Goal: Task Accomplishment & Management: Manage account settings

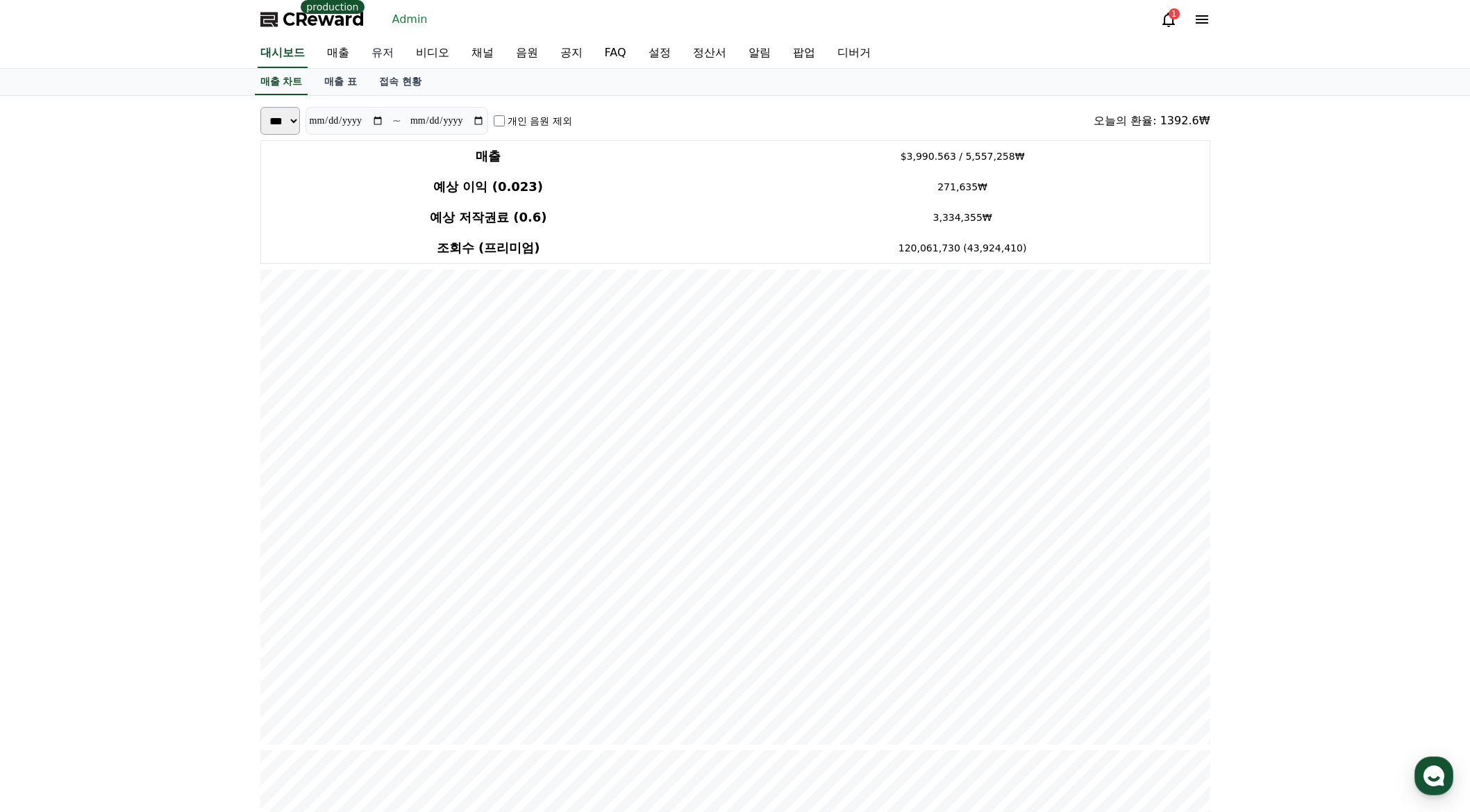
click at [390, 55] on link "유저" at bounding box center [382, 53] width 44 height 29
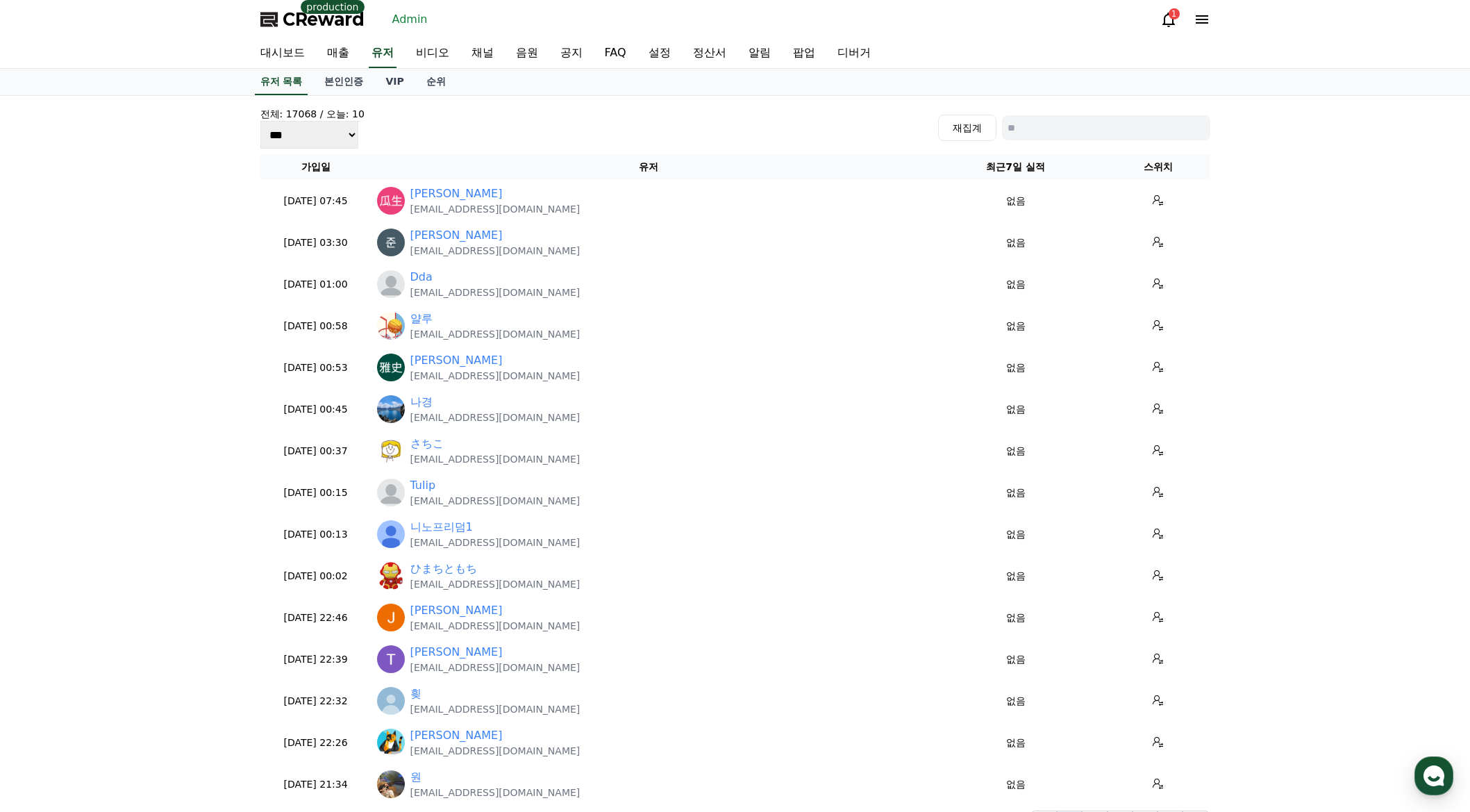
click at [1025, 127] on input at bounding box center [1106, 127] width 208 height 25
type input "*"
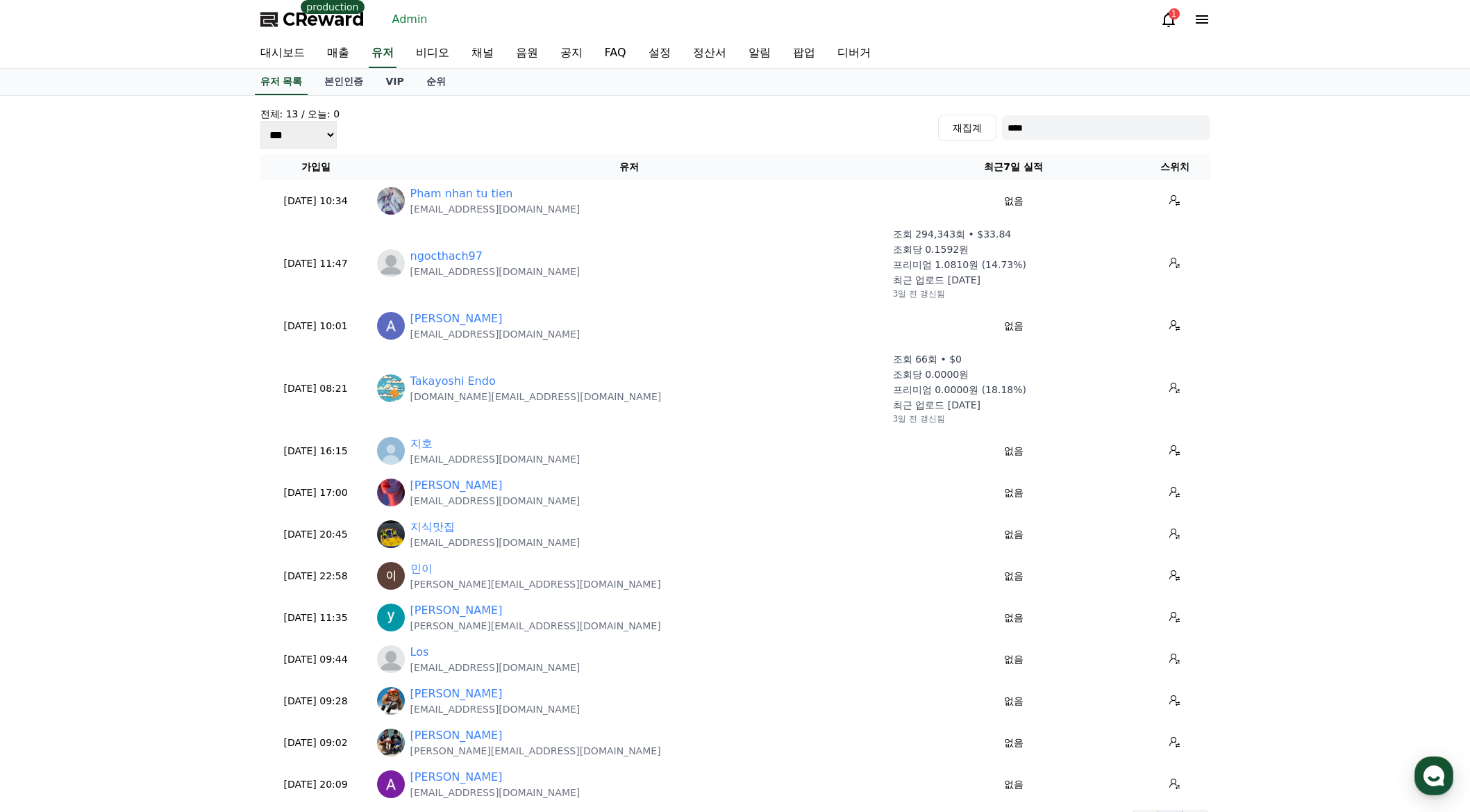
click at [1085, 141] on div "전체: 13 / 오늘: 0 *** *** *** 재집계 ****" at bounding box center [735, 128] width 950 height 42
click at [1088, 127] on input "****" at bounding box center [1106, 127] width 208 height 25
type input "*******"
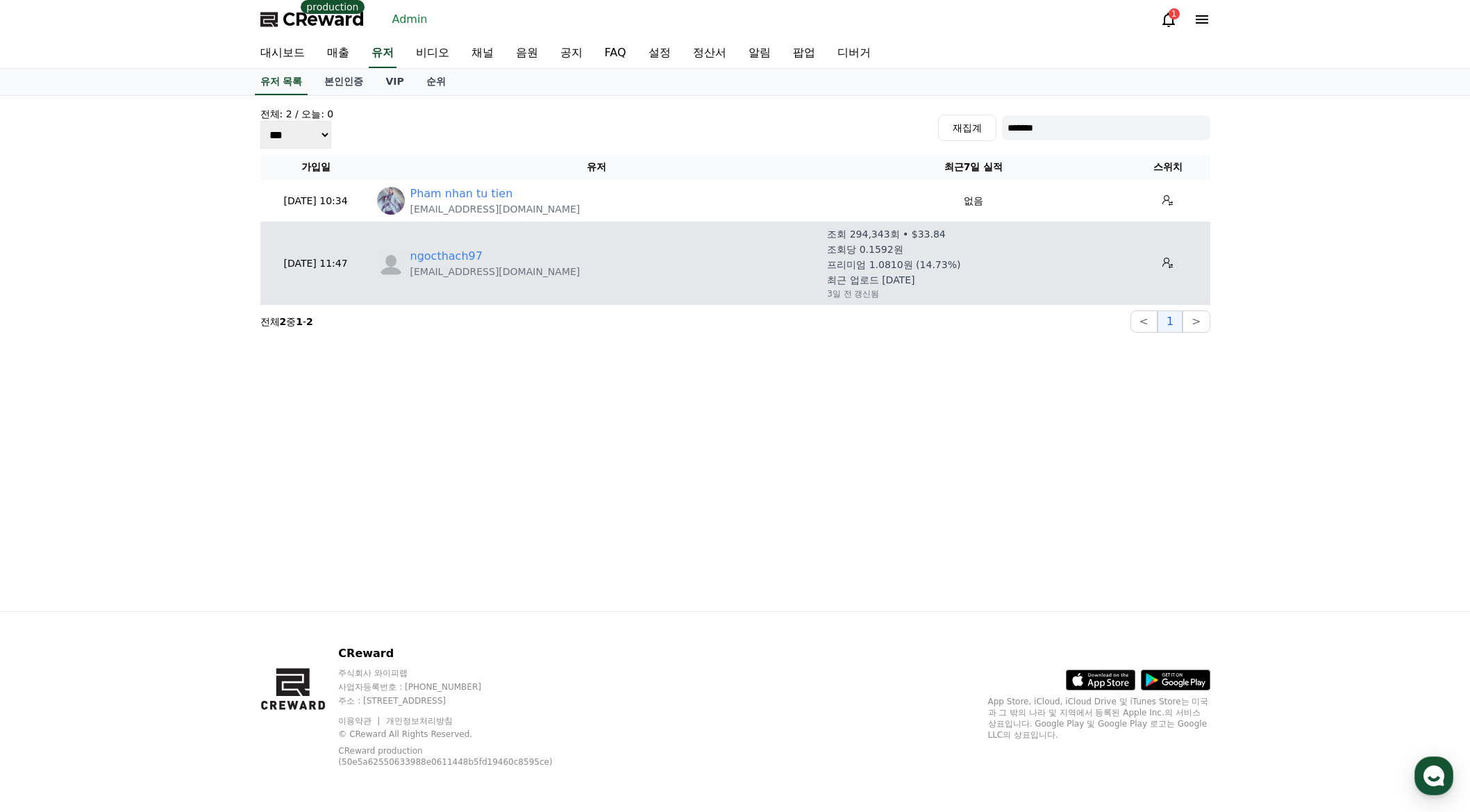
click at [456, 265] on p "Alexnam123997@gmail.com" at bounding box center [495, 271] width 170 height 14
click at [457, 259] on link "ngocthach97" at bounding box center [446, 256] width 72 height 16
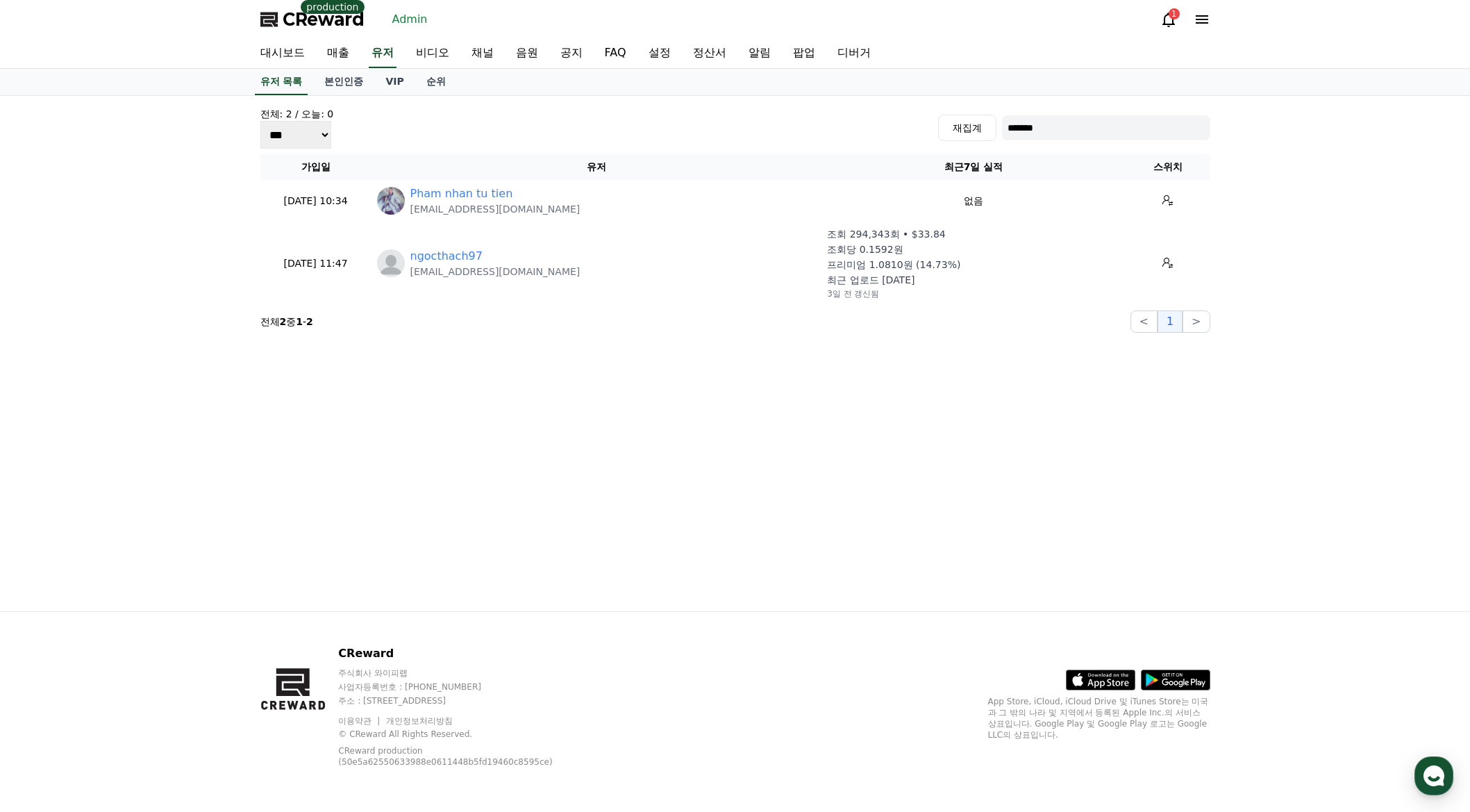
click at [514, 330] on section "전체 2 중 1 - 2 < 1 >" at bounding box center [735, 322] width 950 height 22
click at [579, 331] on section "전체 2 중 1 - 2 < 1 >" at bounding box center [735, 322] width 950 height 22
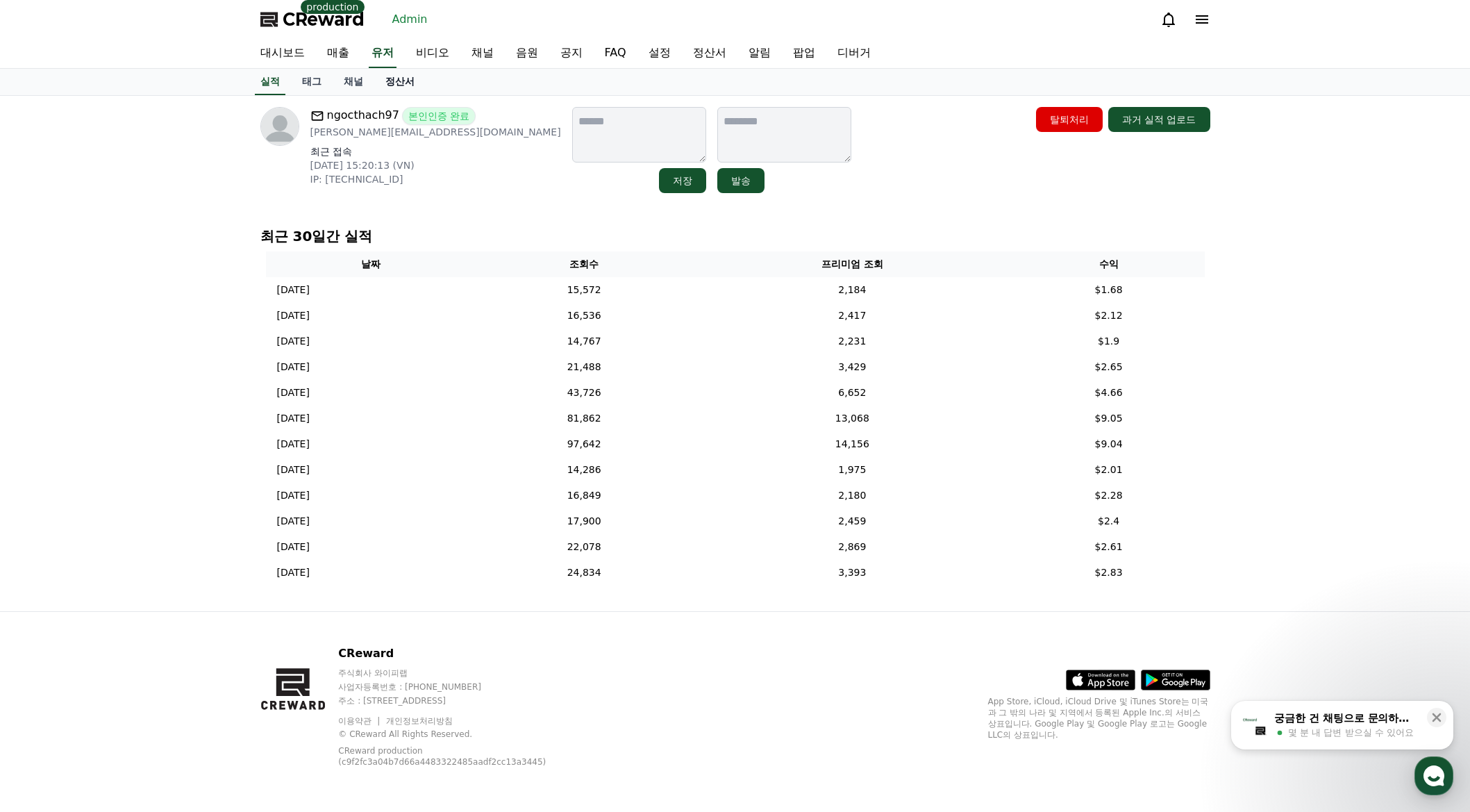
click at [404, 86] on link "정산서" at bounding box center [400, 82] width 52 height 26
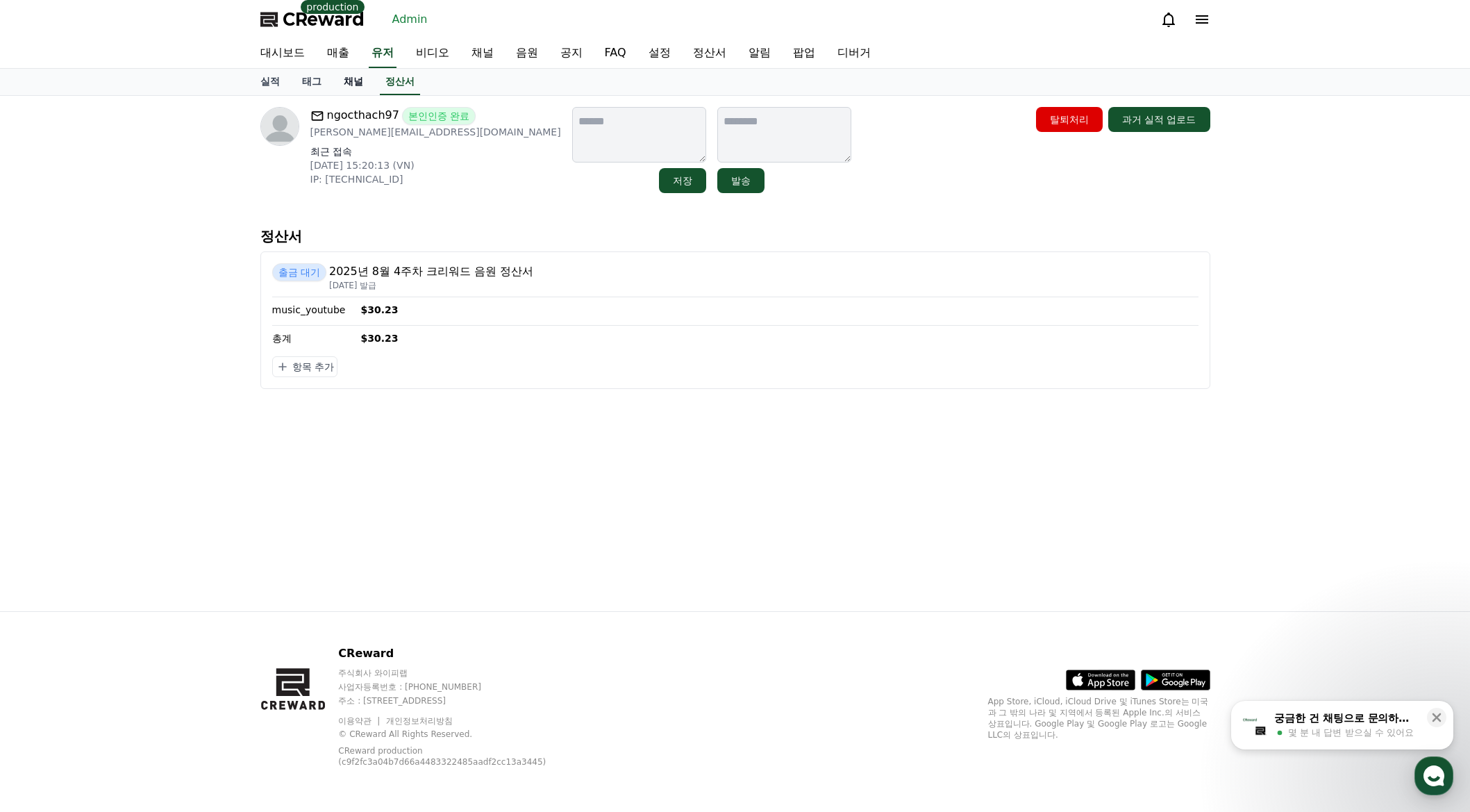
click at [353, 83] on link "채널" at bounding box center [354, 82] width 42 height 26
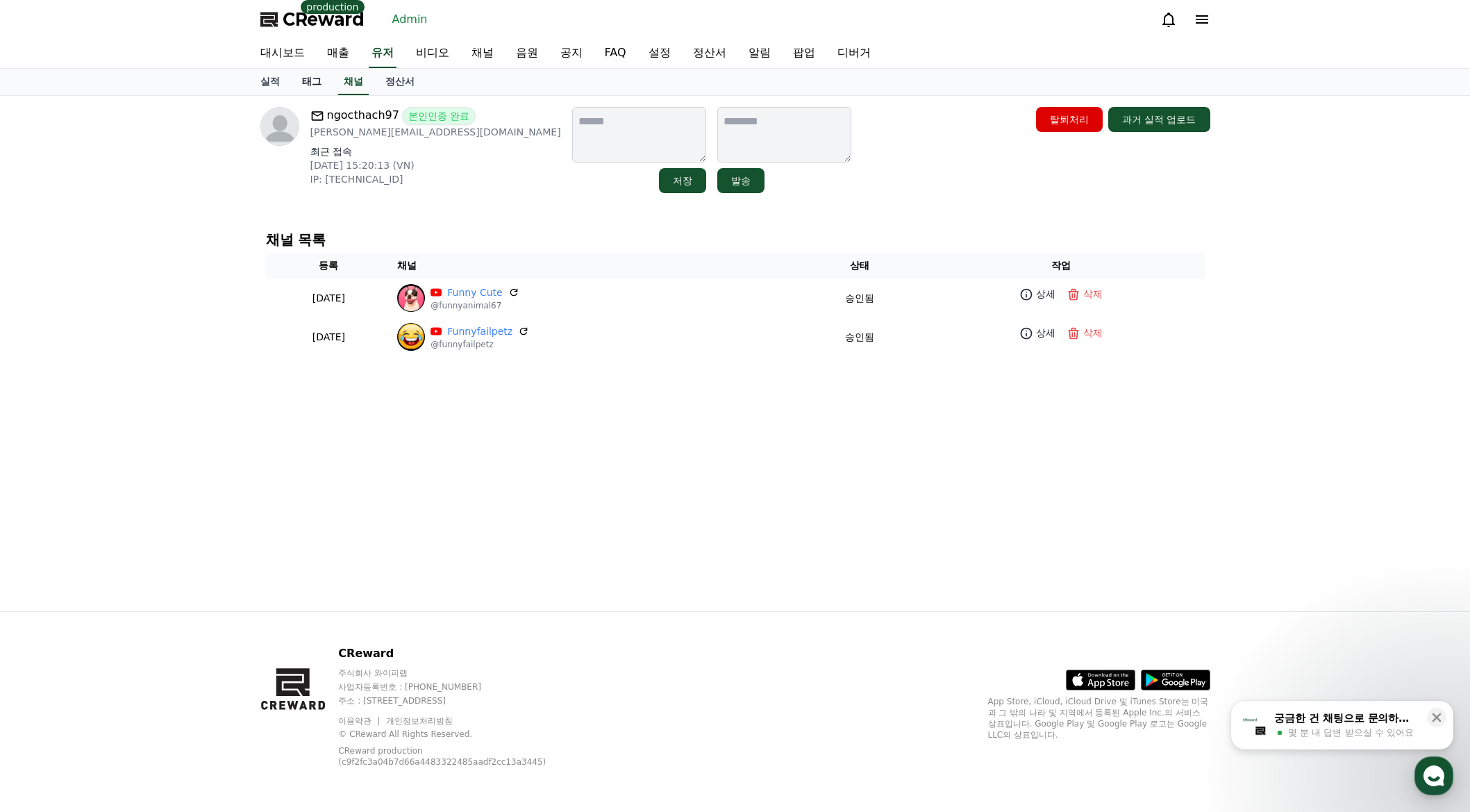
click at [310, 86] on link "태그" at bounding box center [312, 82] width 42 height 26
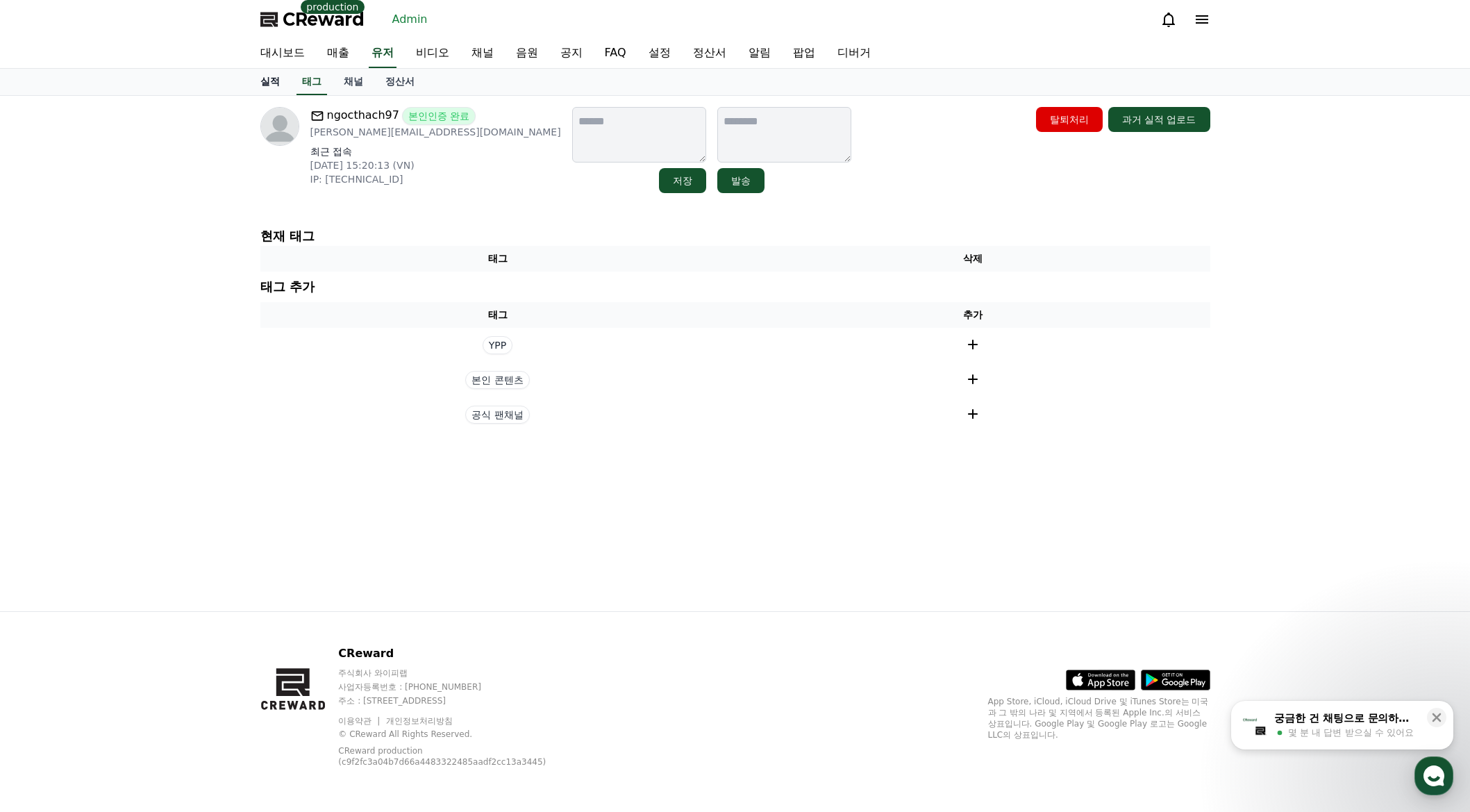
drag, startPoint x: 273, startPoint y: 85, endPoint x: 352, endPoint y: 84, distance: 79.0
click at [274, 85] on link "실적" at bounding box center [270, 82] width 42 height 26
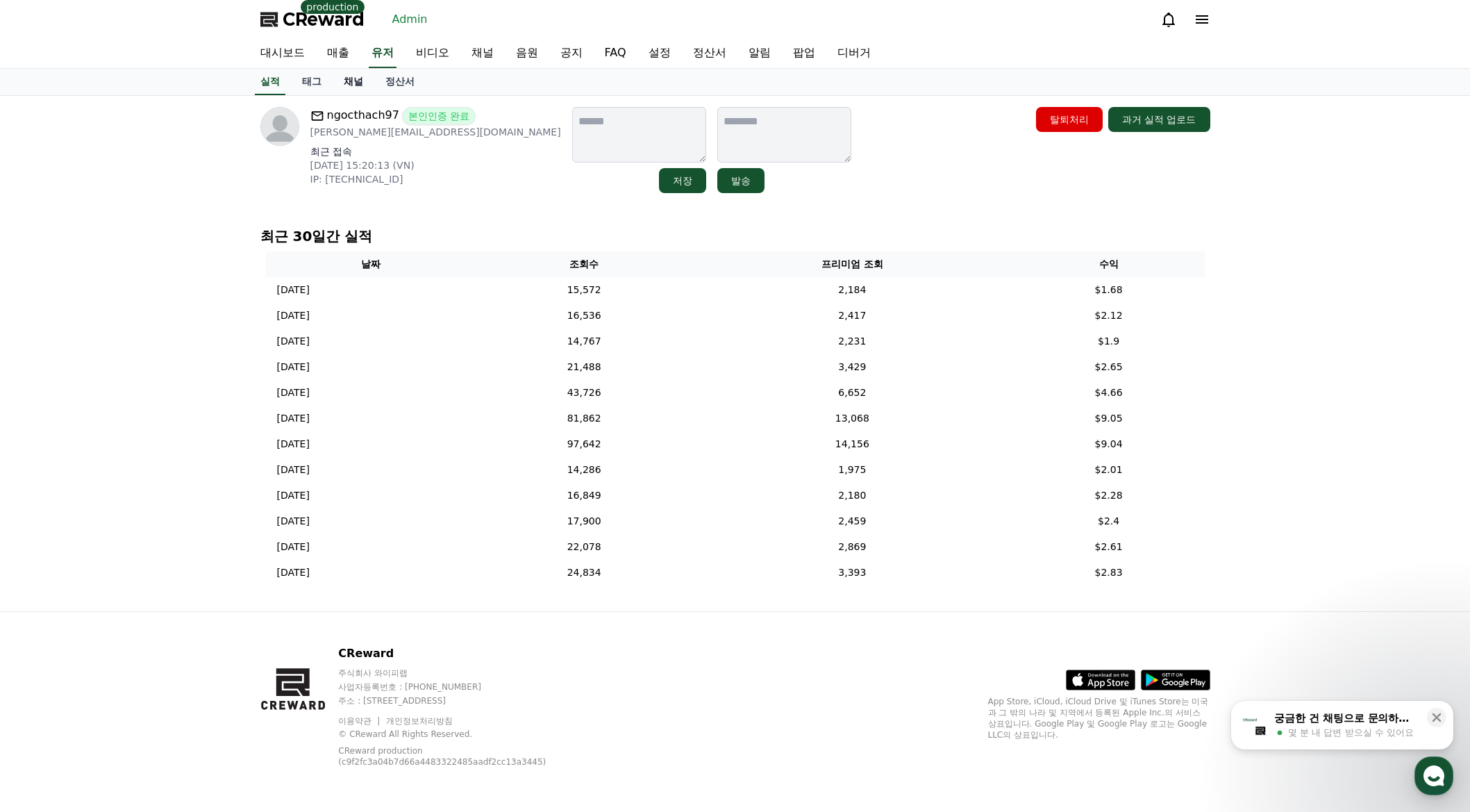
drag, startPoint x: 361, startPoint y: 84, endPoint x: 405, endPoint y: 84, distance: 44.0
click at [362, 84] on link "채널" at bounding box center [354, 82] width 42 height 26
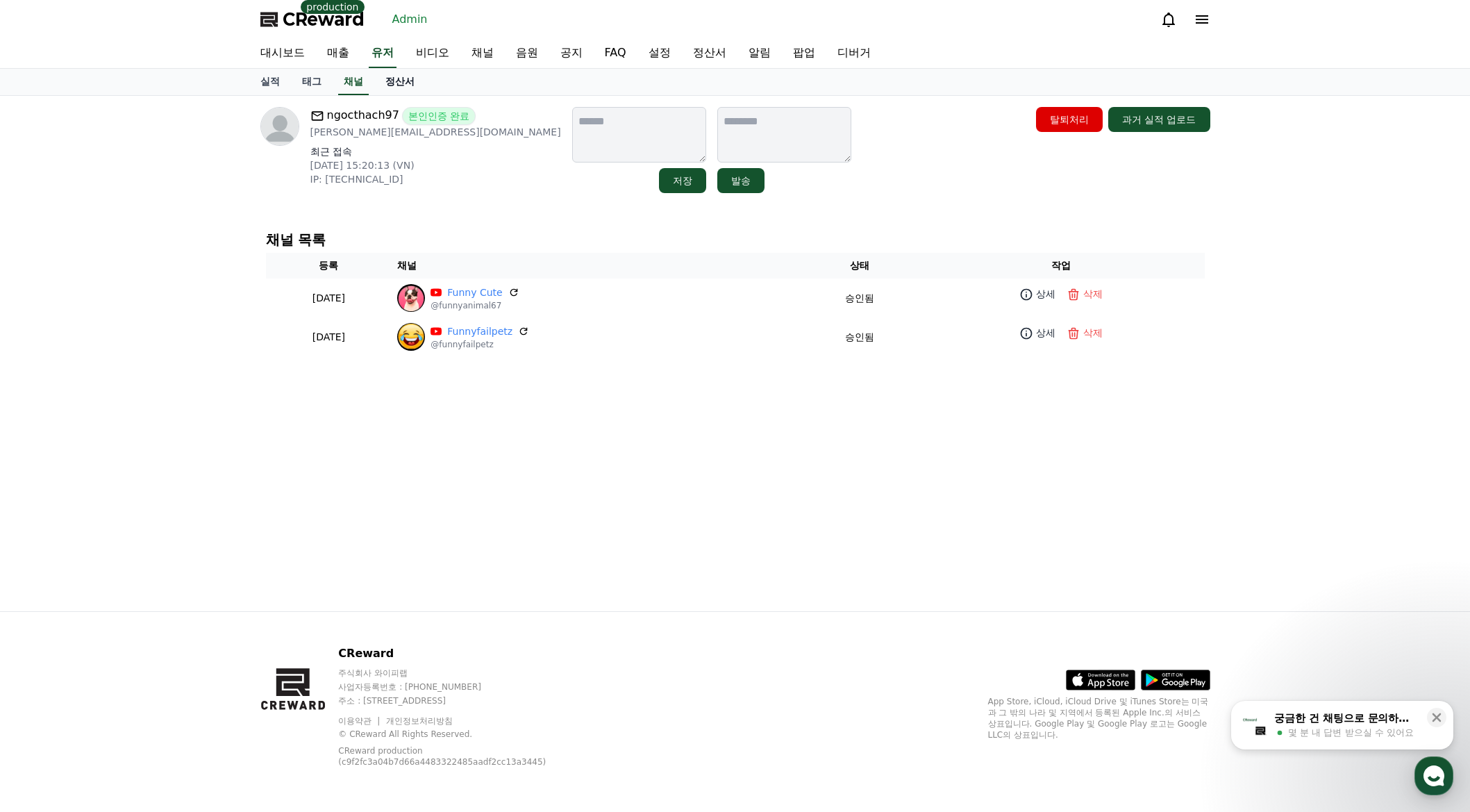
click at [405, 84] on link "정산서" at bounding box center [400, 82] width 52 height 26
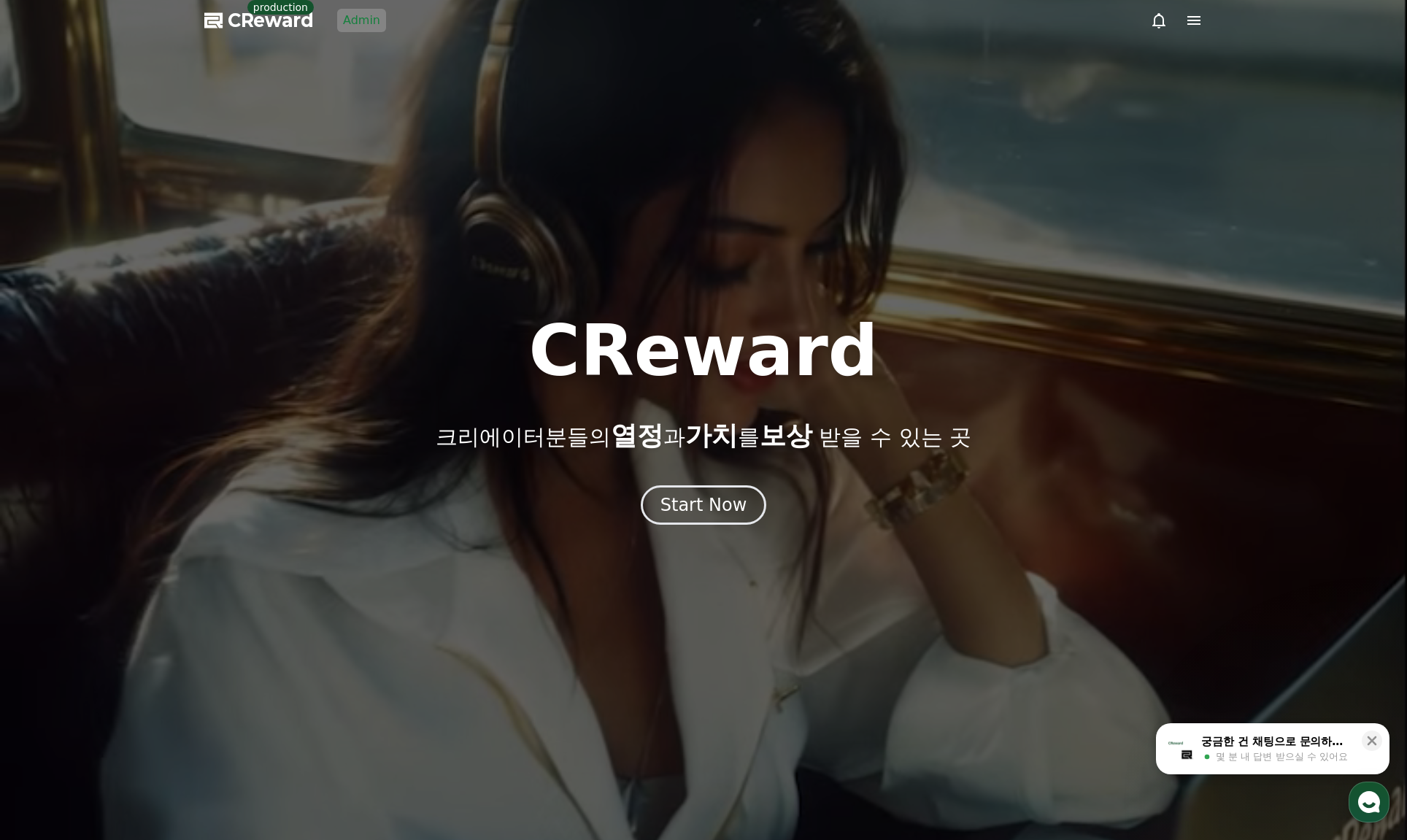
click at [377, 25] on link "Admin" at bounding box center [362, 20] width 49 height 24
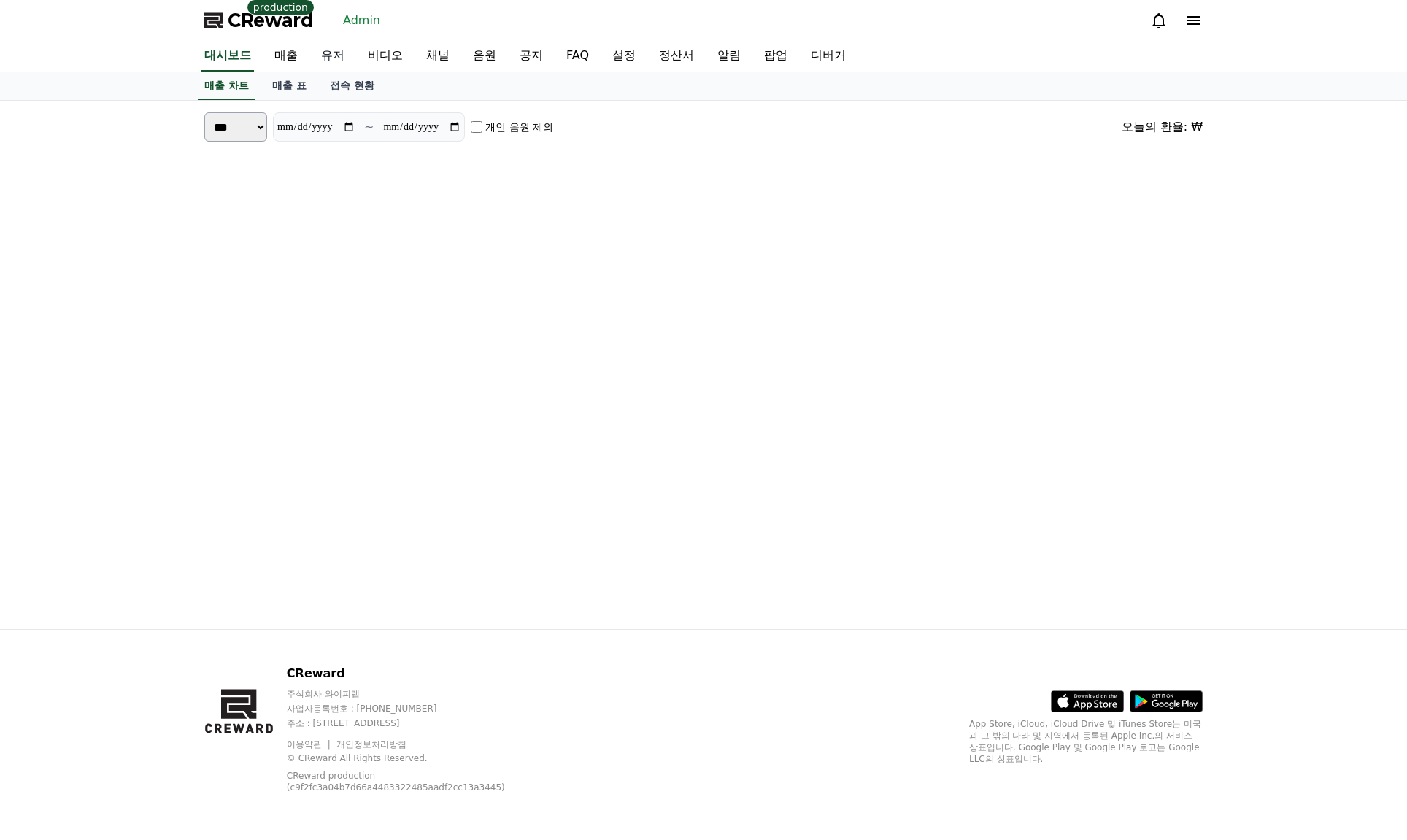
click at [338, 60] on link "유저" at bounding box center [333, 56] width 47 height 31
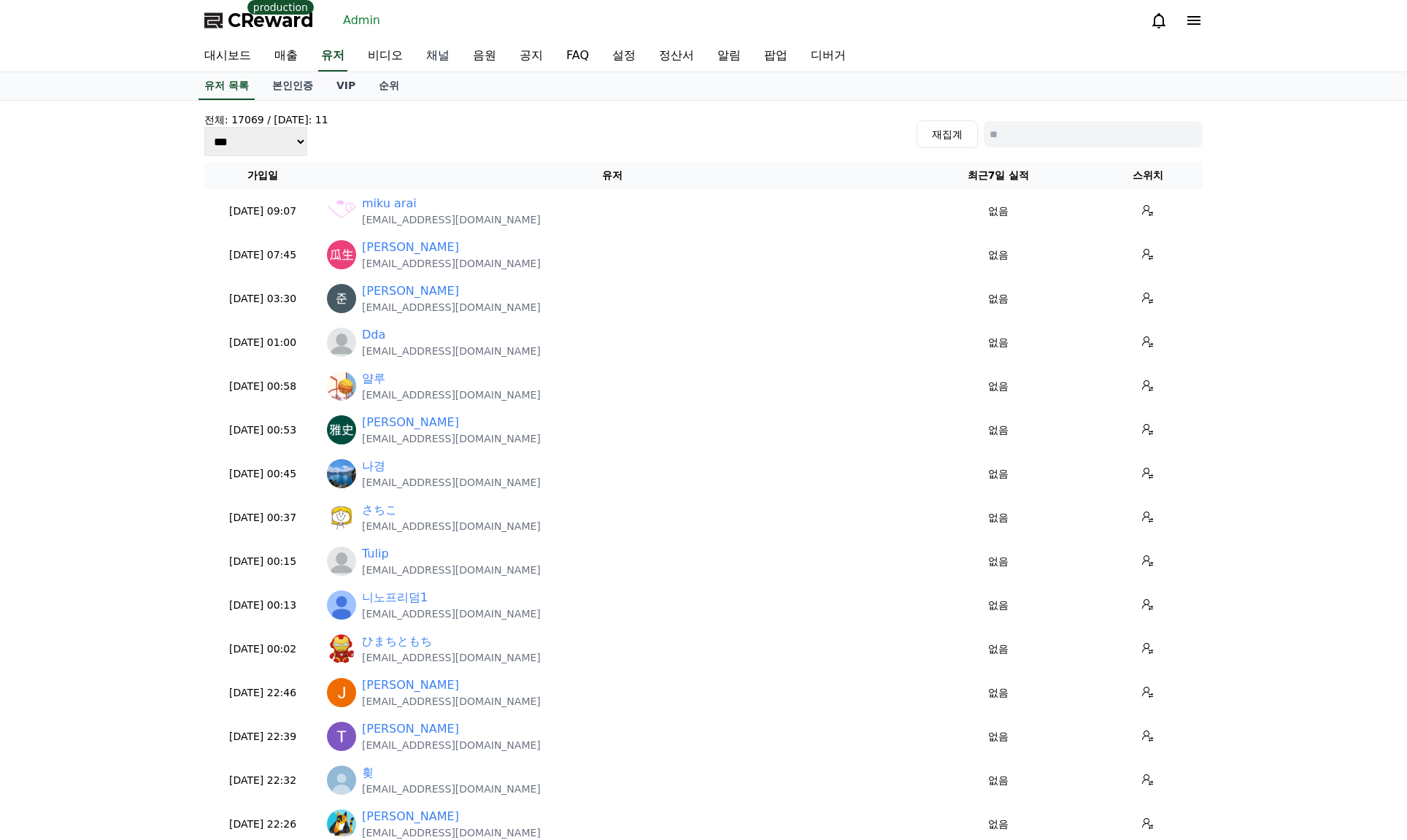
click at [437, 64] on link "채널" at bounding box center [437, 56] width 47 height 31
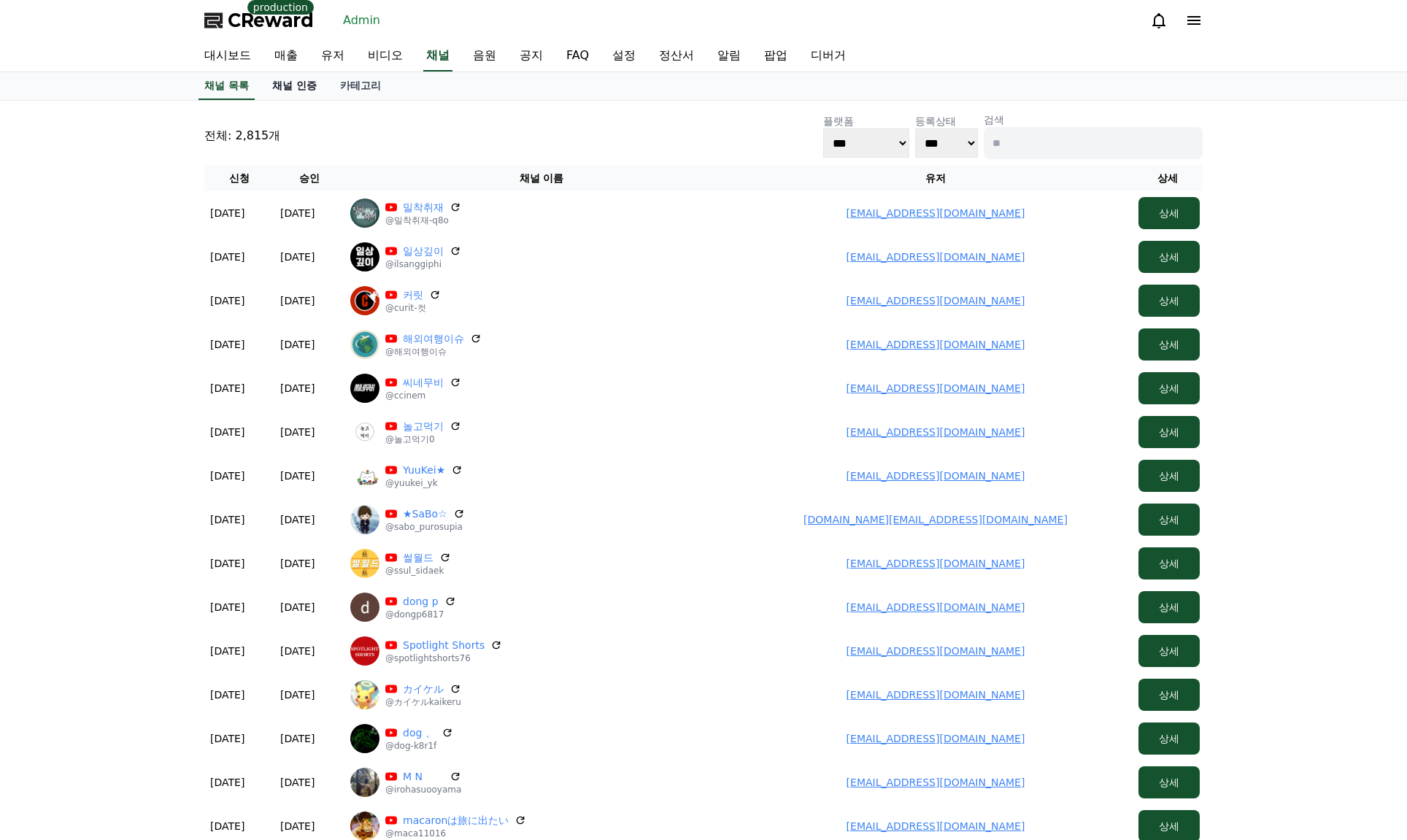
click at [303, 87] on link "채널 인증" at bounding box center [295, 86] width 68 height 28
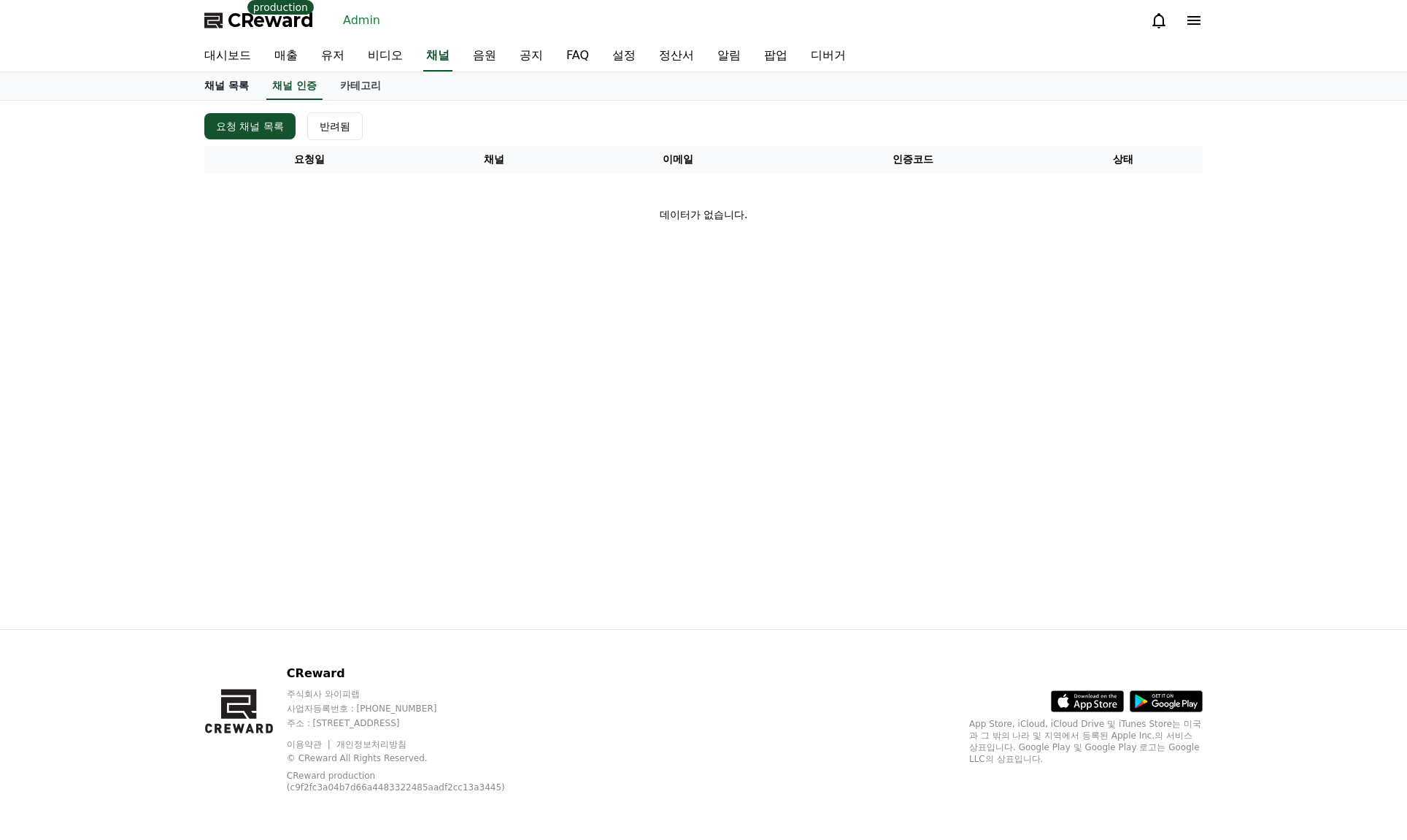
click at [229, 84] on link "채널 목록" at bounding box center [226, 86] width 68 height 28
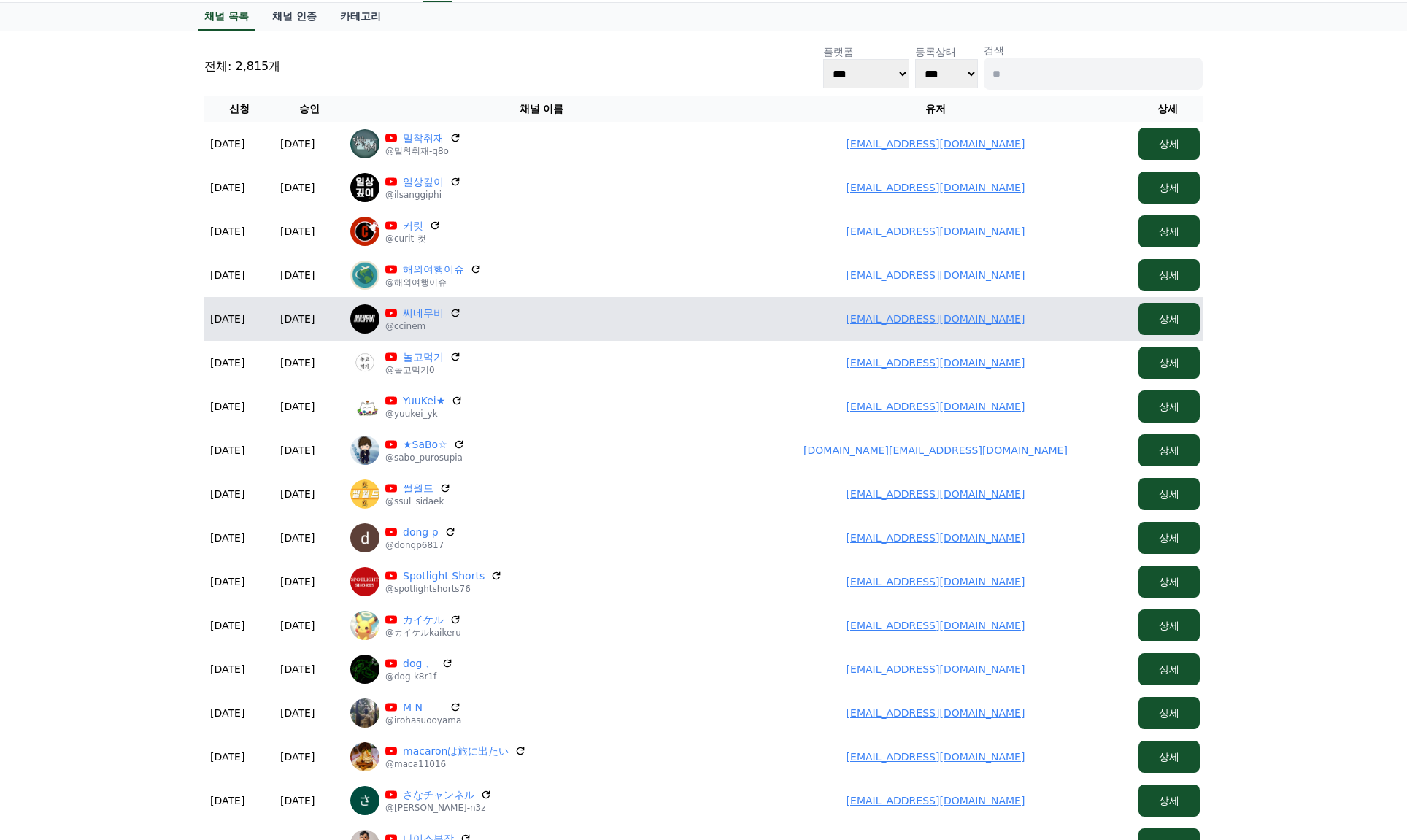
scroll to position [73, 0]
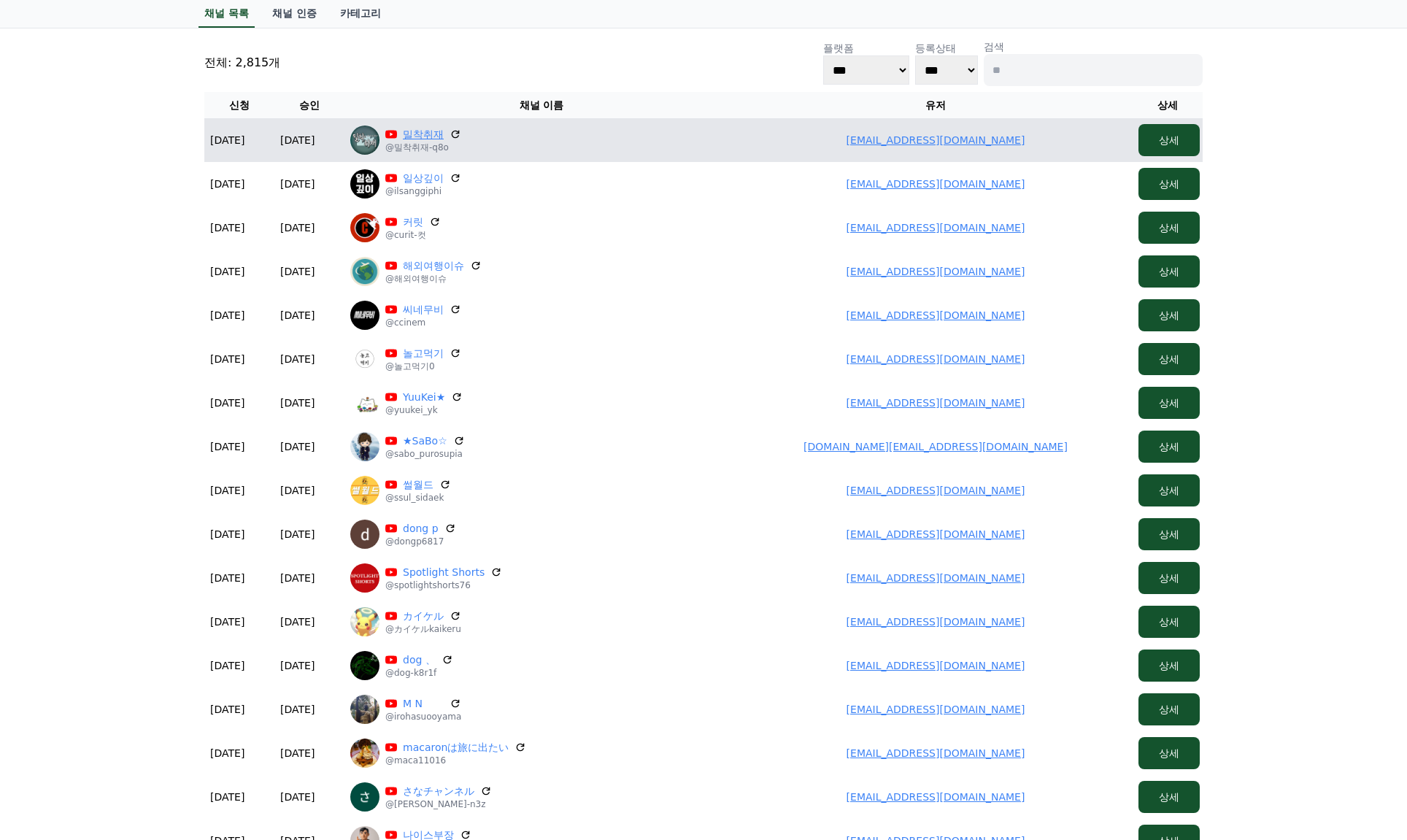
click at [433, 137] on link "밀착취재" at bounding box center [423, 134] width 41 height 15
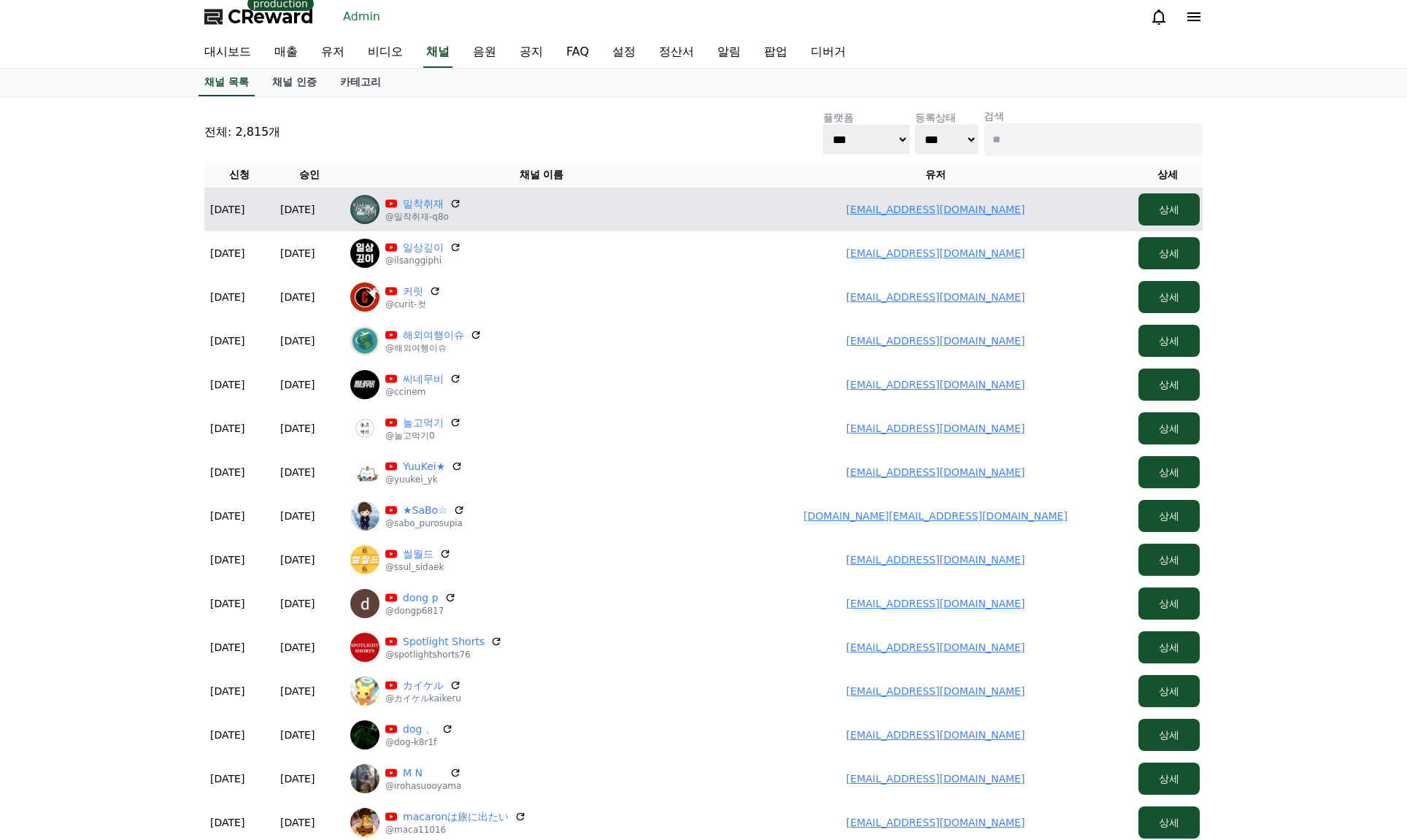
scroll to position [0, 0]
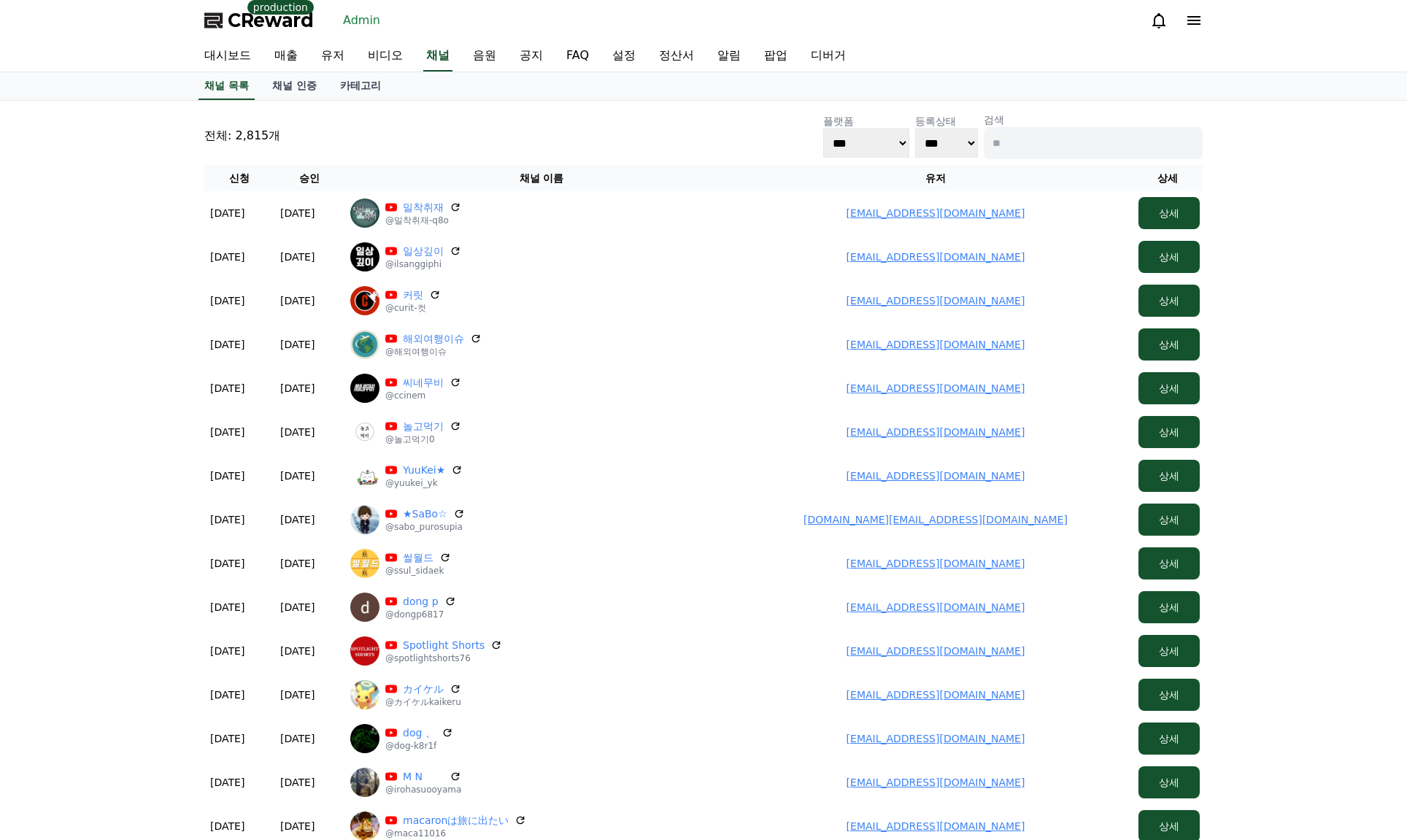
click at [1004, 154] on input at bounding box center [1093, 143] width 219 height 32
click at [331, 50] on link "유저" at bounding box center [333, 56] width 47 height 31
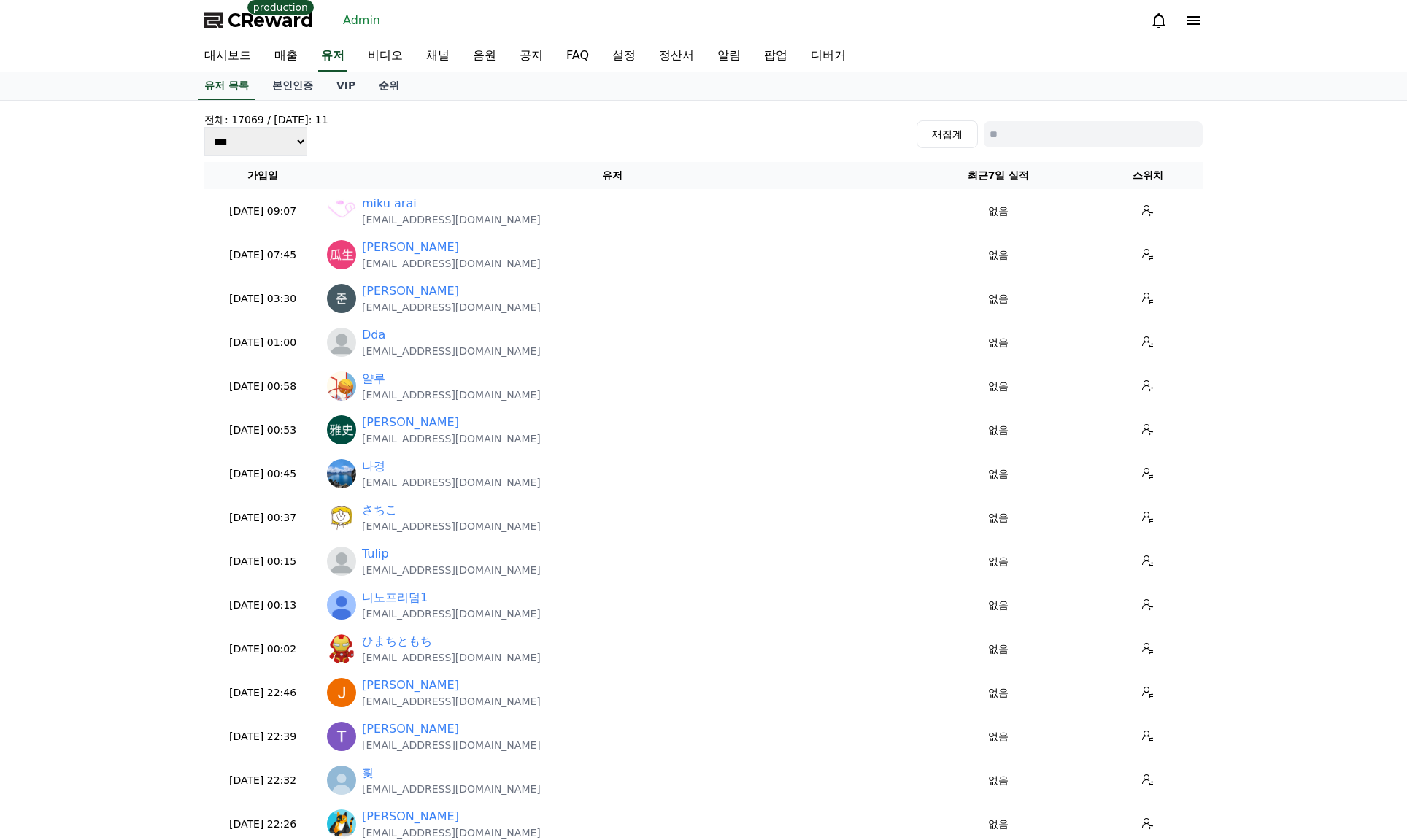
click at [1029, 125] on input at bounding box center [1093, 134] width 219 height 26
type input "*"
type input "****"
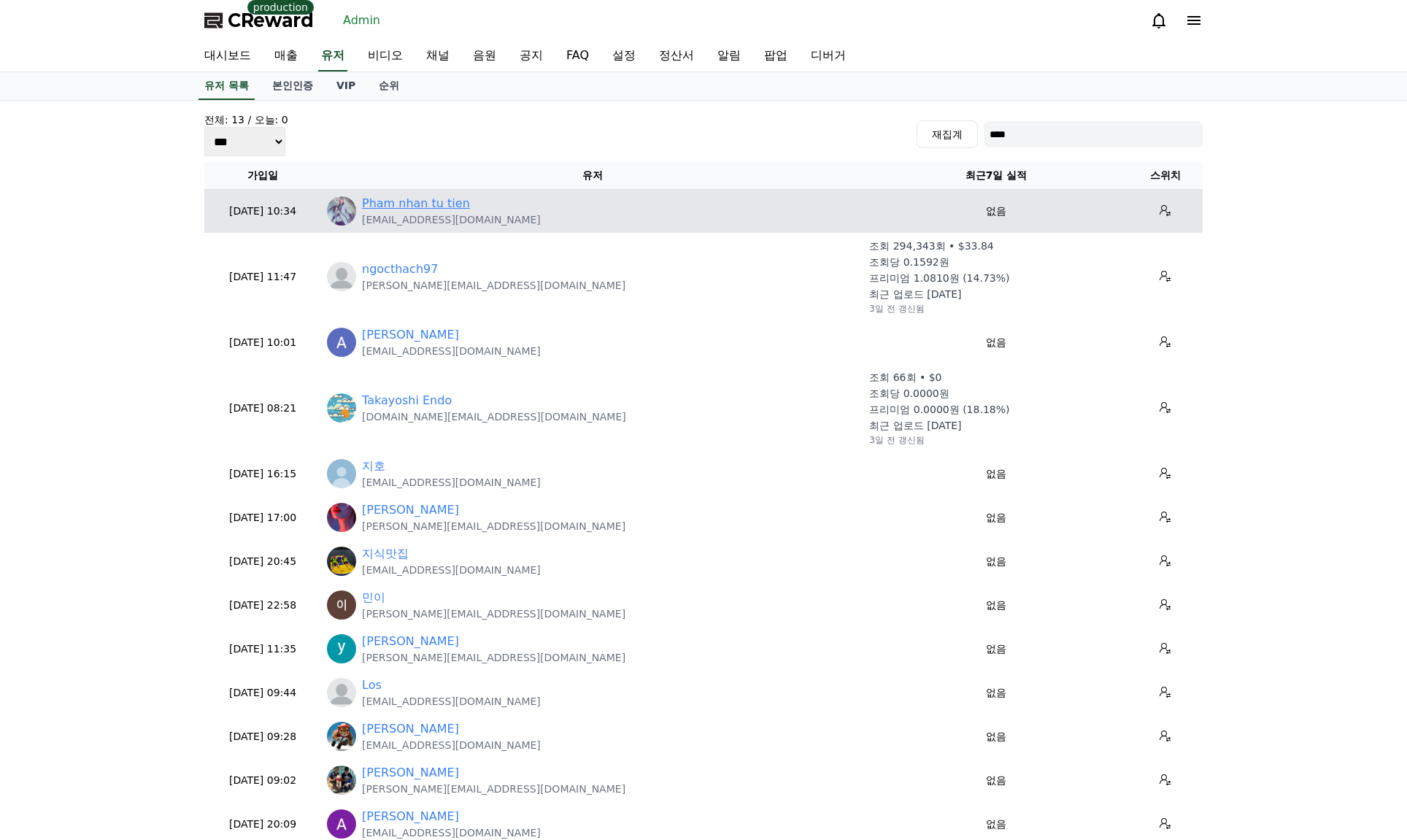
click at [434, 206] on link "Pham nhan tu tien" at bounding box center [415, 203] width 108 height 17
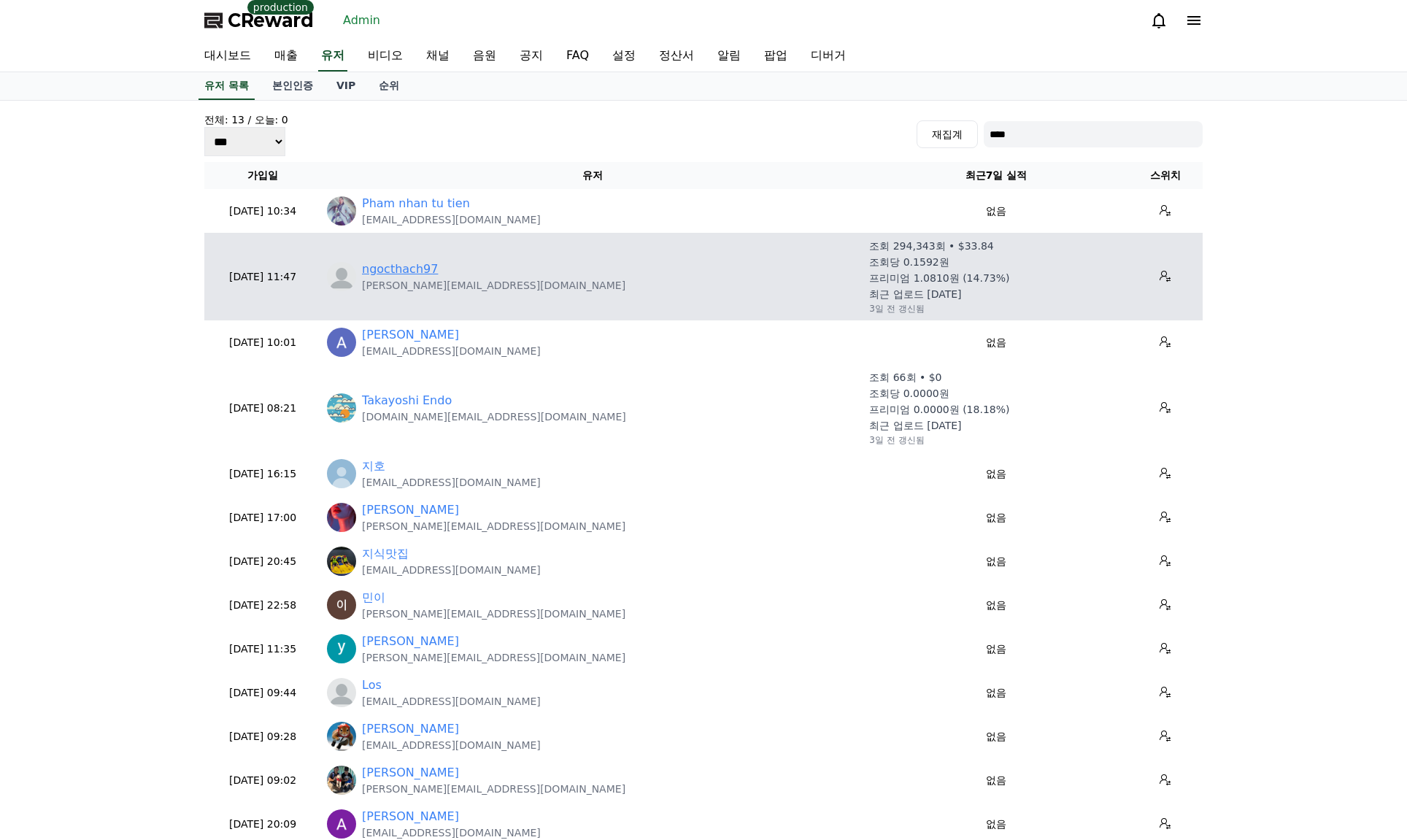
click at [406, 262] on link "ngocthach97" at bounding box center [400, 269] width 76 height 17
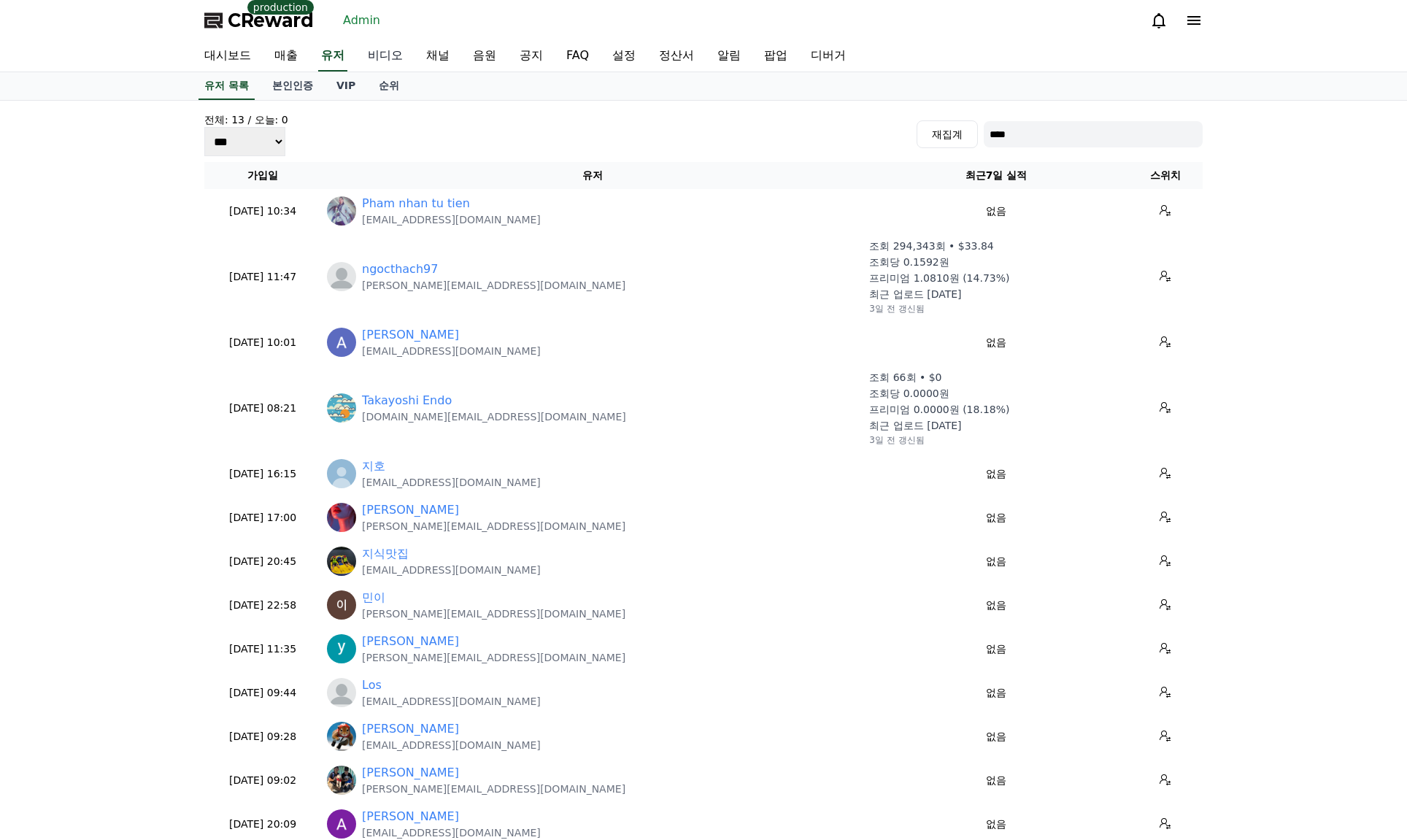
drag, startPoint x: 434, startPoint y: 51, endPoint x: 408, endPoint y: 59, distance: 27.2
click at [434, 52] on link "채널" at bounding box center [437, 56] width 47 height 31
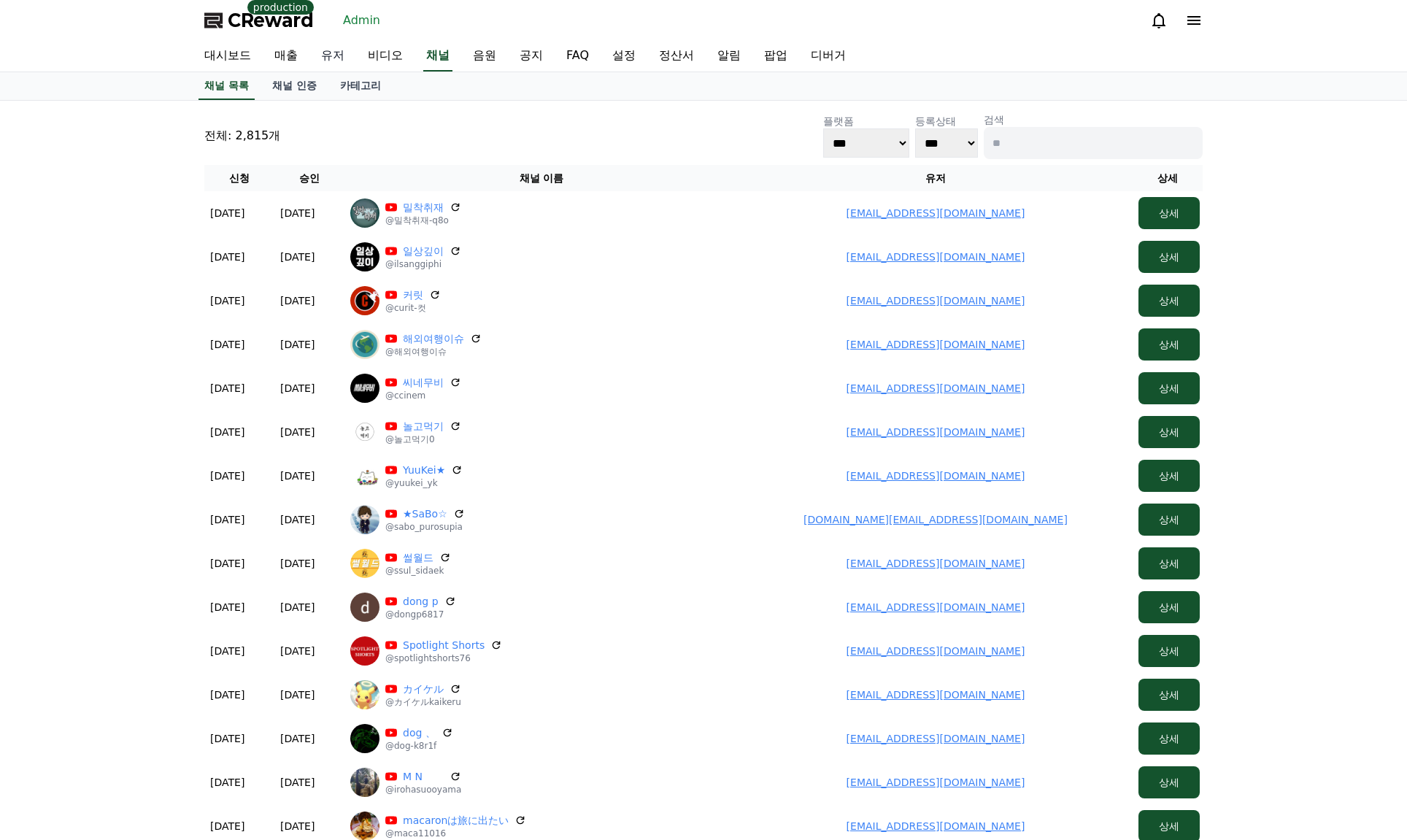
click at [327, 56] on link "유저" at bounding box center [333, 56] width 47 height 31
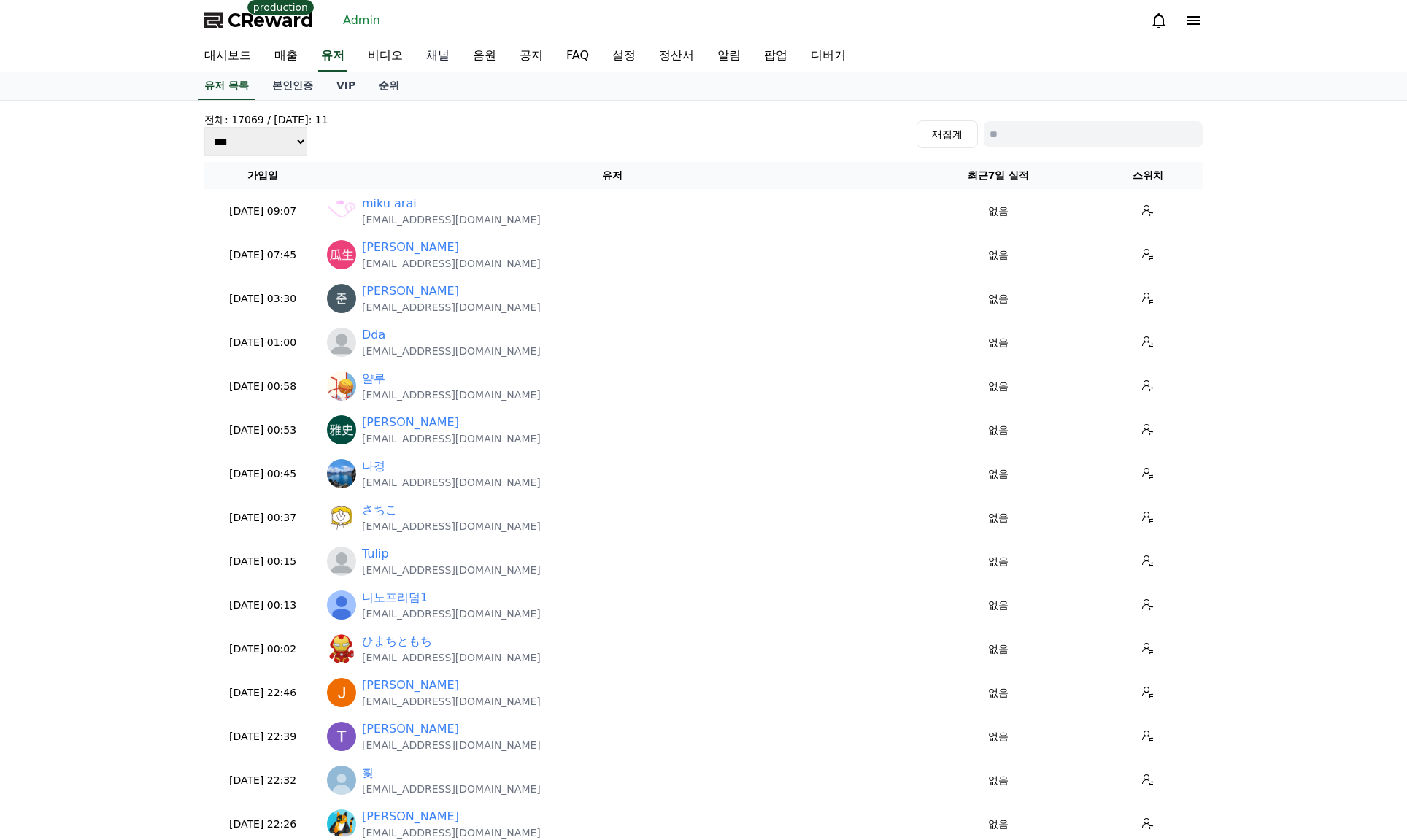
click at [437, 54] on link "채널" at bounding box center [437, 56] width 47 height 31
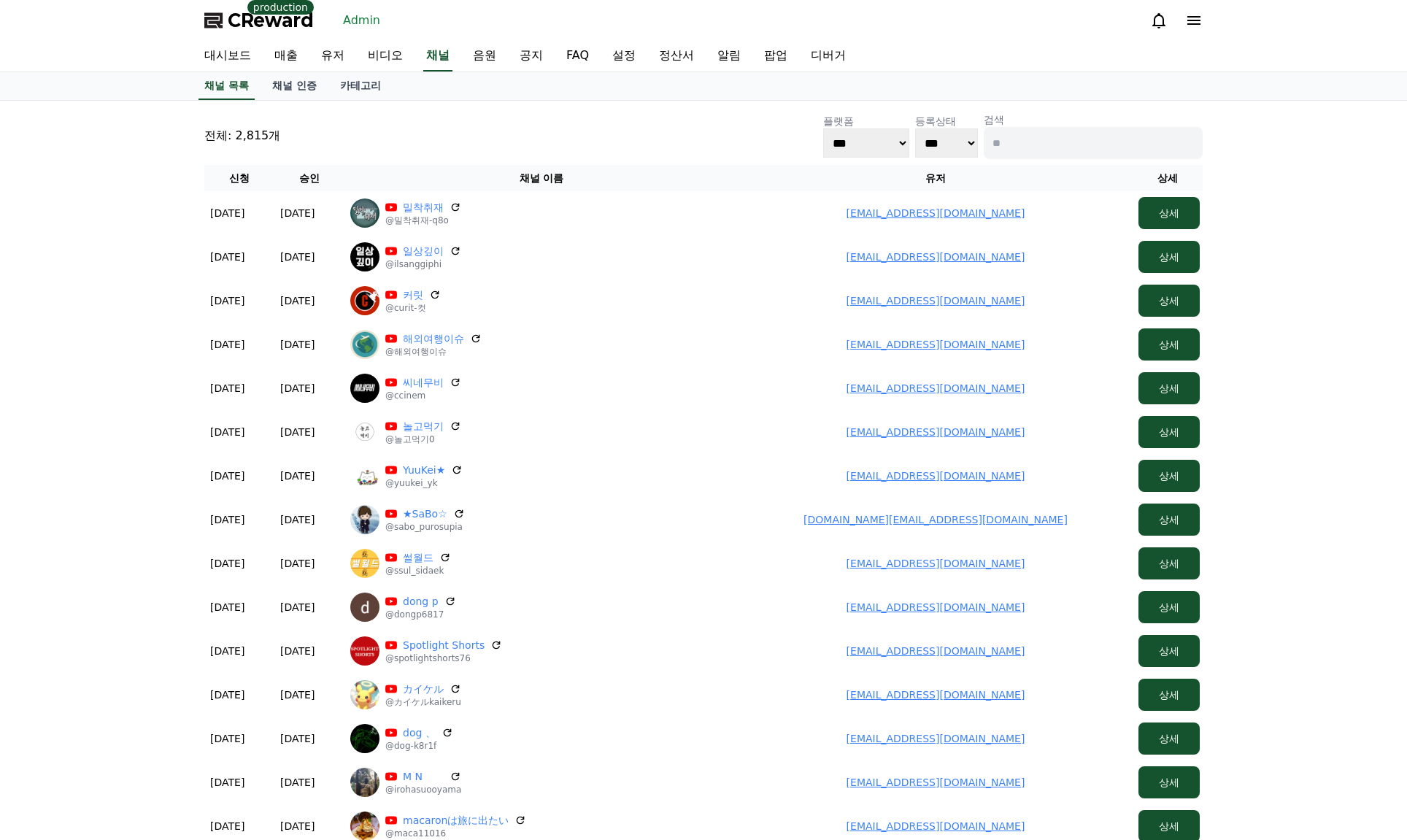
click at [264, 30] on span "CReward" at bounding box center [270, 20] width 86 height 24
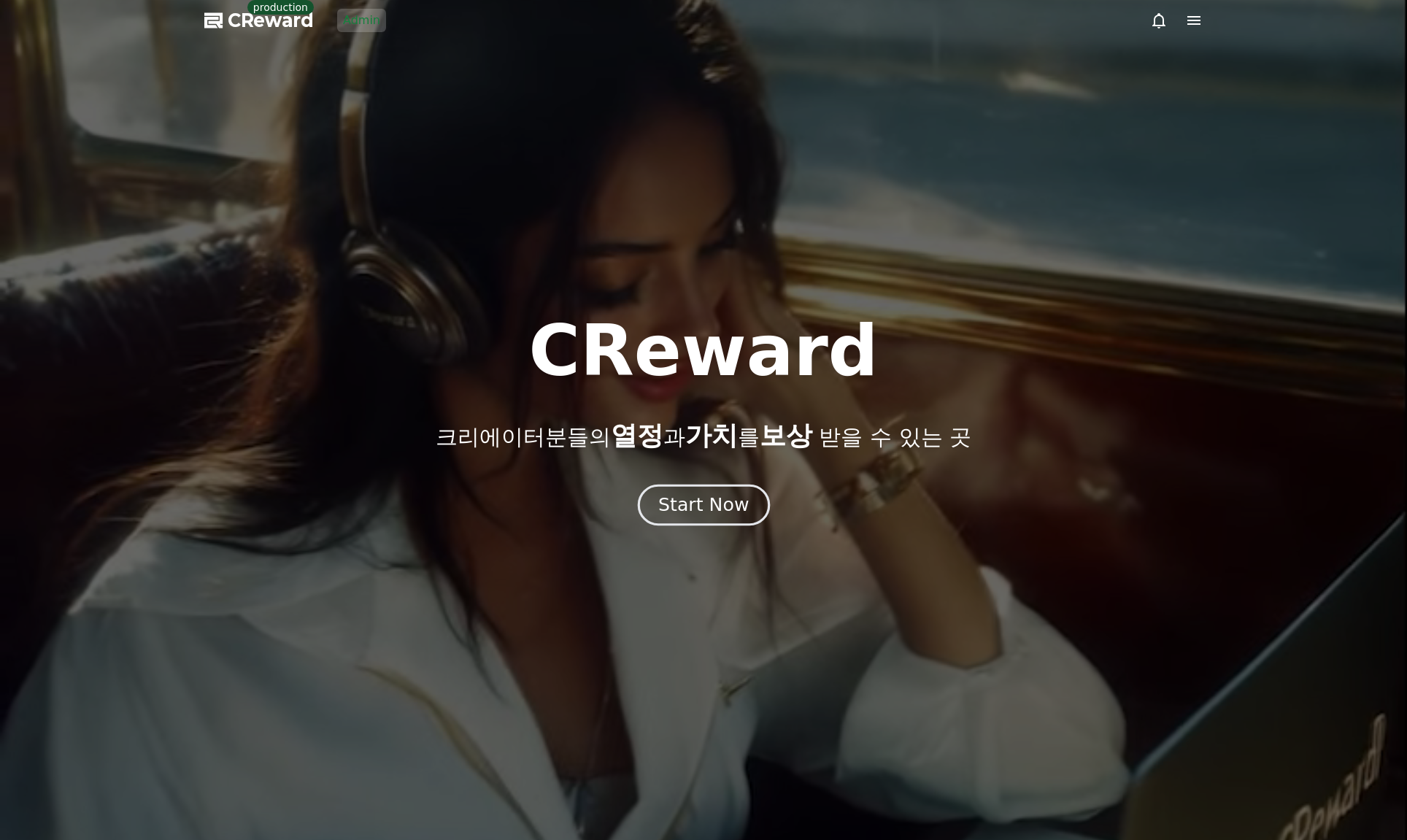
click at [716, 514] on div "Start Now" at bounding box center [703, 504] width 91 height 24
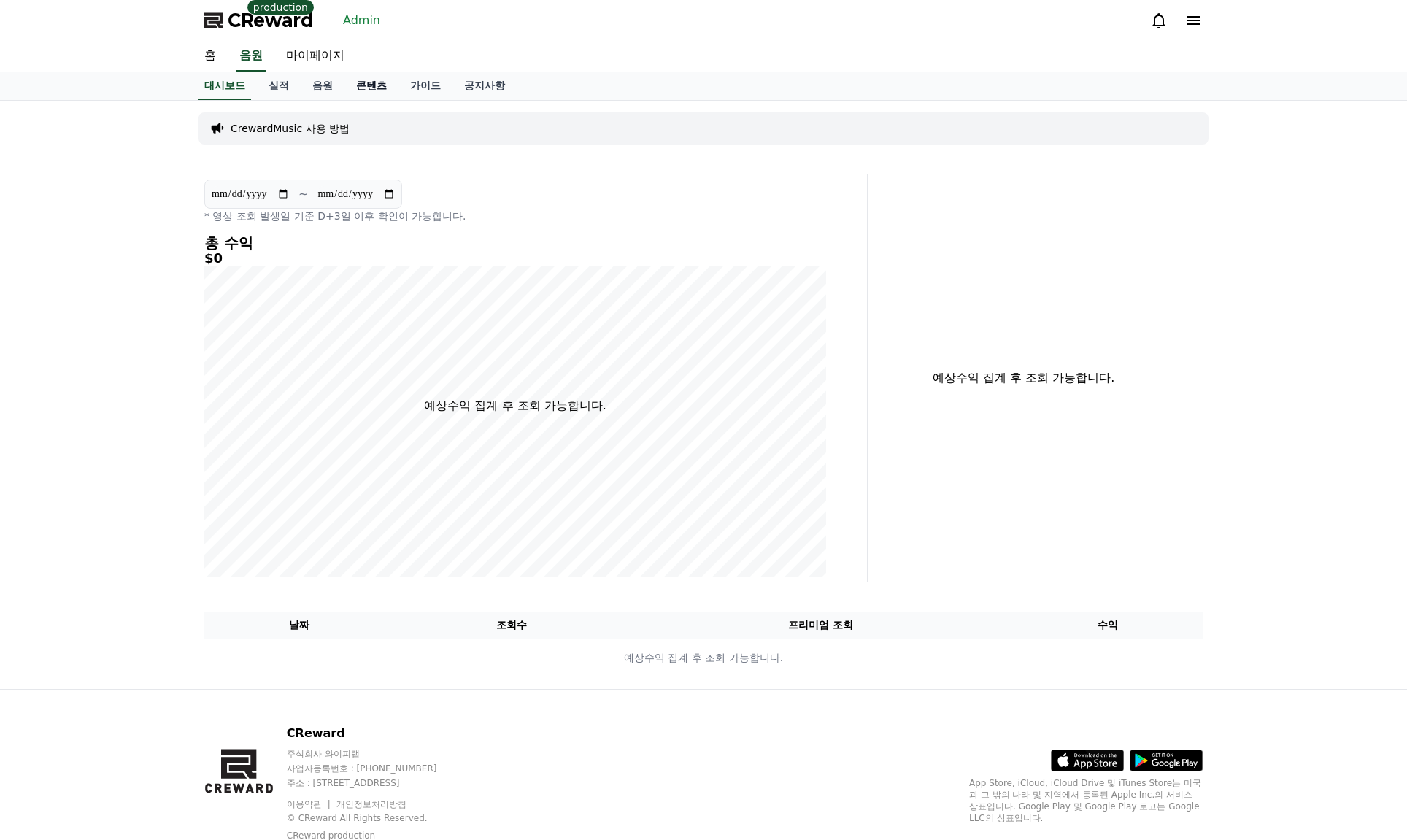
click at [364, 85] on link "콘텐츠" at bounding box center [371, 86] width 54 height 28
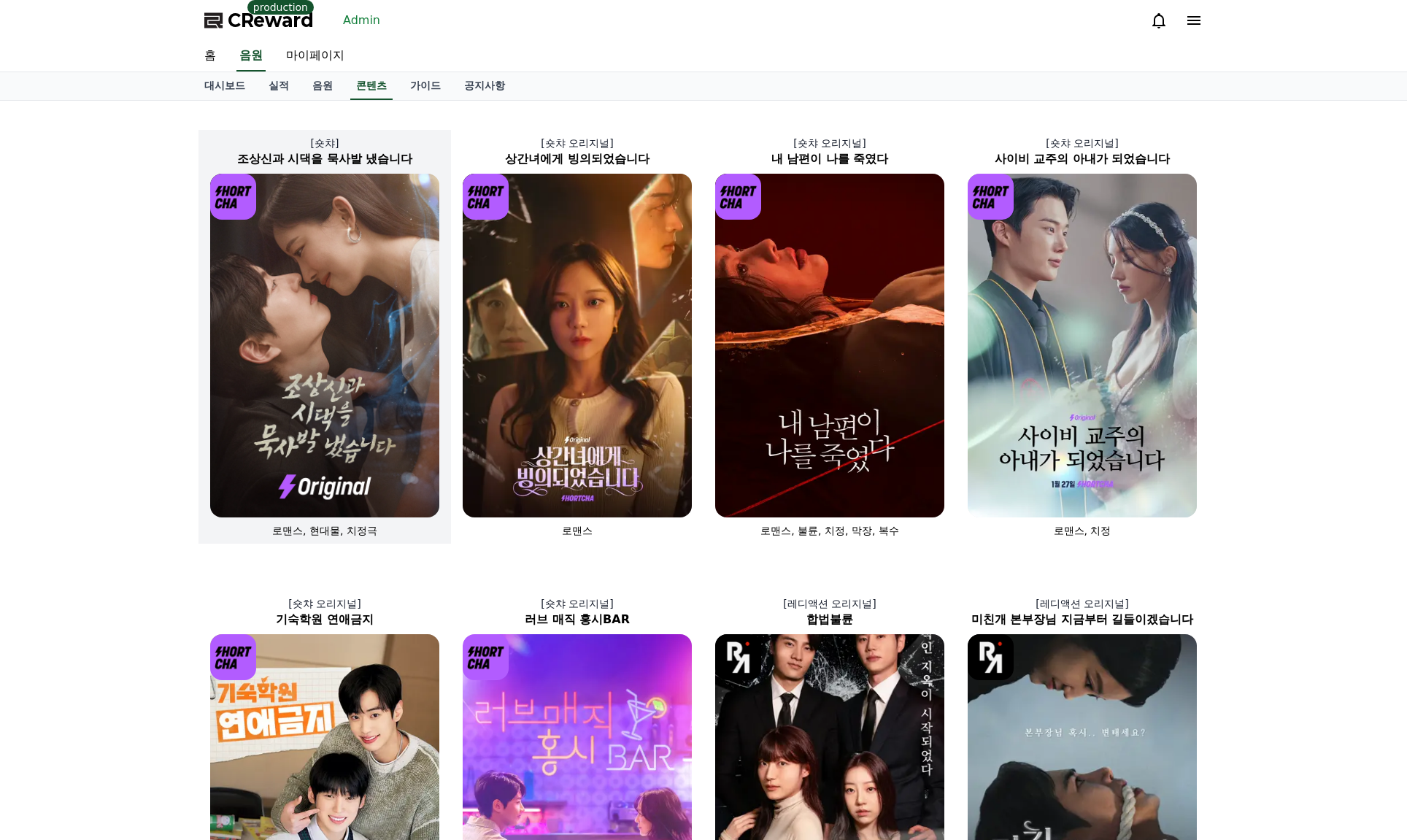
click at [340, 311] on img at bounding box center [325, 345] width 229 height 344
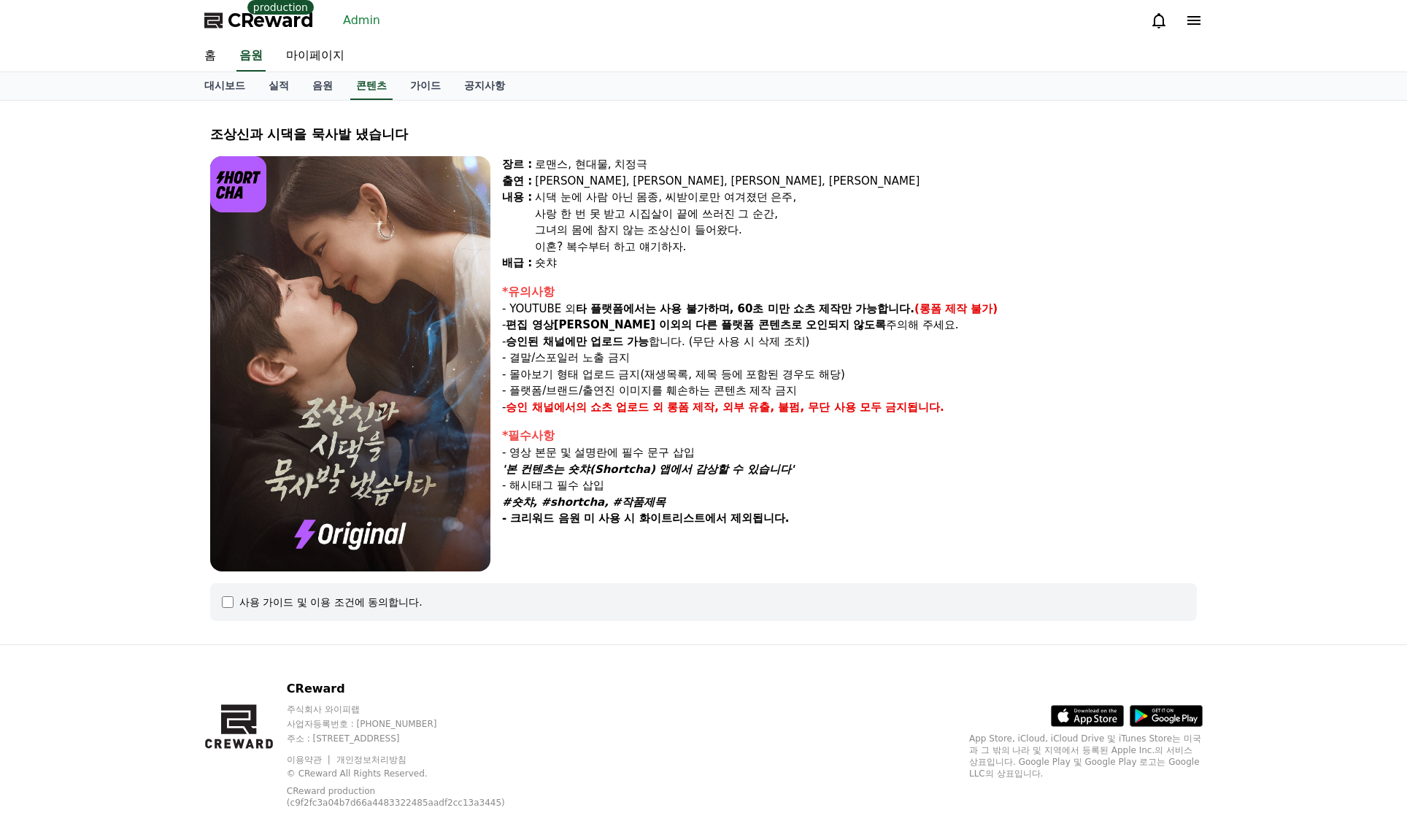
click at [839, 470] on p "'본 컨텐츠는 숏챠(Shortcha) 앱에서 감상할 수 있습니다'" at bounding box center [850, 469] width 695 height 17
click at [370, 13] on link "Admin" at bounding box center [362, 20] width 49 height 24
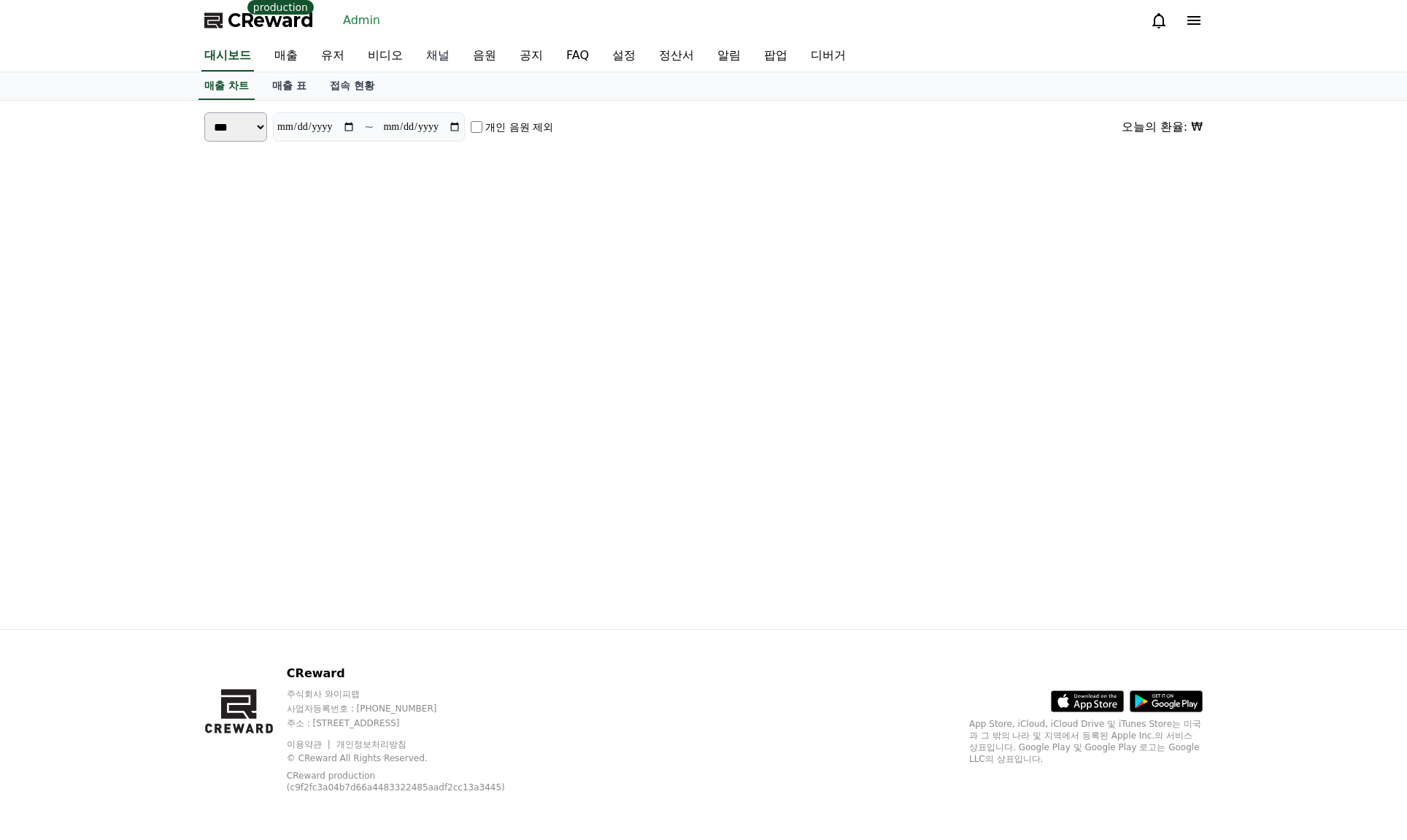
click at [449, 55] on link "채널" at bounding box center [437, 56] width 47 height 31
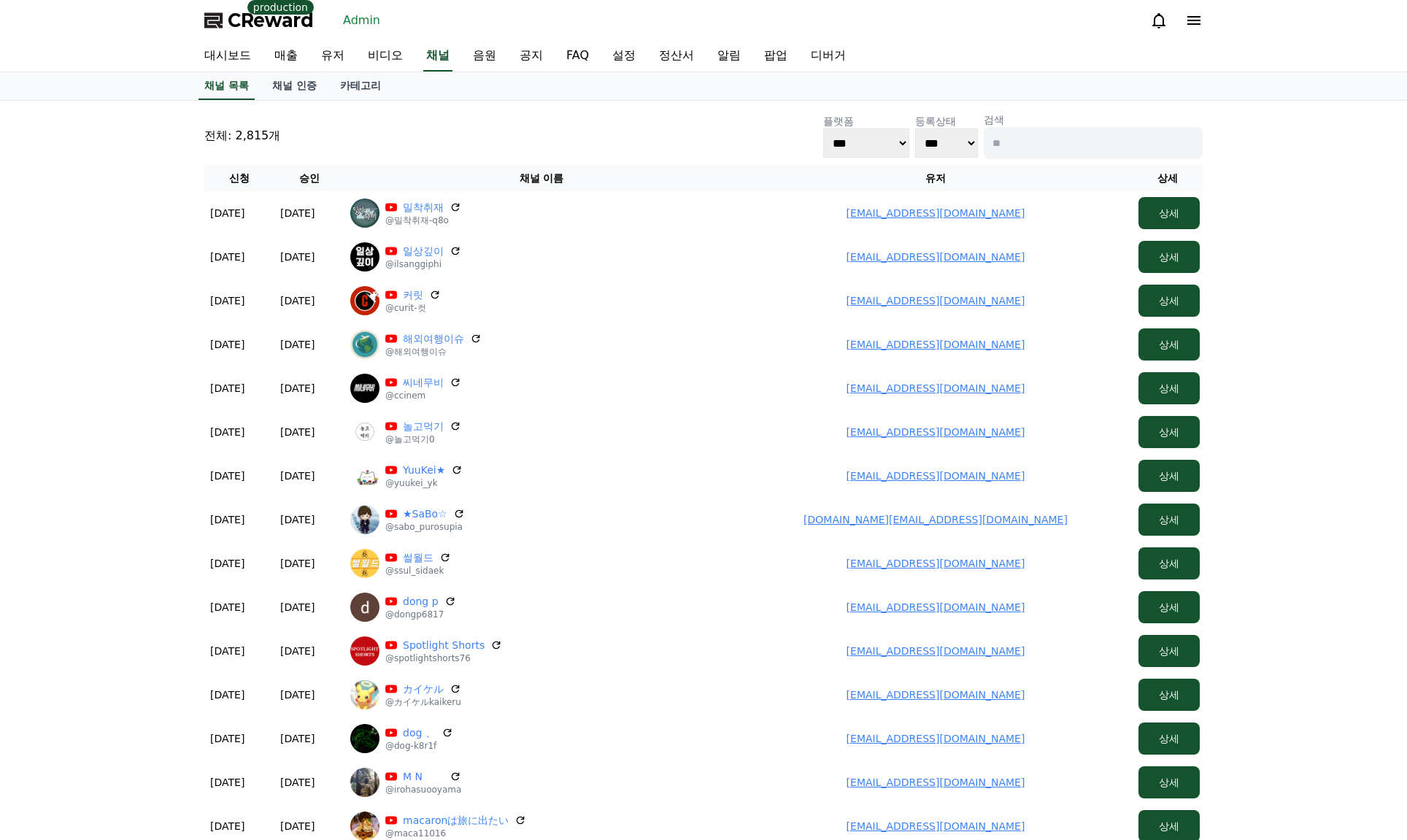
click at [1044, 145] on input at bounding box center [1093, 143] width 219 height 32
type input "***"
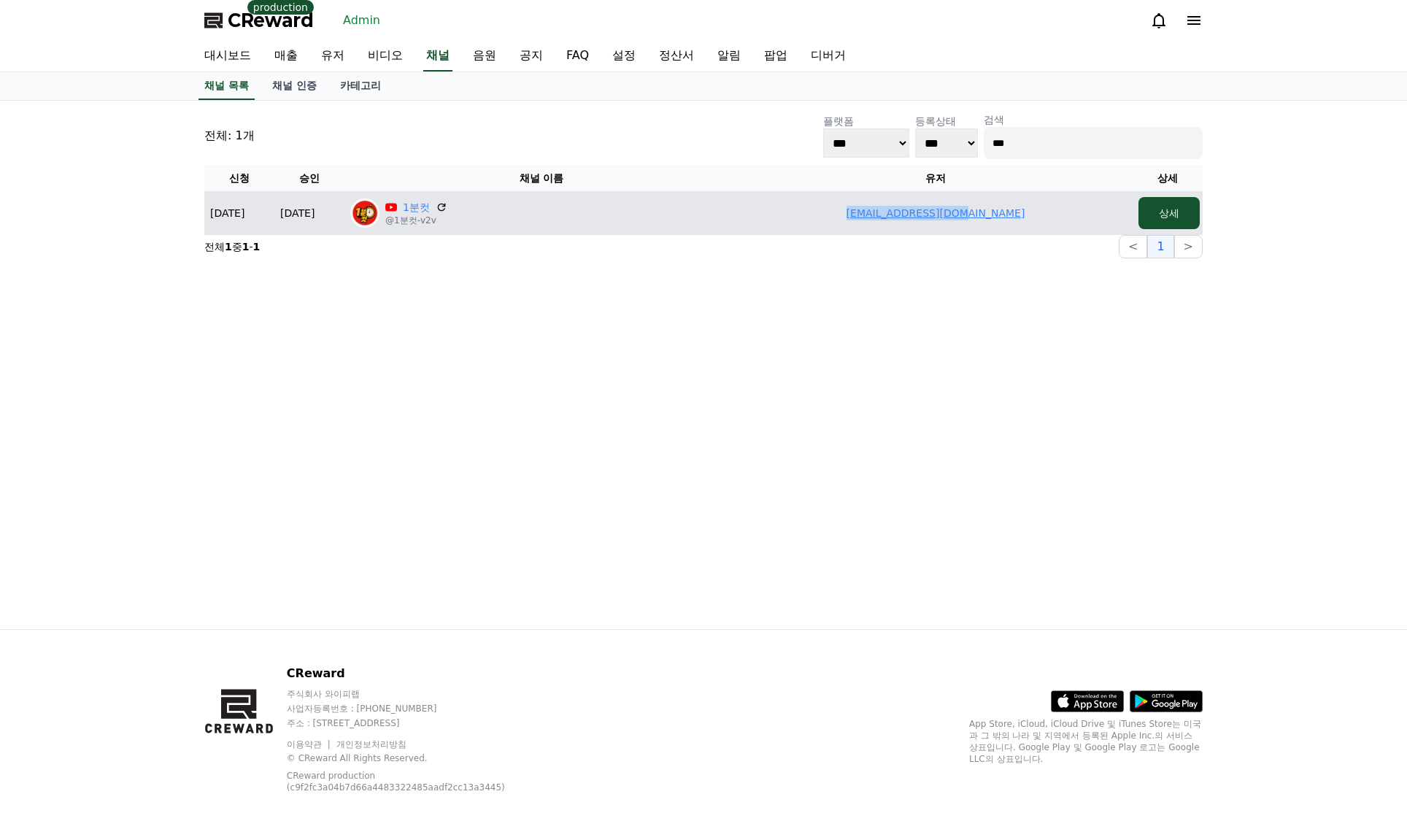
drag, startPoint x: 921, startPoint y: 222, endPoint x: 1026, endPoint y: 225, distance: 105.0
click at [1026, 225] on td "pajuquick@naver.com" at bounding box center [936, 214] width 394 height 44
copy link "pajuquick@naver.com"
click at [415, 206] on link "1분컷" at bounding box center [416, 207] width 27 height 15
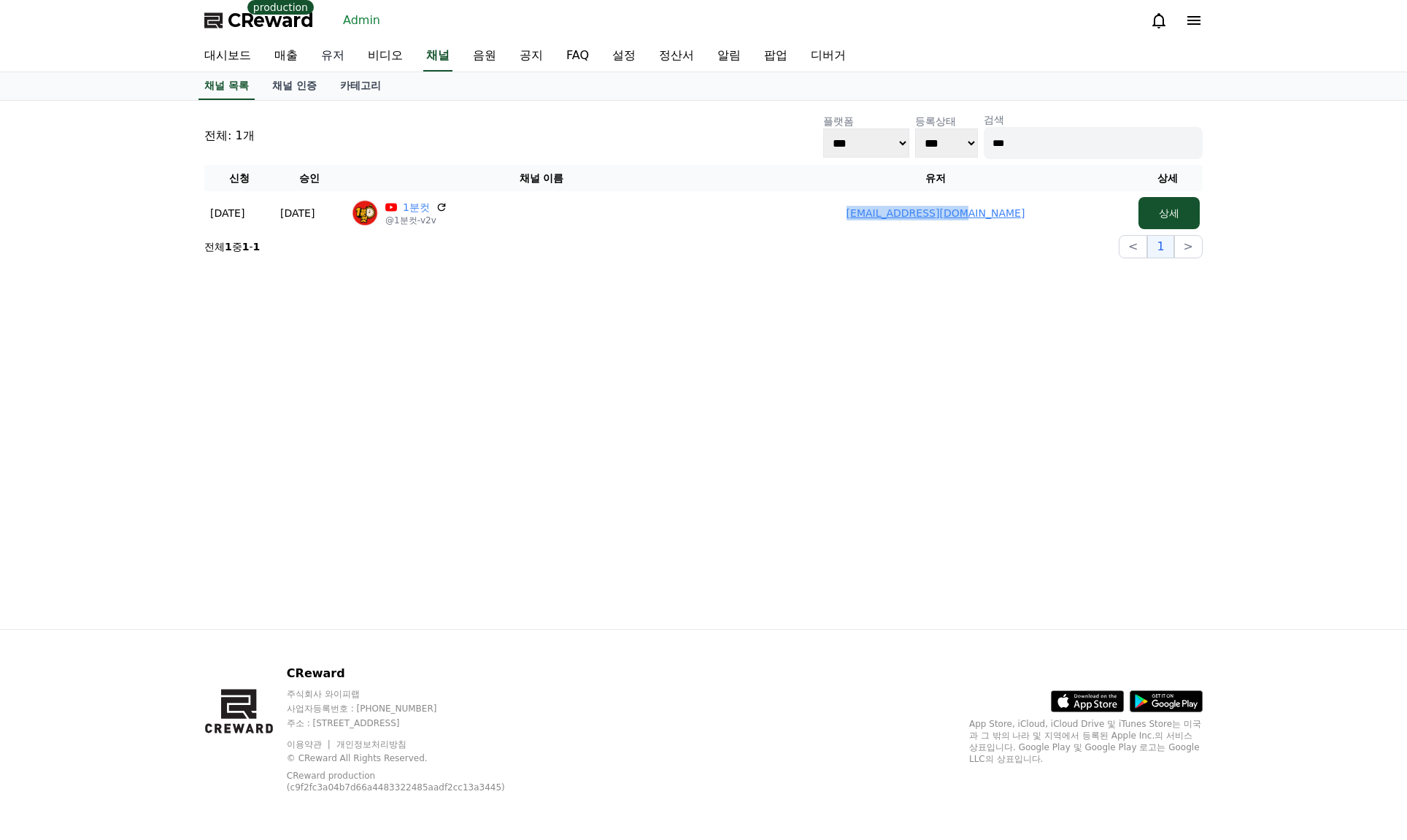
click at [330, 53] on link "유저" at bounding box center [333, 56] width 47 height 31
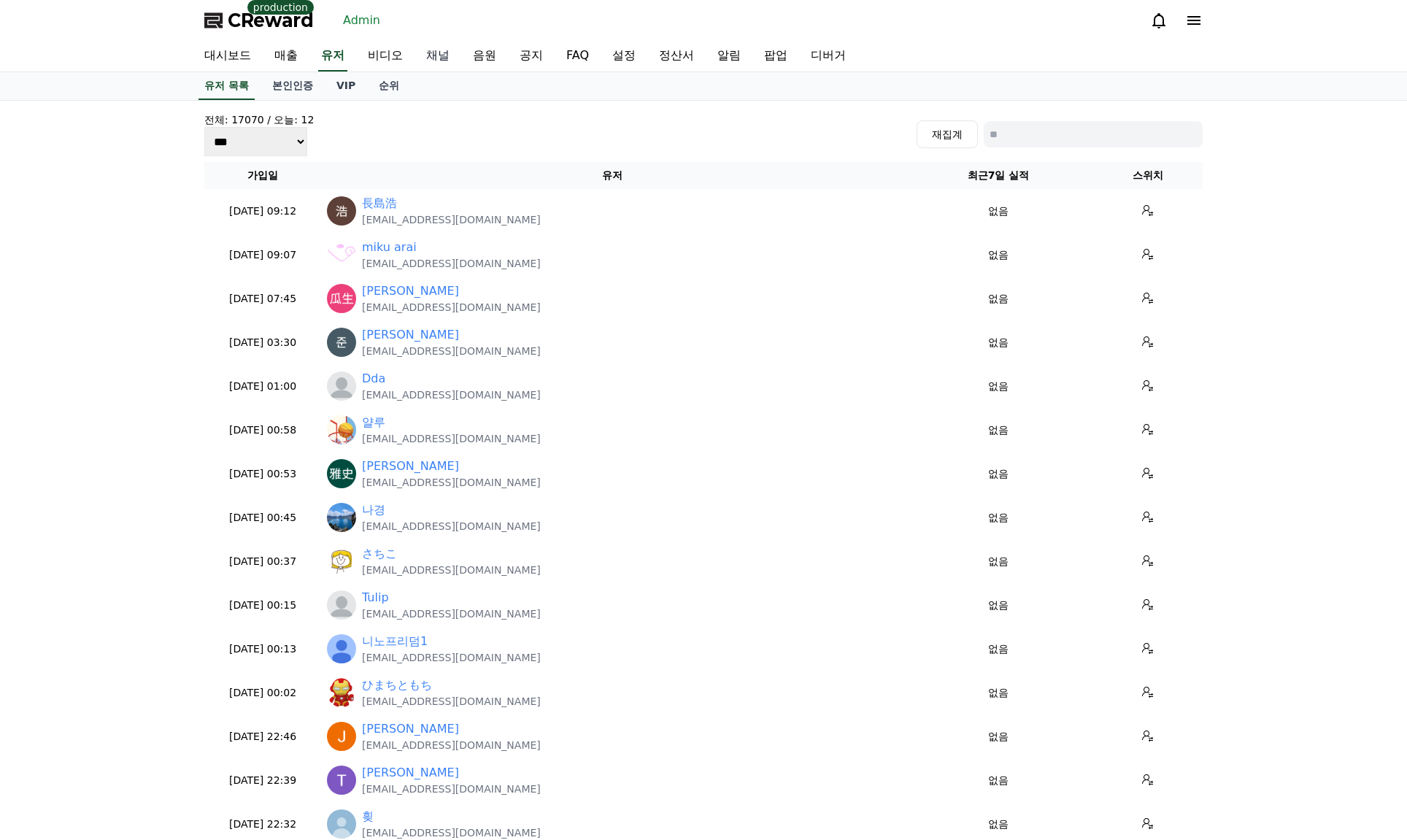
click at [434, 57] on link "채널" at bounding box center [437, 56] width 47 height 31
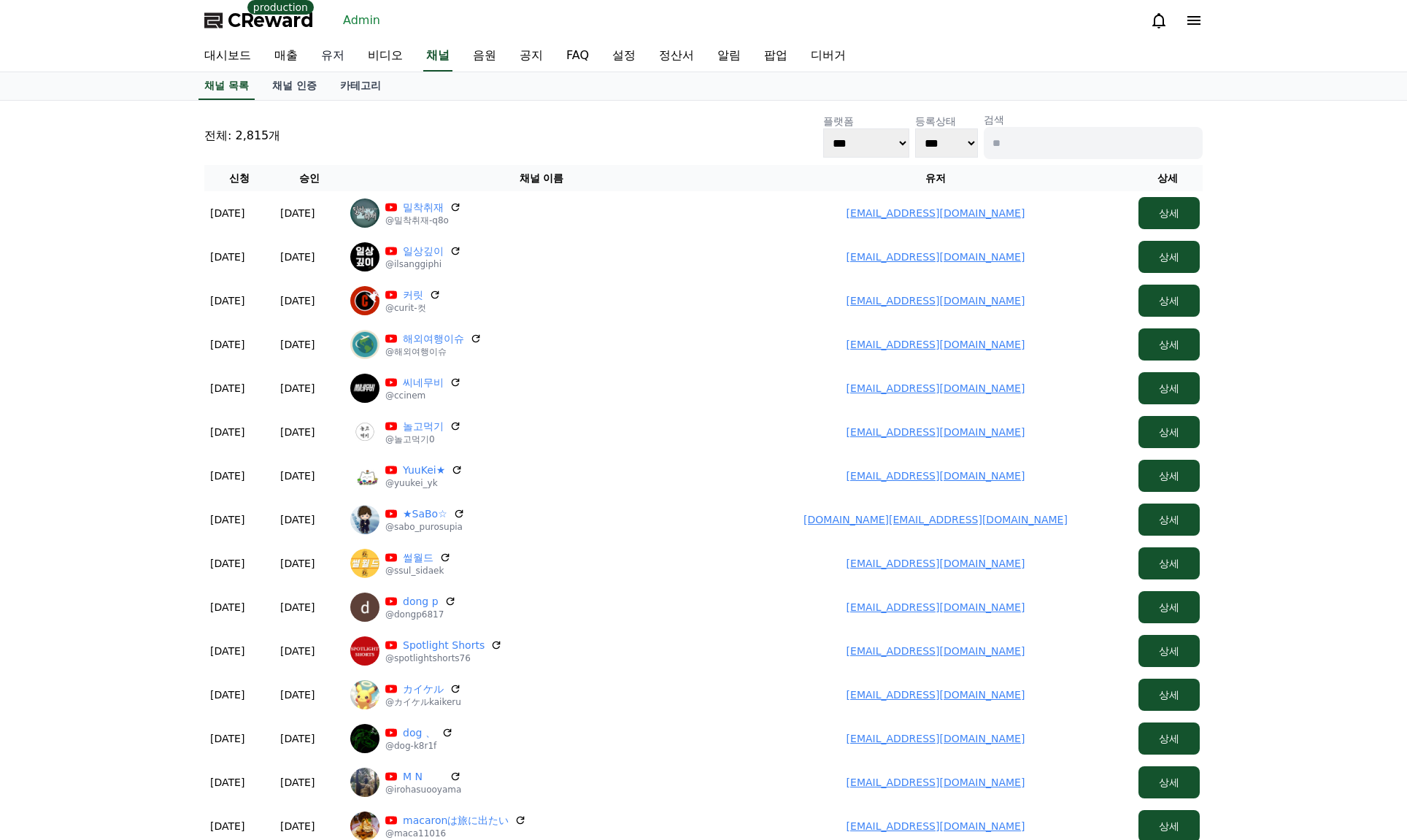
click at [334, 60] on link "유저" at bounding box center [333, 56] width 47 height 31
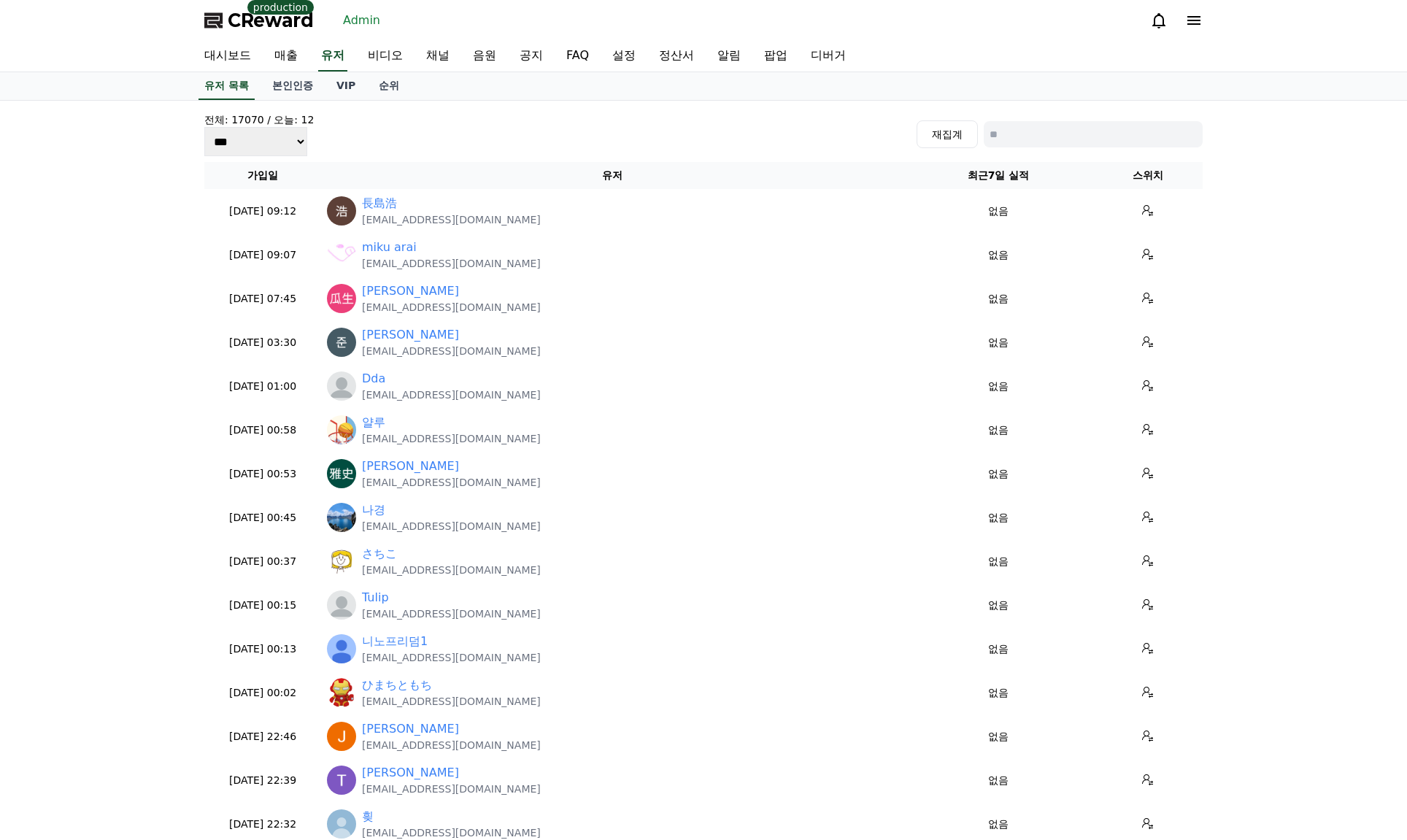
click at [258, 33] on div "CReward production Admin" at bounding box center [703, 20] width 1022 height 41
click at [262, 24] on span "CReward" at bounding box center [270, 20] width 86 height 24
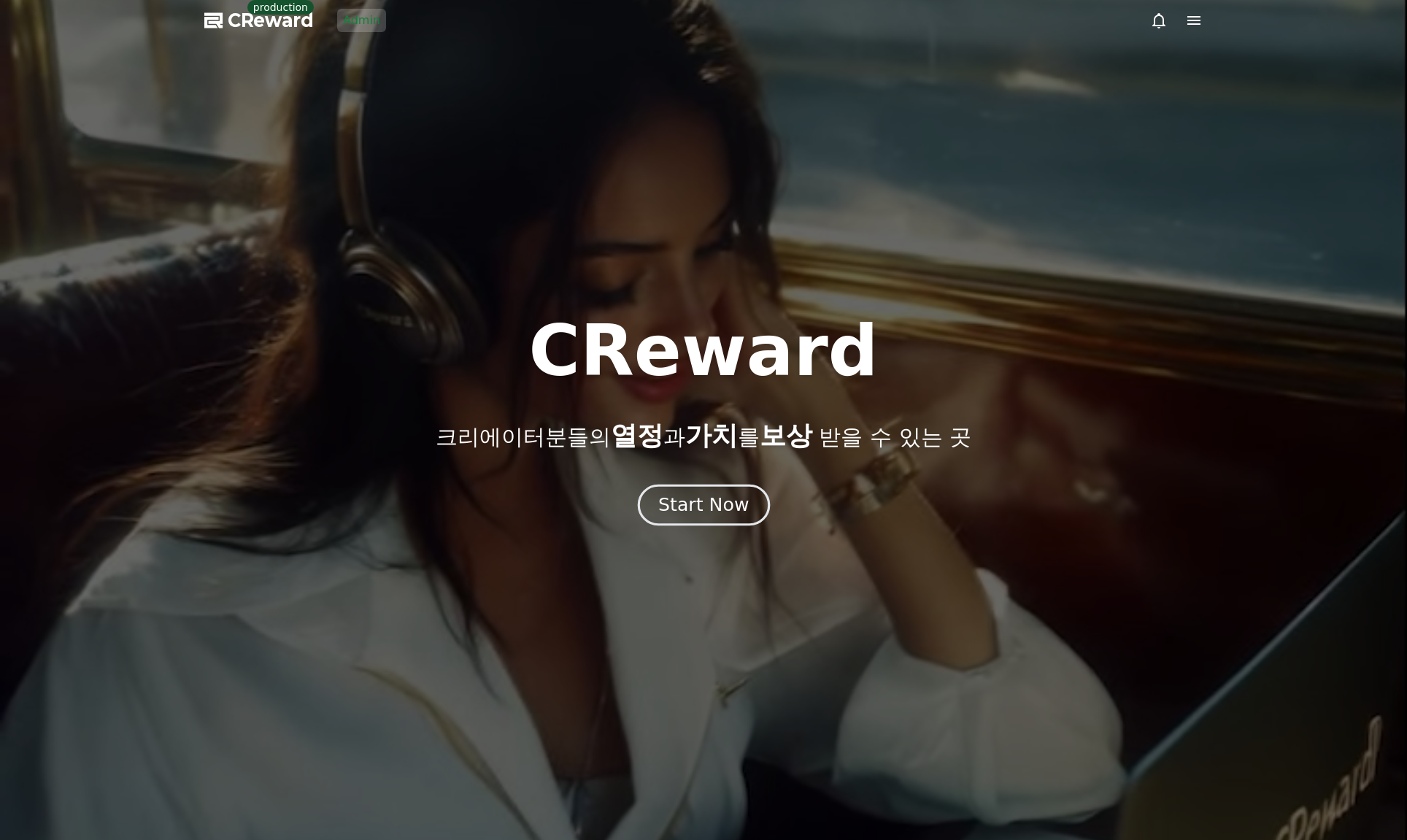
click at [716, 511] on div "Start Now" at bounding box center [703, 504] width 91 height 24
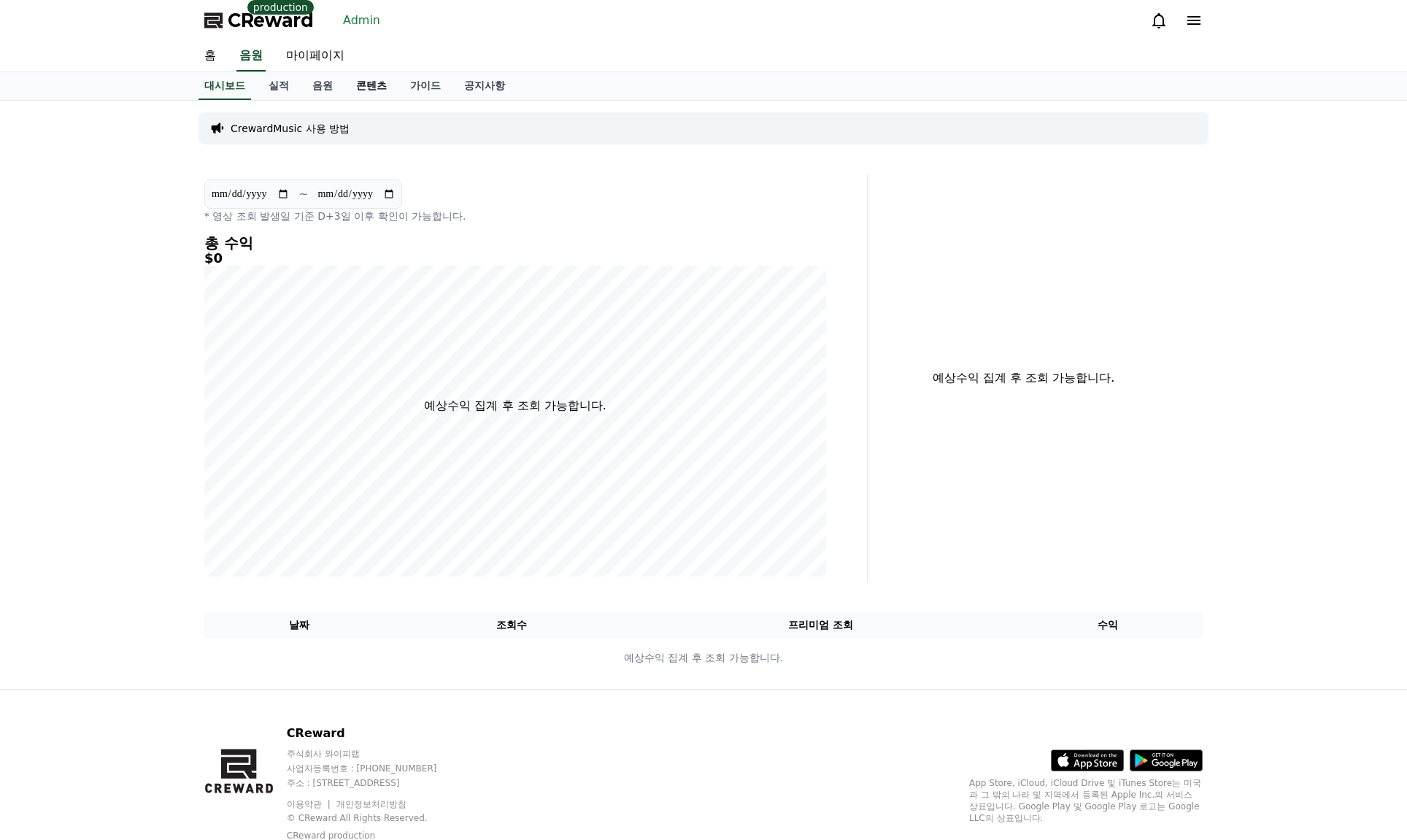
click at [377, 84] on link "콘텐츠" at bounding box center [371, 86] width 54 height 28
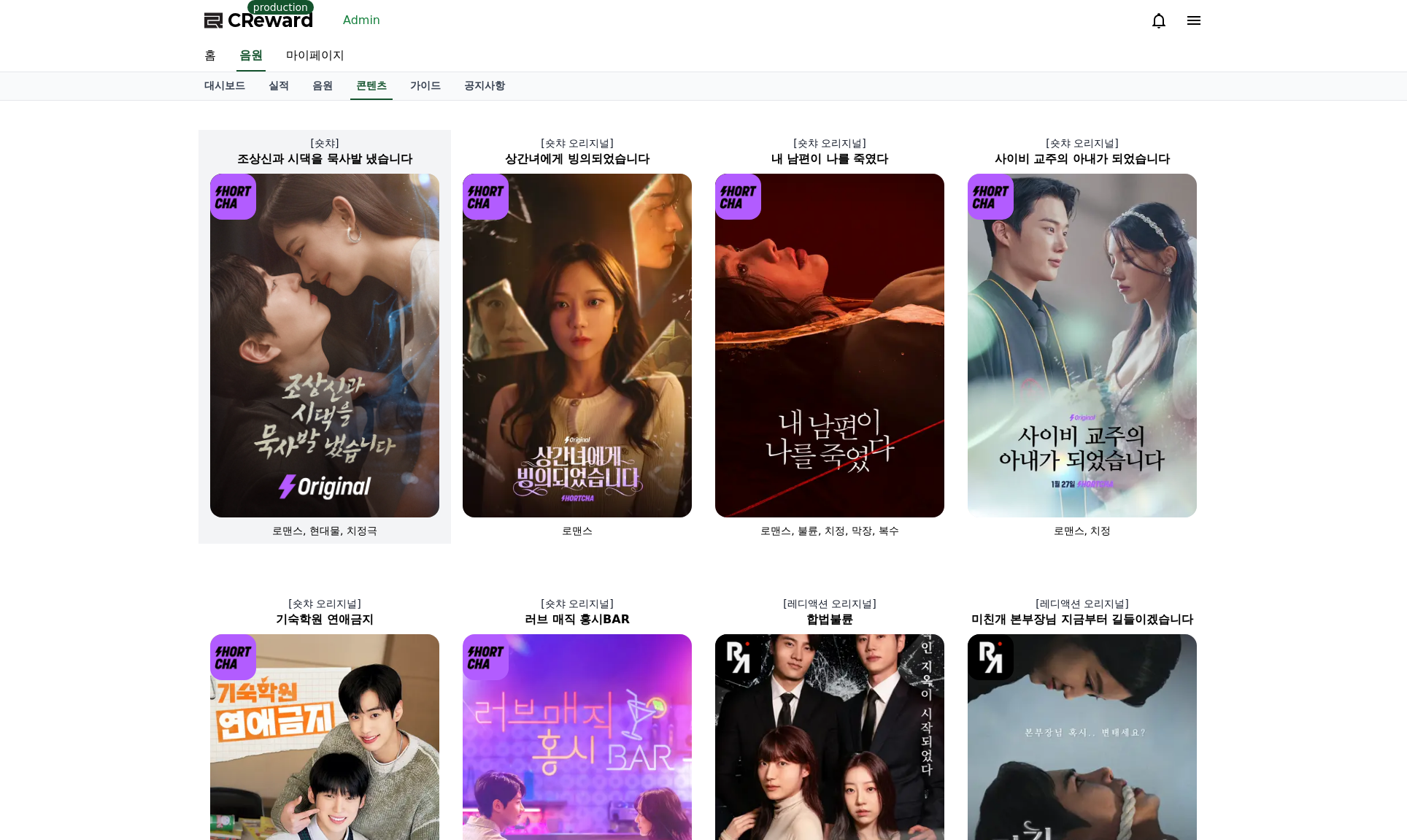
click at [386, 230] on img at bounding box center [325, 345] width 229 height 344
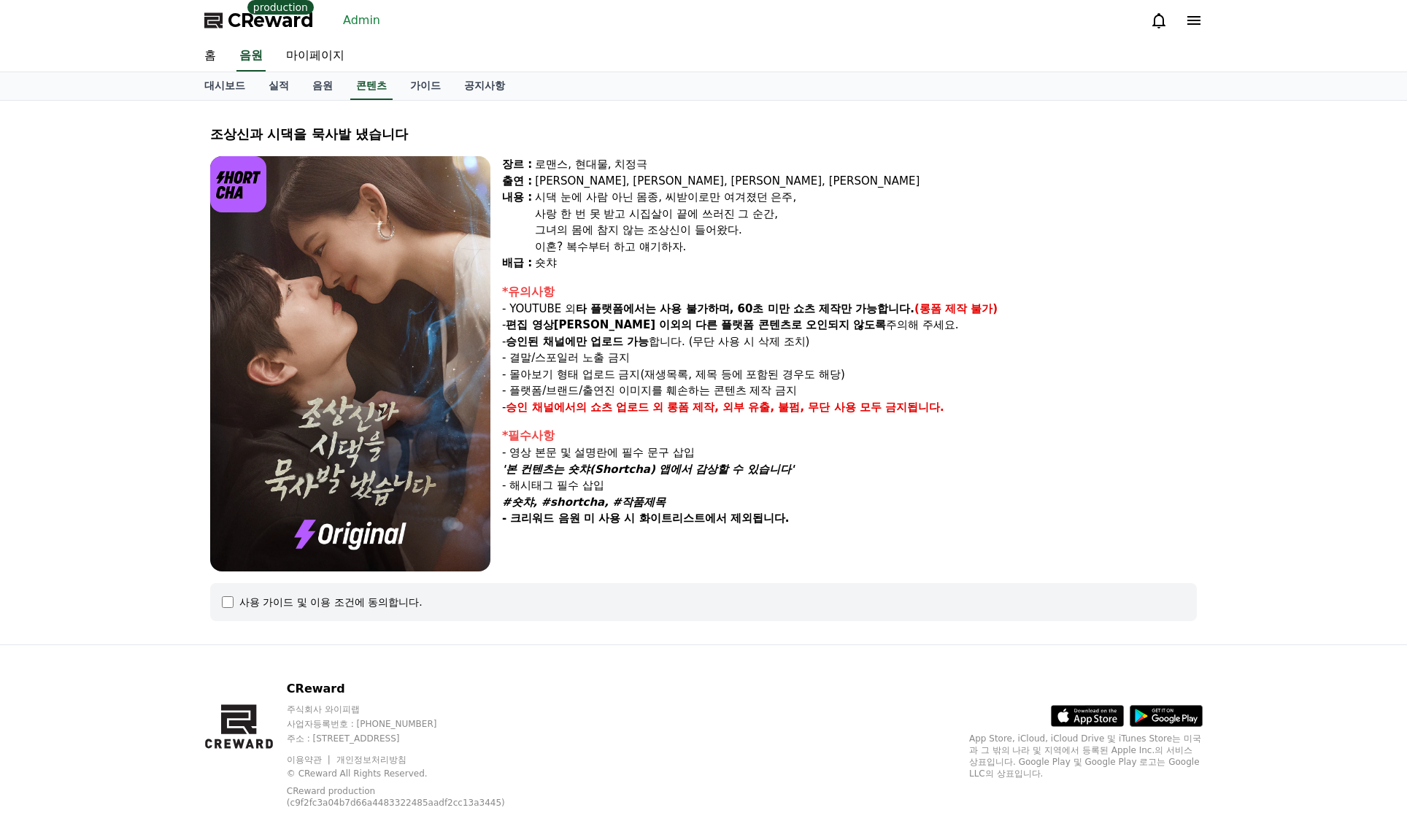
click at [370, 17] on link "Admin" at bounding box center [362, 20] width 49 height 24
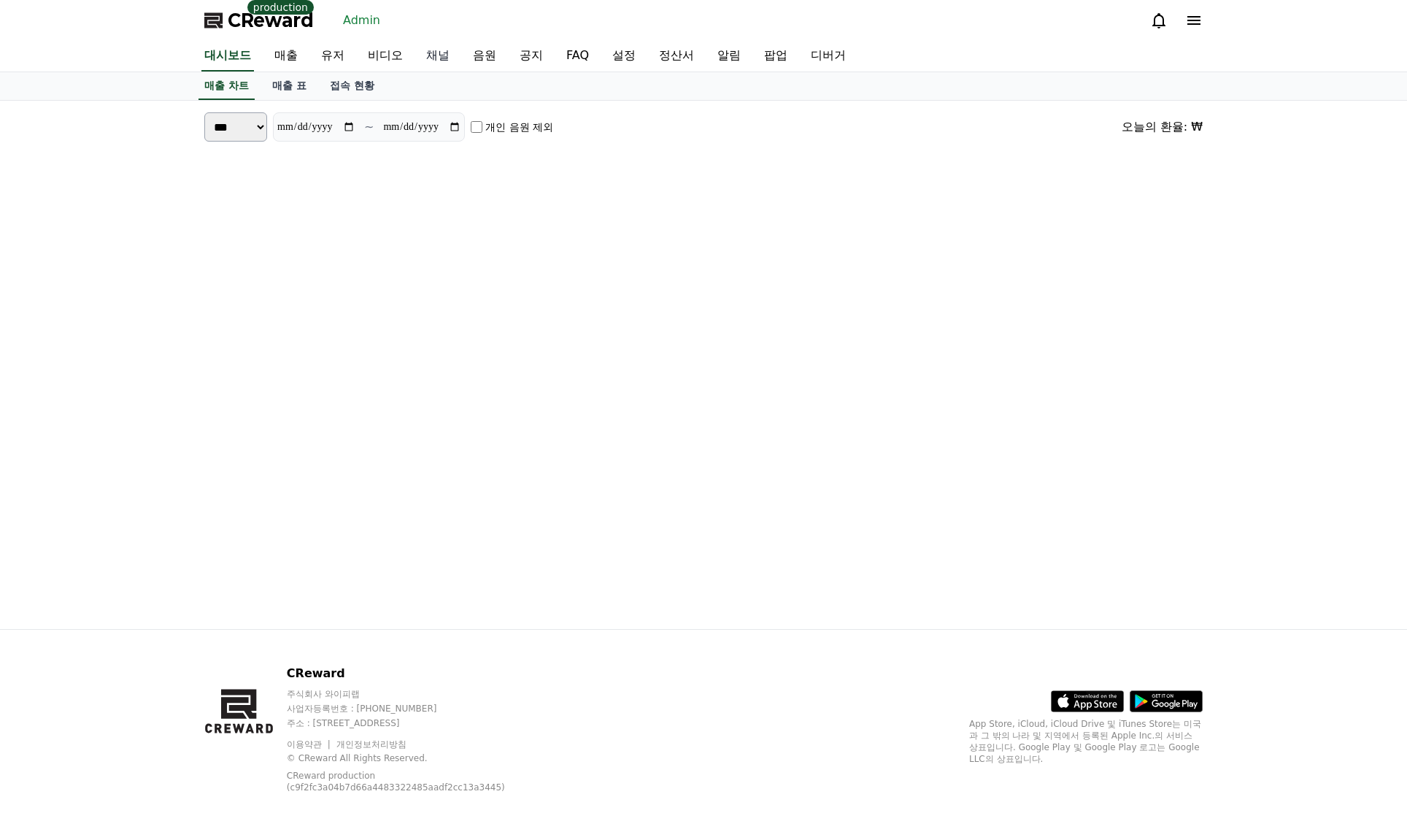
click at [430, 56] on link "채널" at bounding box center [437, 56] width 47 height 31
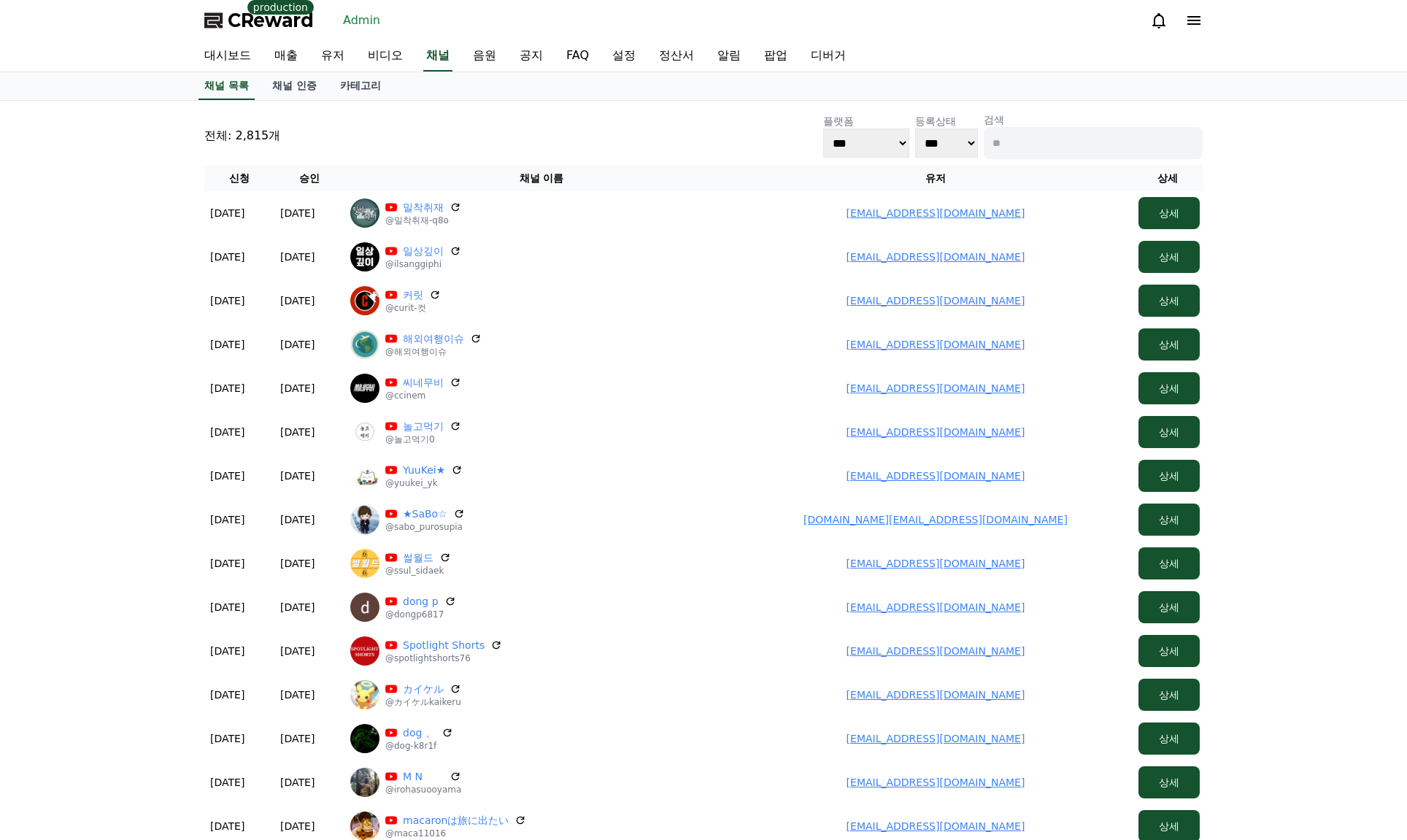
click at [1055, 143] on input at bounding box center [1093, 143] width 219 height 32
paste input "*********"
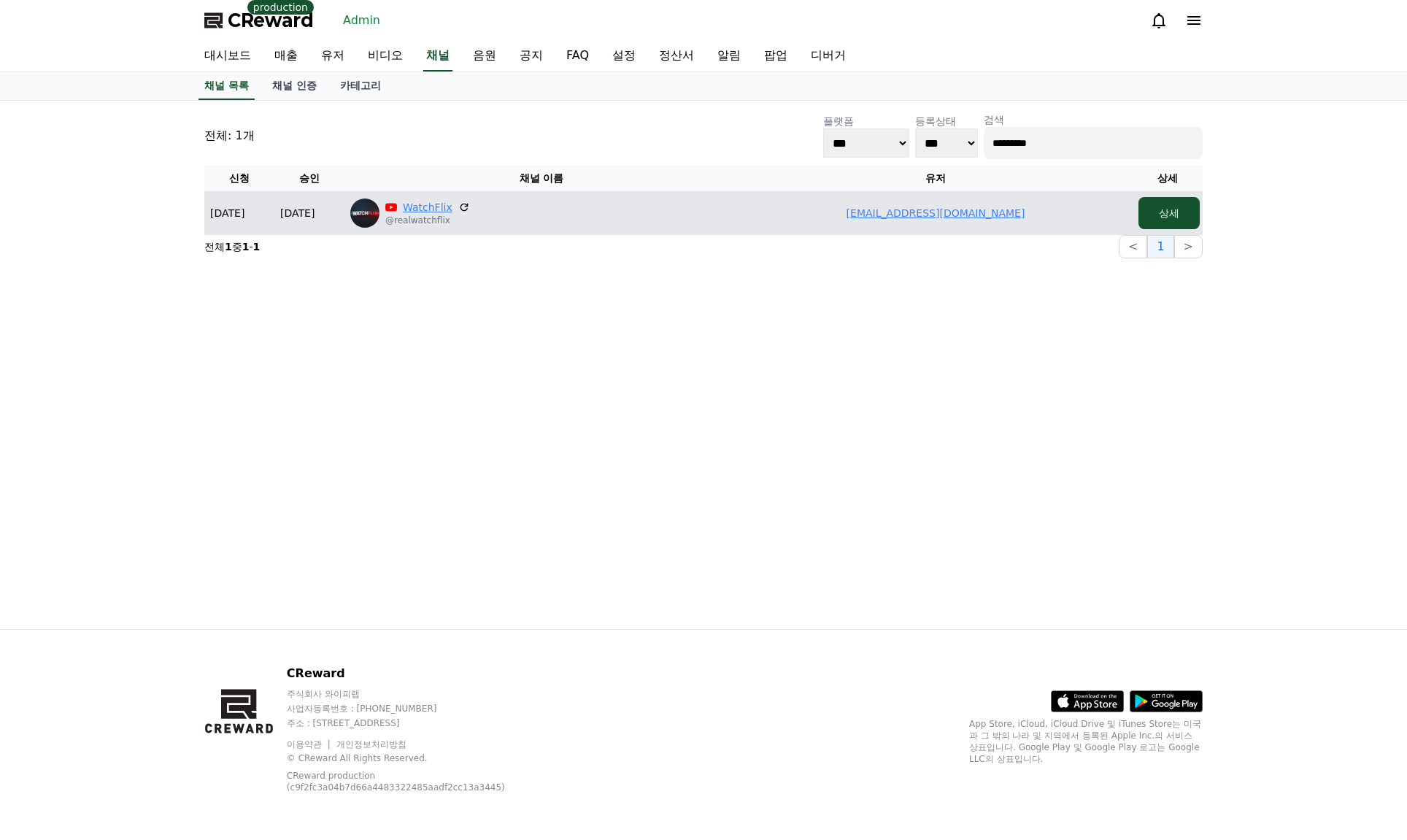
click at [429, 203] on link "WatchFlix" at bounding box center [427, 207] width 50 height 15
drag, startPoint x: 826, startPoint y: 210, endPoint x: 1007, endPoint y: 202, distance: 181.2
click at [1085, 215] on td "vijaymoryaneu@gmail.com" at bounding box center [936, 214] width 394 height 44
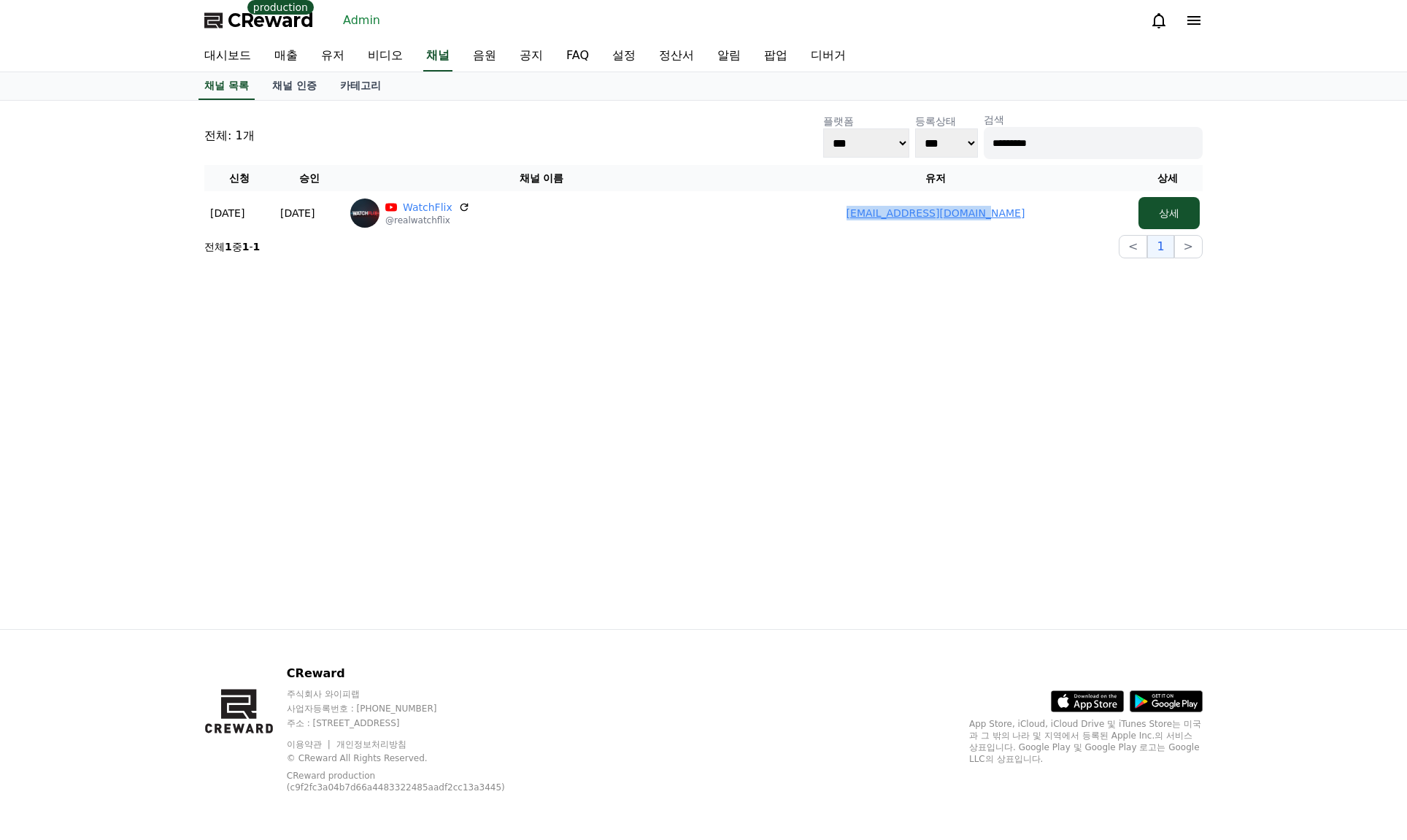
copy link "vijaymoryaneu@gmail.com"
click at [1041, 133] on input "*********" at bounding box center [1093, 143] width 219 height 32
paste input "**********"
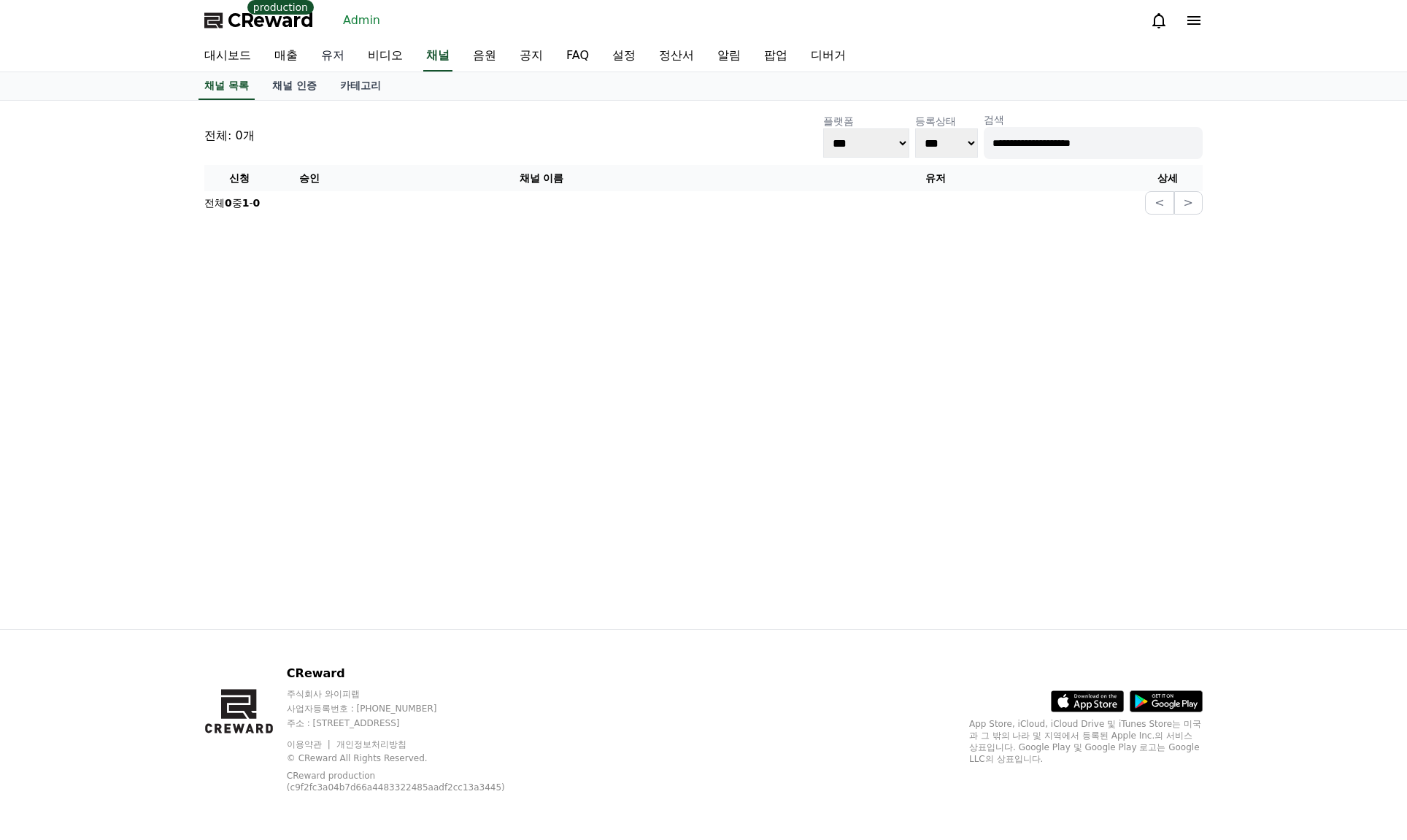
type input "**********"
click at [311, 56] on link "유저" at bounding box center [333, 56] width 47 height 31
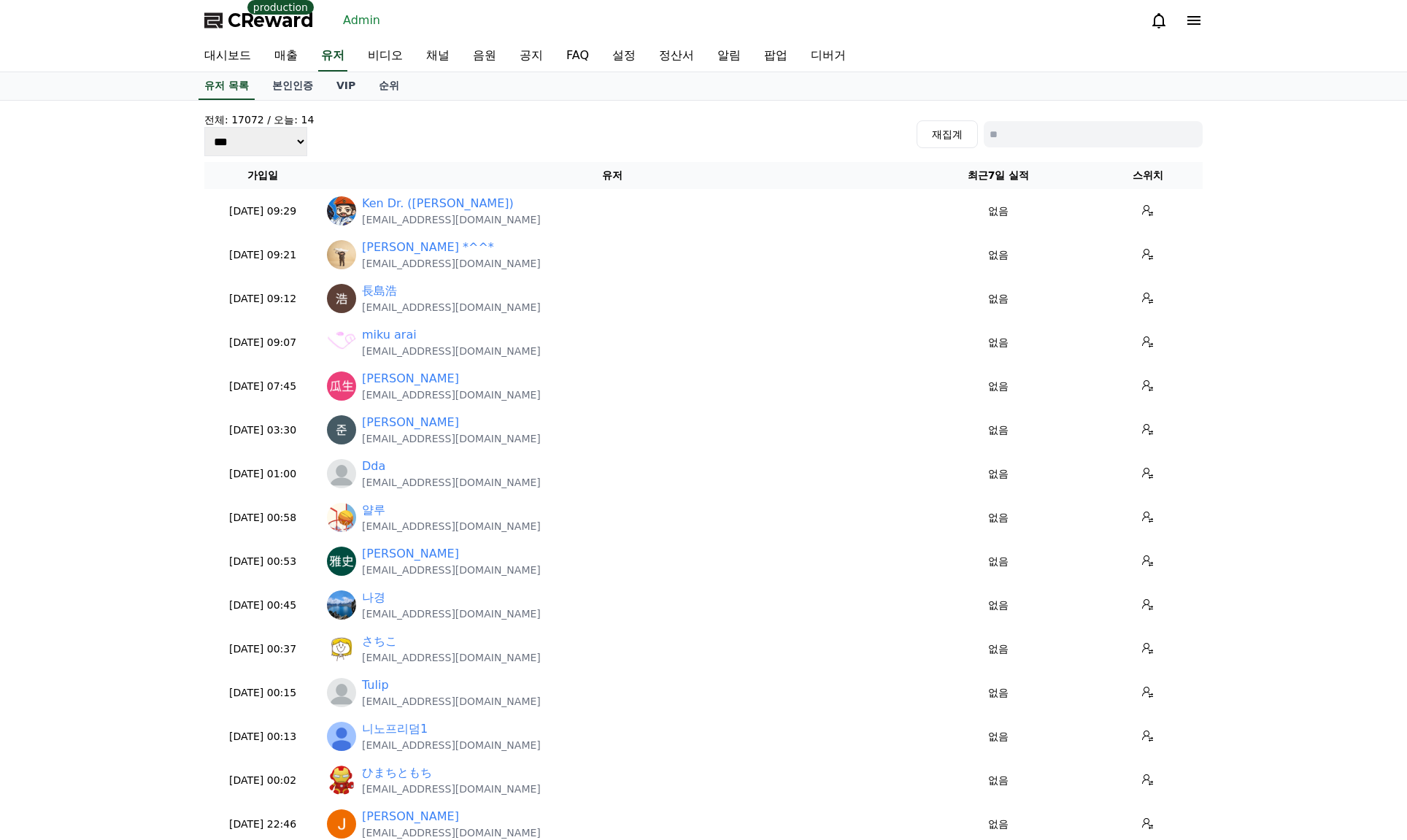
click at [1085, 147] on div "재집계" at bounding box center [1059, 134] width 286 height 28
click at [1085, 139] on input at bounding box center [1093, 134] width 219 height 26
paste input "**********"
type input "**********"
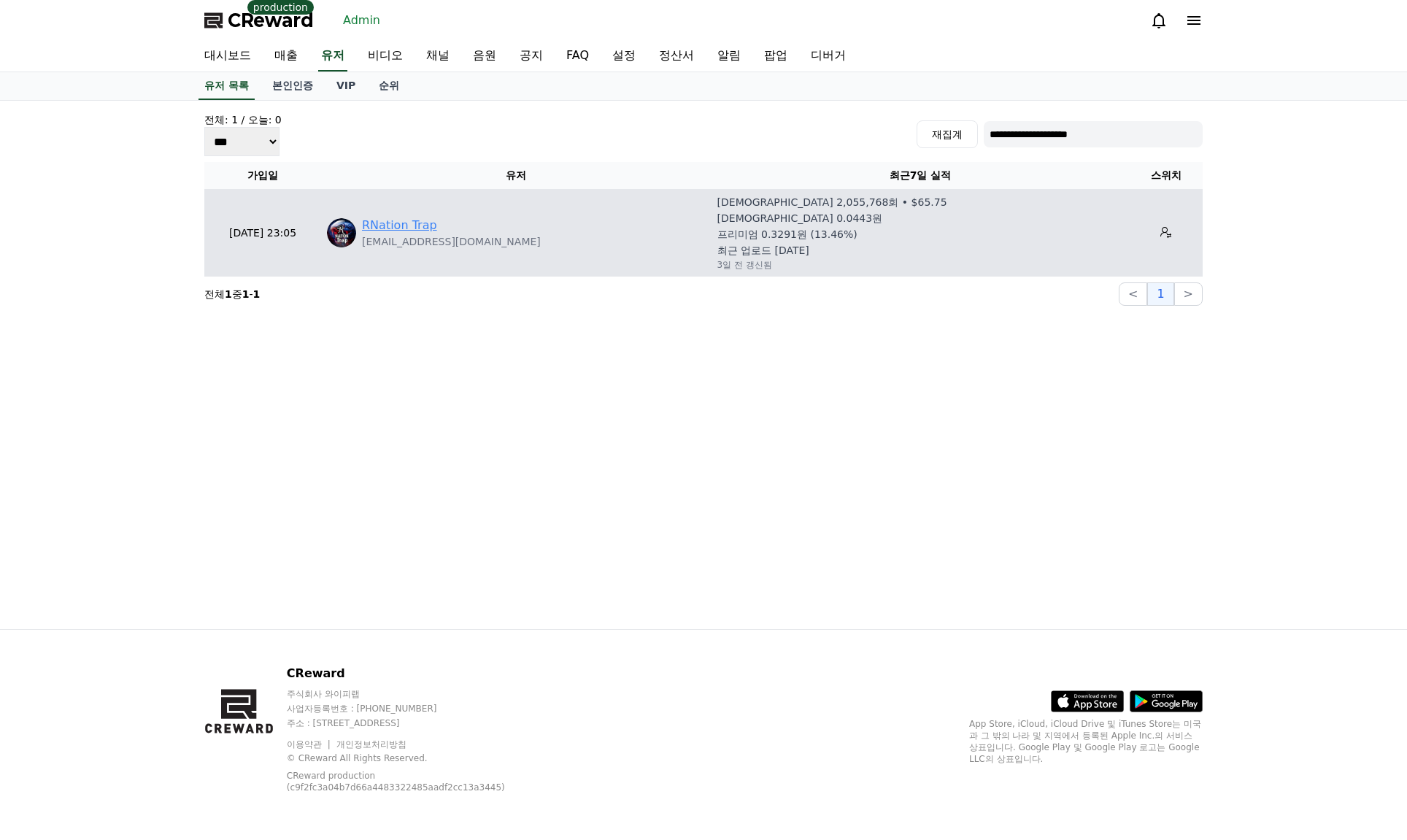
click at [424, 218] on link "RNation Trap" at bounding box center [399, 225] width 75 height 17
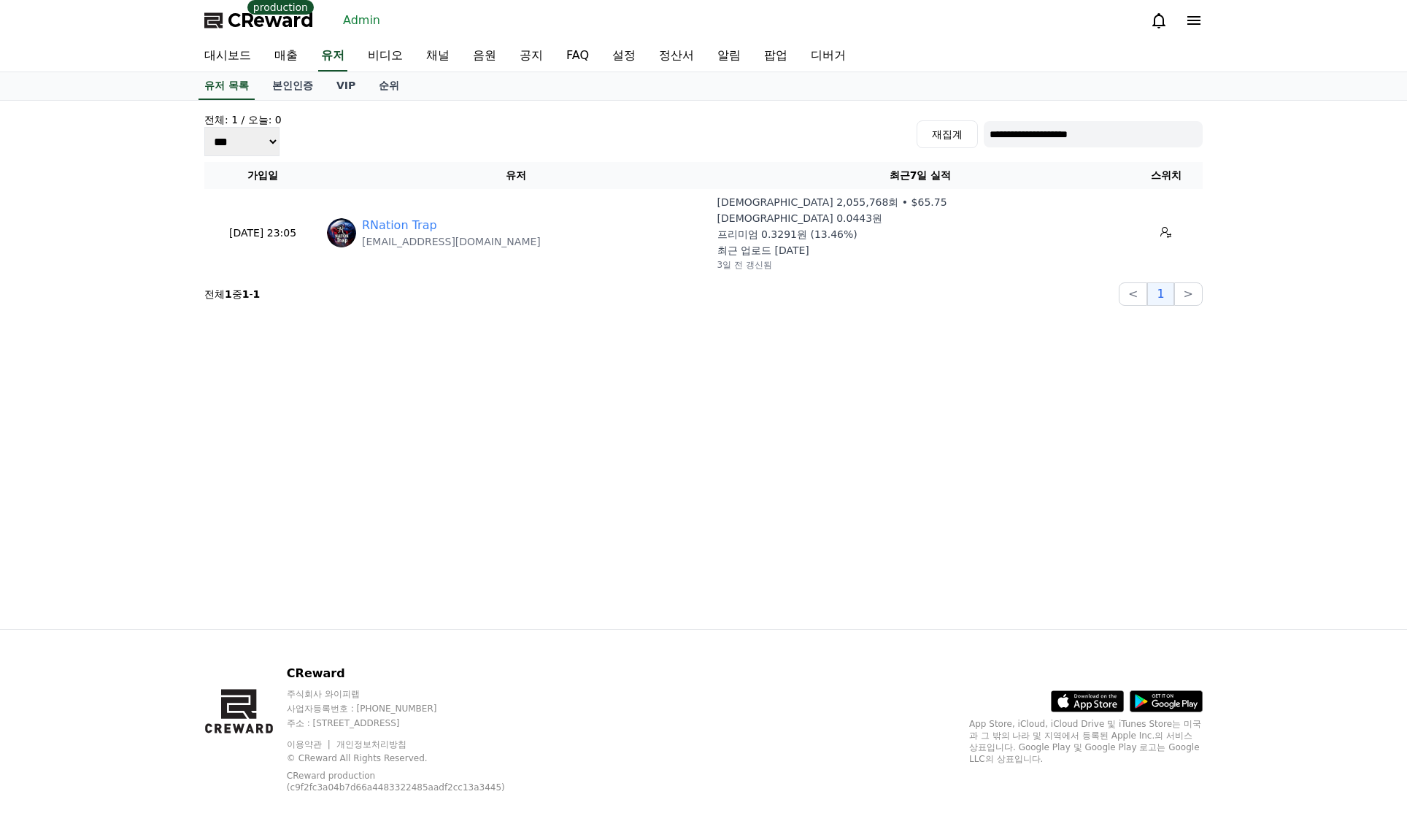
click at [290, 29] on span "CReward" at bounding box center [270, 20] width 86 height 24
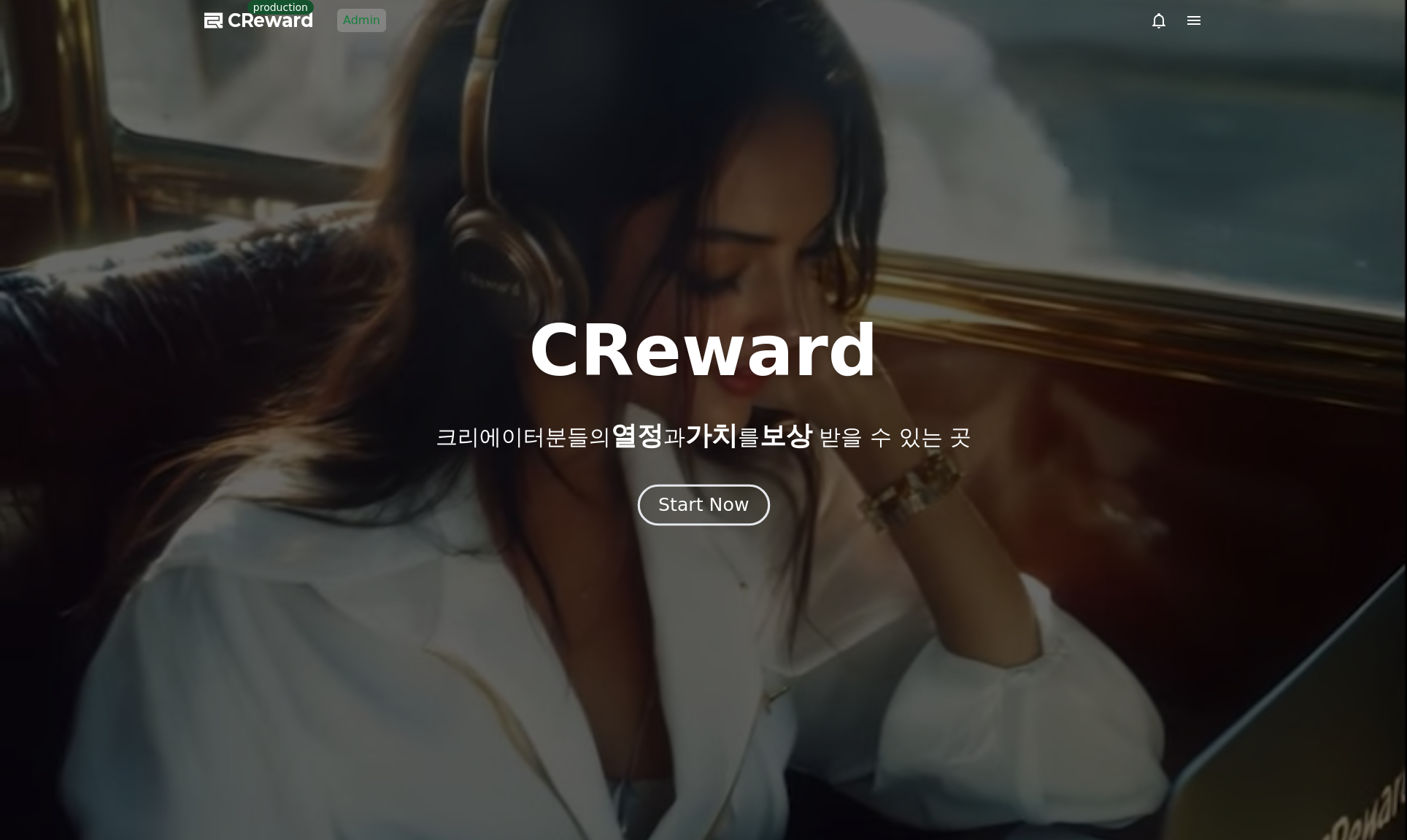
click at [713, 523] on button "Start Now" at bounding box center [703, 504] width 132 height 42
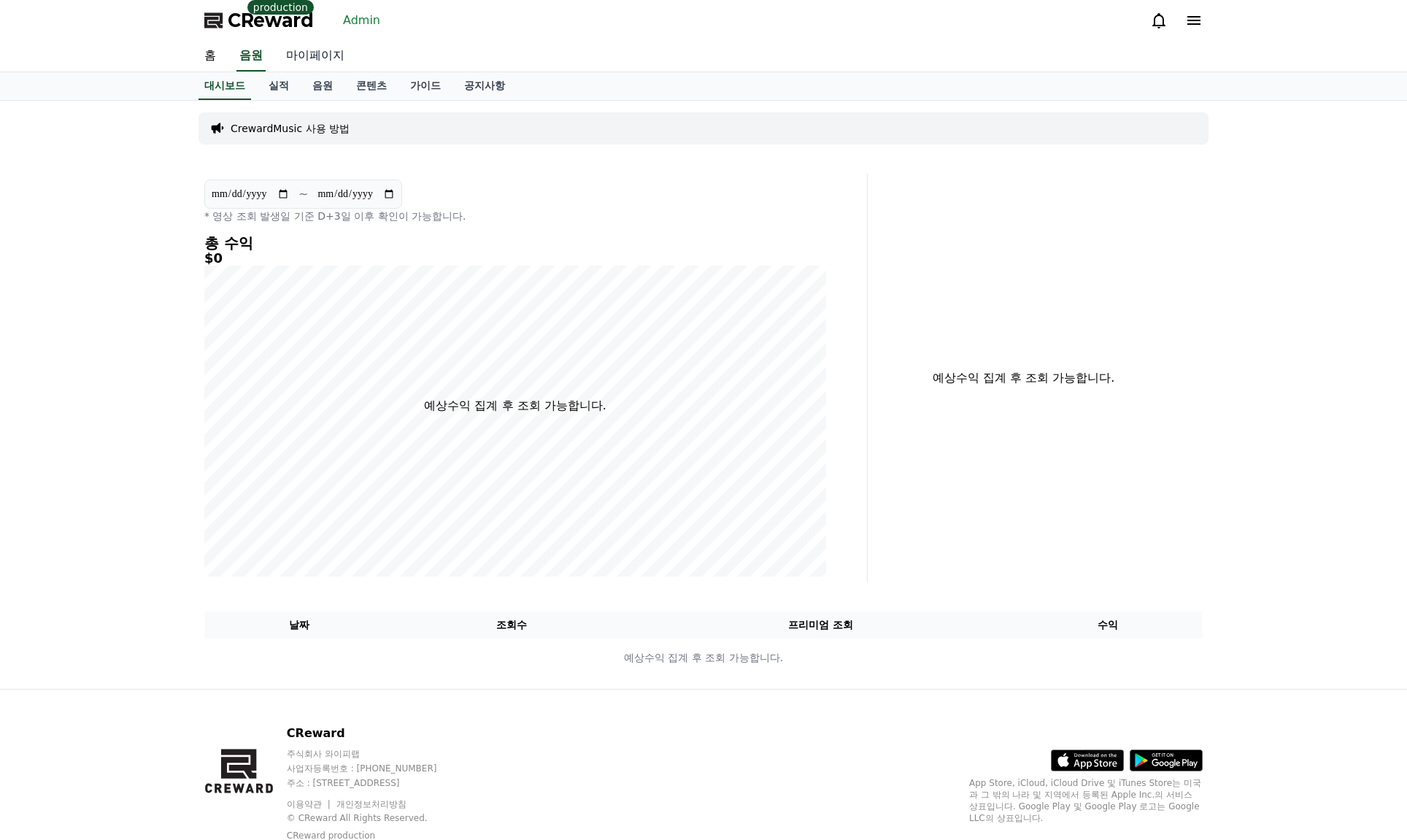
click at [318, 55] on link "마이페이지" at bounding box center [315, 56] width 82 height 31
select select "**********"
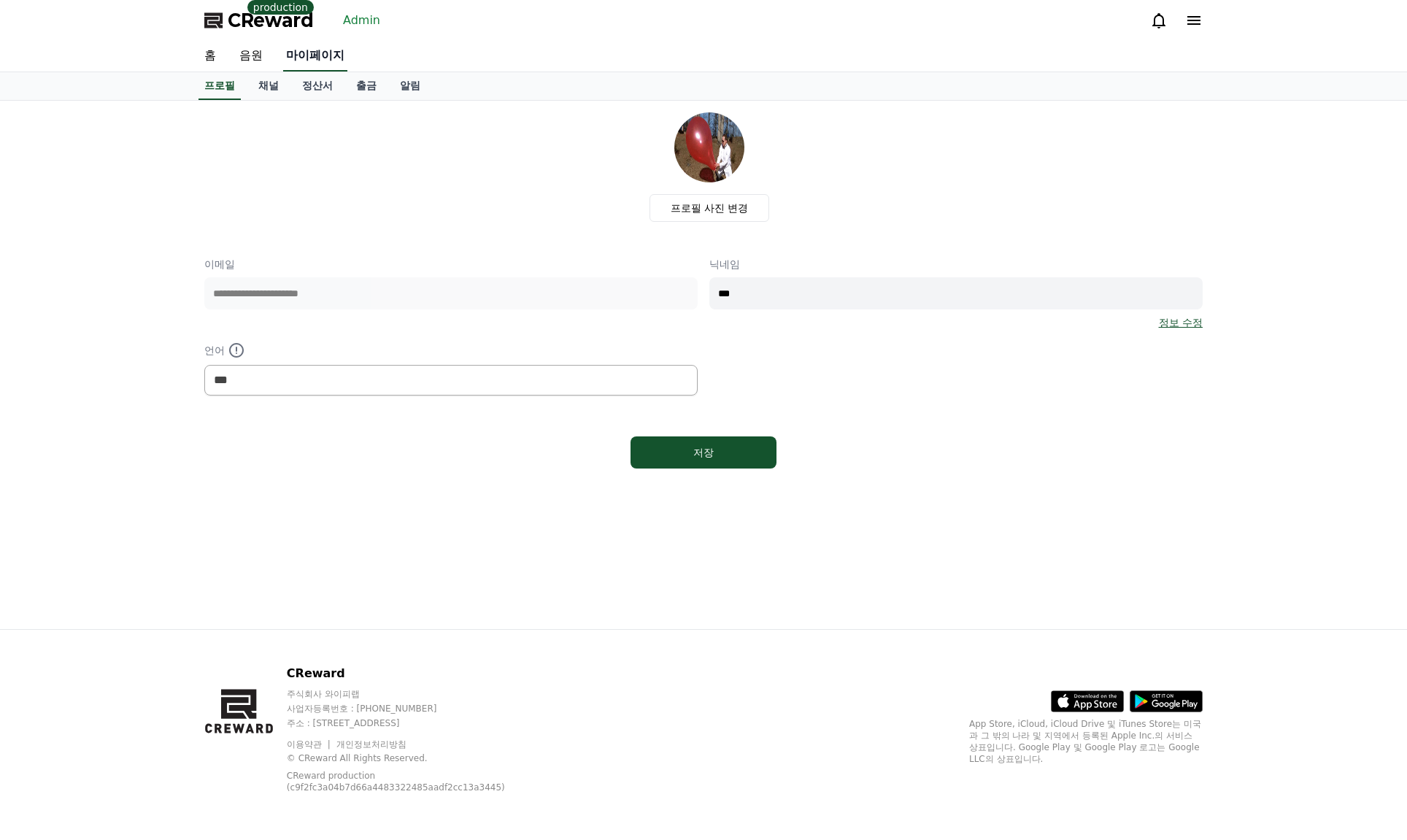
click at [319, 93] on link "정산서" at bounding box center [318, 86] width 54 height 28
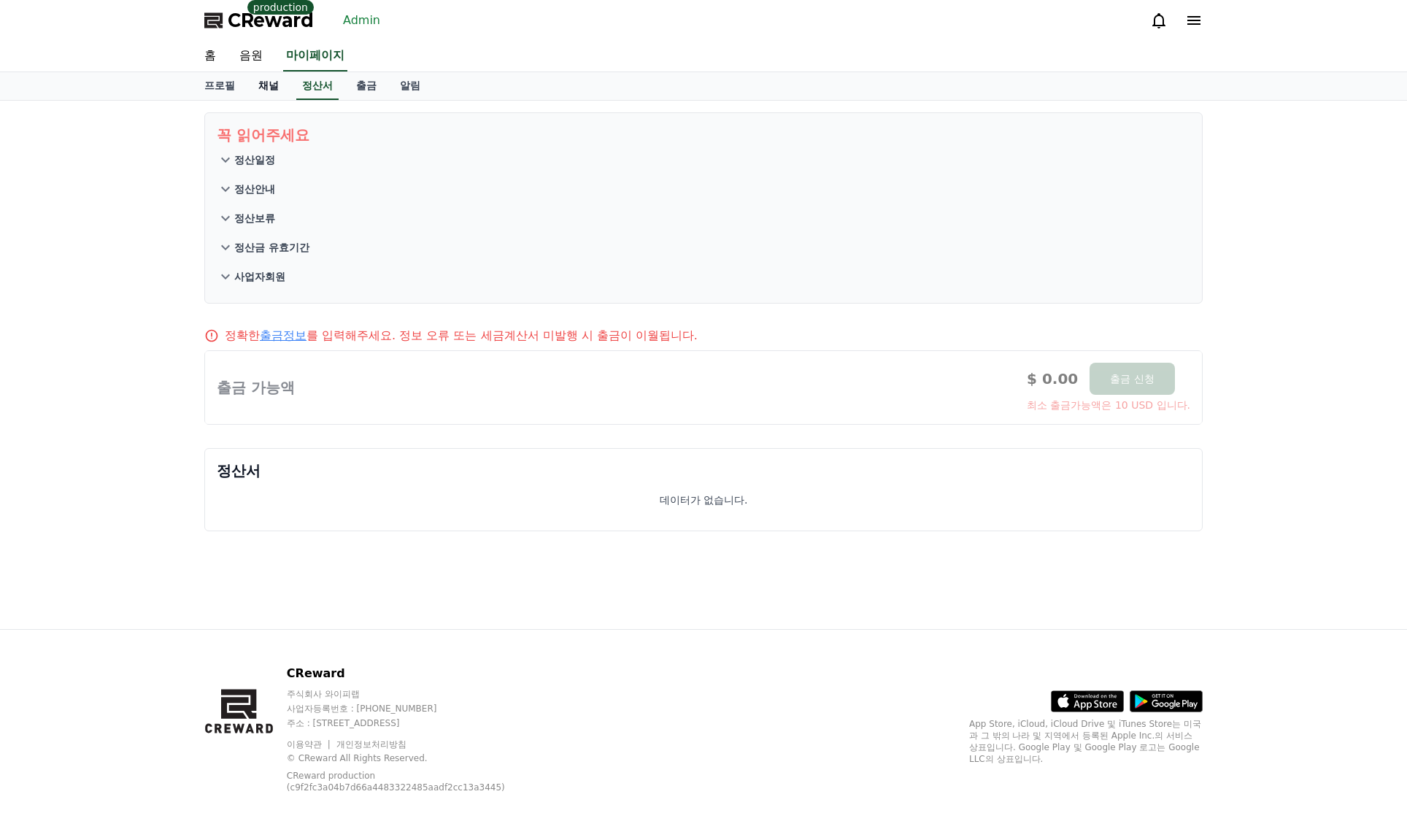
click at [264, 85] on link "채널" at bounding box center [269, 86] width 44 height 28
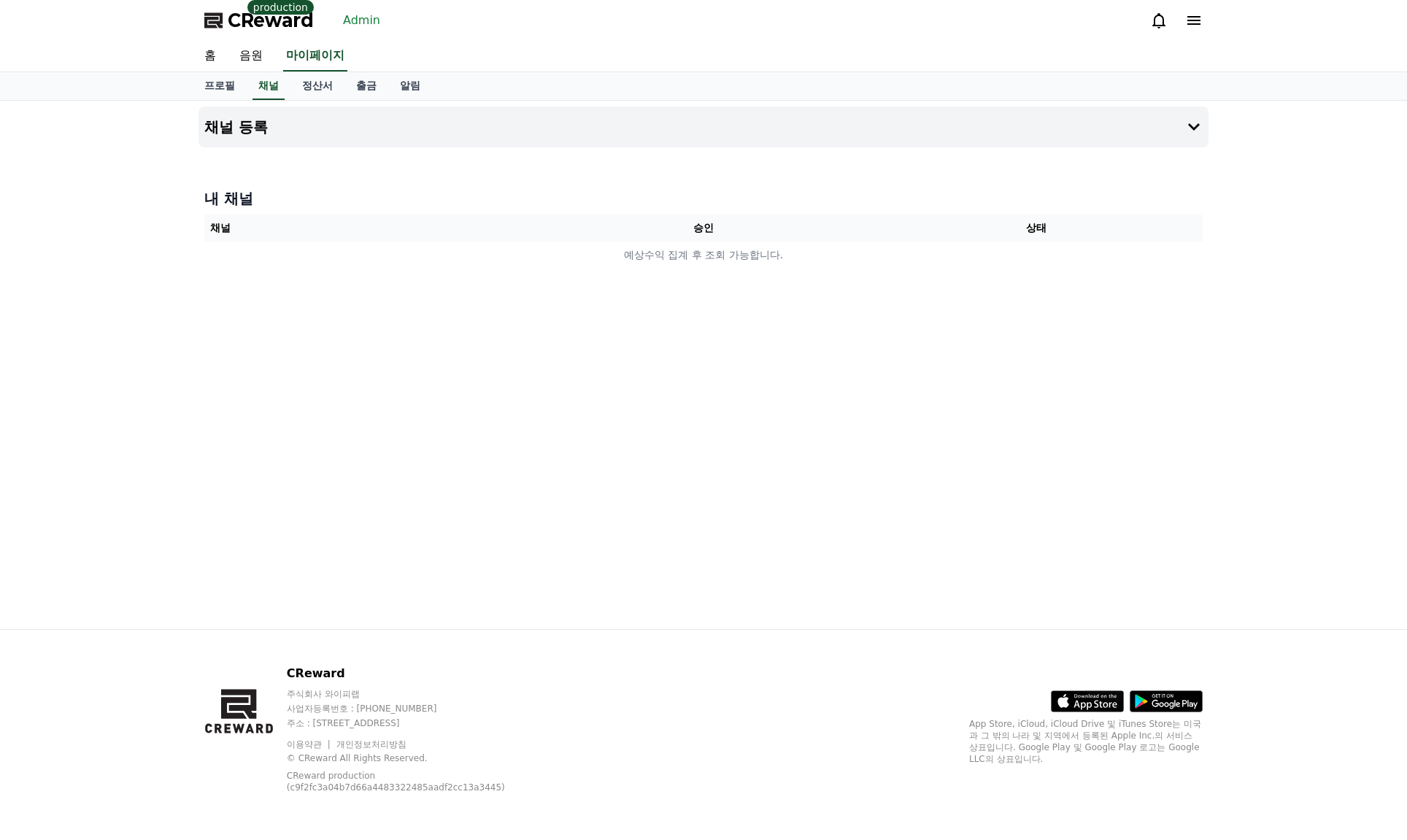
click at [726, 151] on div at bounding box center [704, 153] width 1011 height 12
click at [646, 129] on button "채널 등록" at bounding box center [704, 127] width 1011 height 41
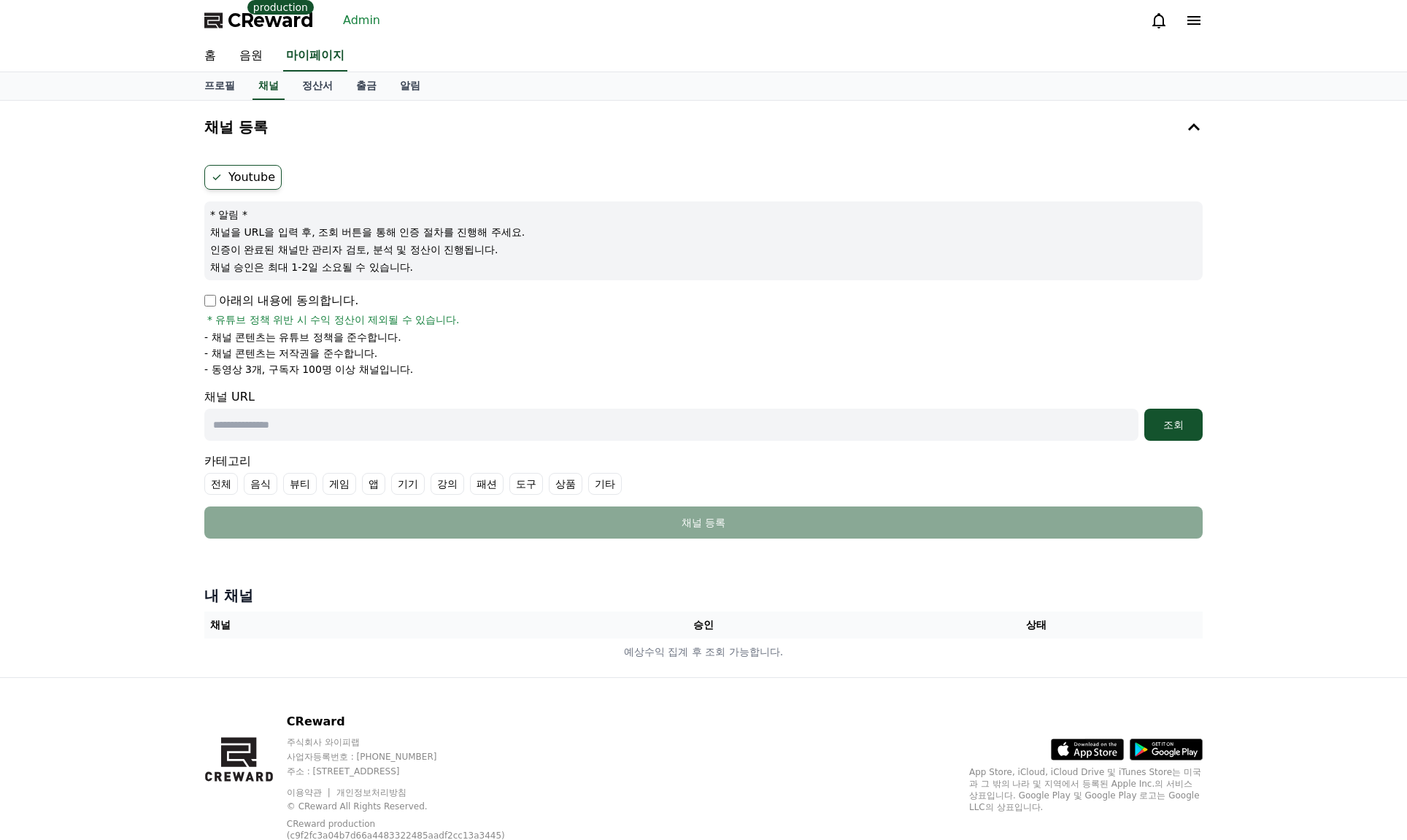
click at [779, 433] on input "text" at bounding box center [671, 425] width 934 height 32
paste input "**********"
click at [1085, 429] on div "조회" at bounding box center [1173, 425] width 47 height 15
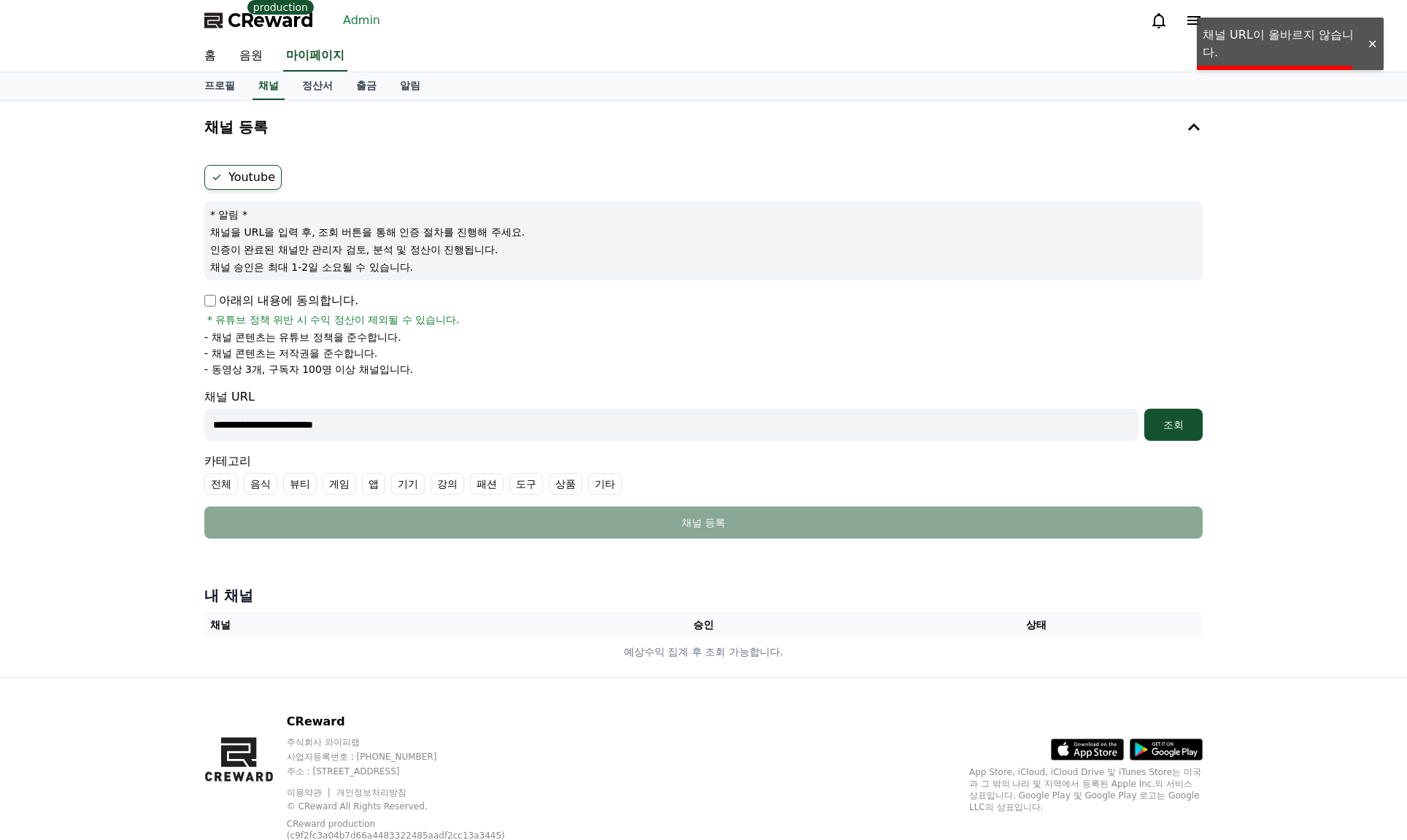
click at [906, 427] on input "**********" at bounding box center [671, 425] width 934 height 32
click at [530, 418] on input "**********" at bounding box center [671, 425] width 934 height 32
paste input "********"
type input "**********"
click at [1085, 425] on div "조회" at bounding box center [1173, 425] width 47 height 15
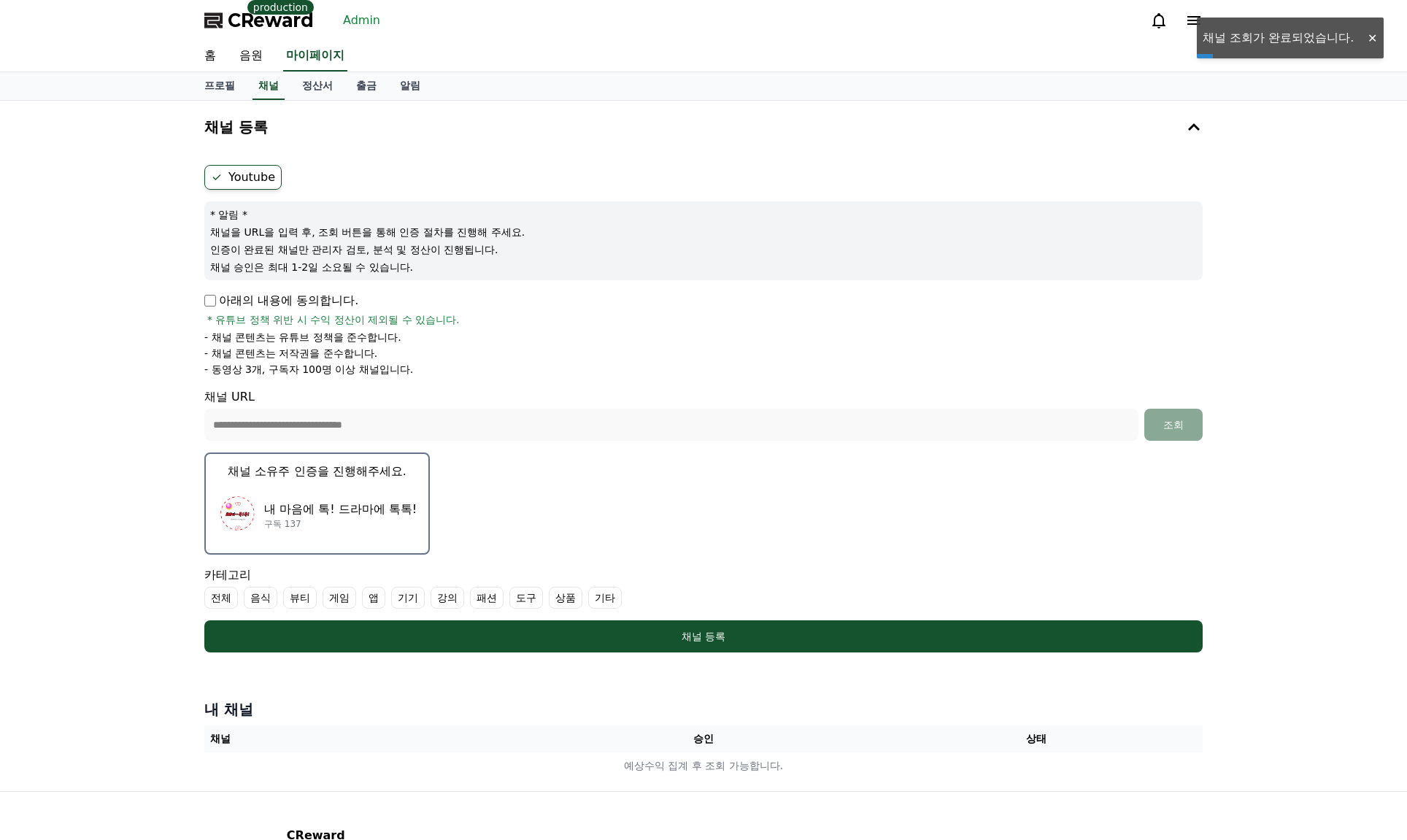
drag, startPoint x: 582, startPoint y: 511, endPoint x: 645, endPoint y: 248, distance: 270.4
click at [578, 510] on form "**********" at bounding box center [703, 408] width 999 height 488
click at [365, 14] on link "Admin" at bounding box center [362, 20] width 49 height 24
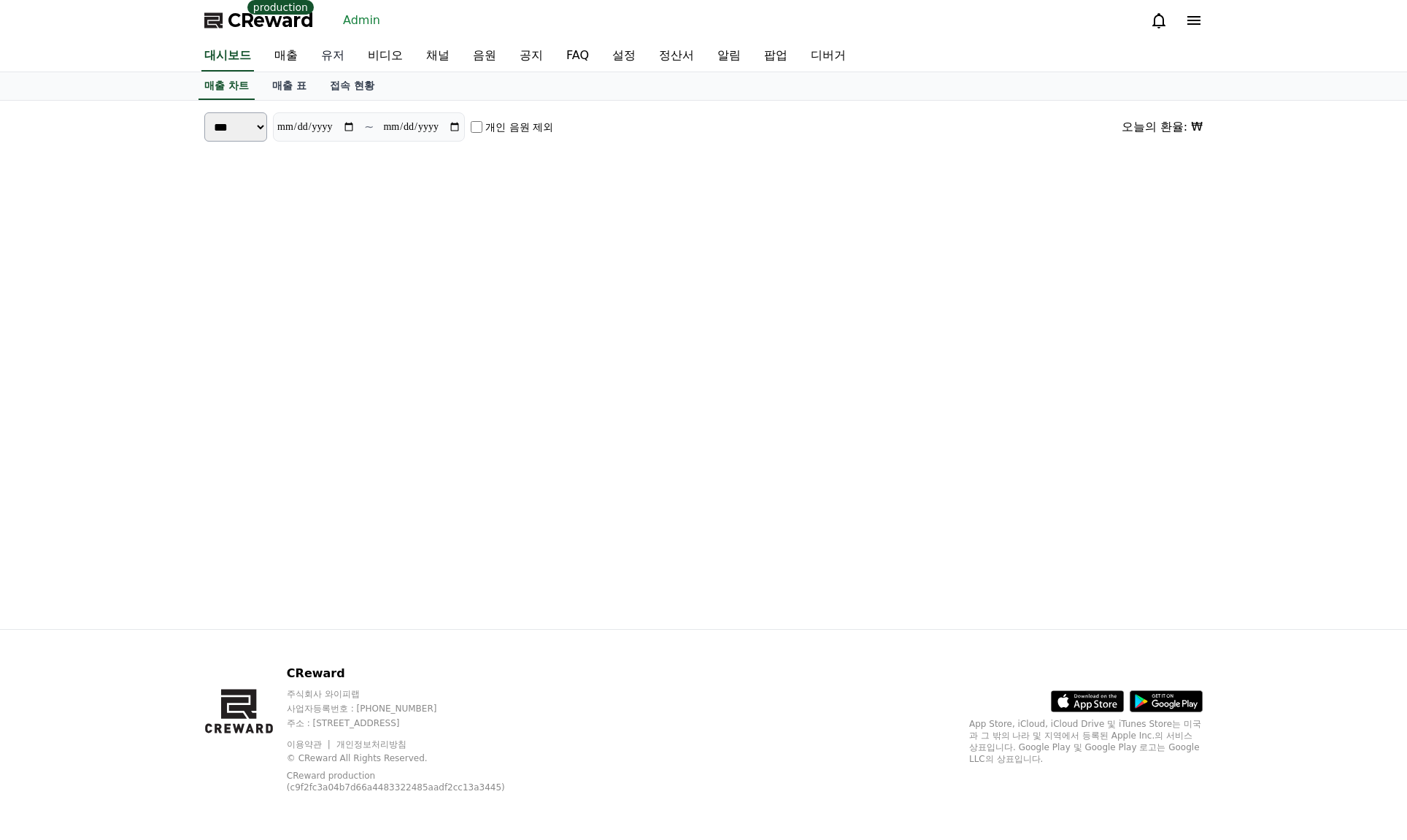
click at [333, 56] on link "유저" at bounding box center [333, 56] width 47 height 31
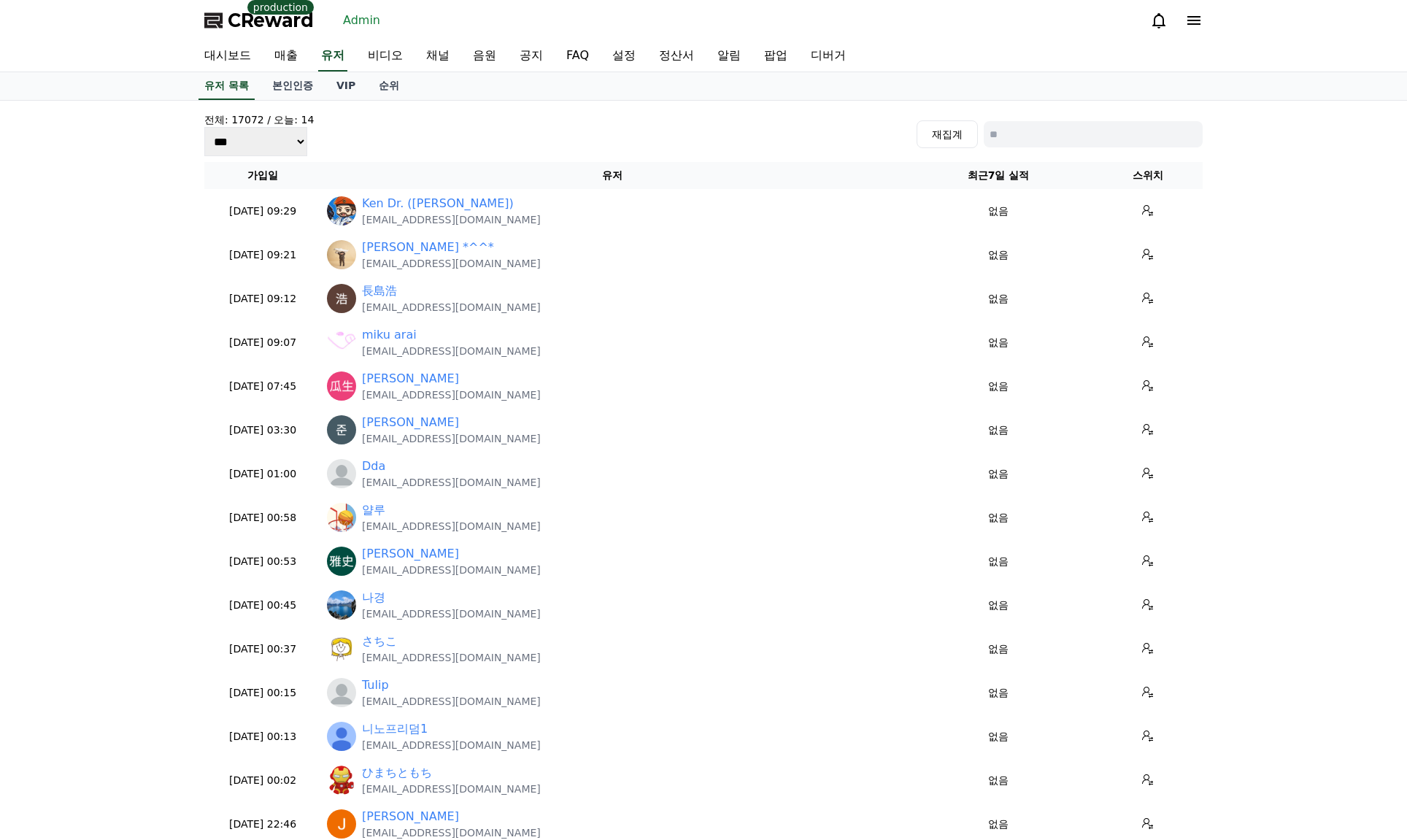
click at [1084, 140] on input at bounding box center [1093, 134] width 219 height 26
paste input "**********"
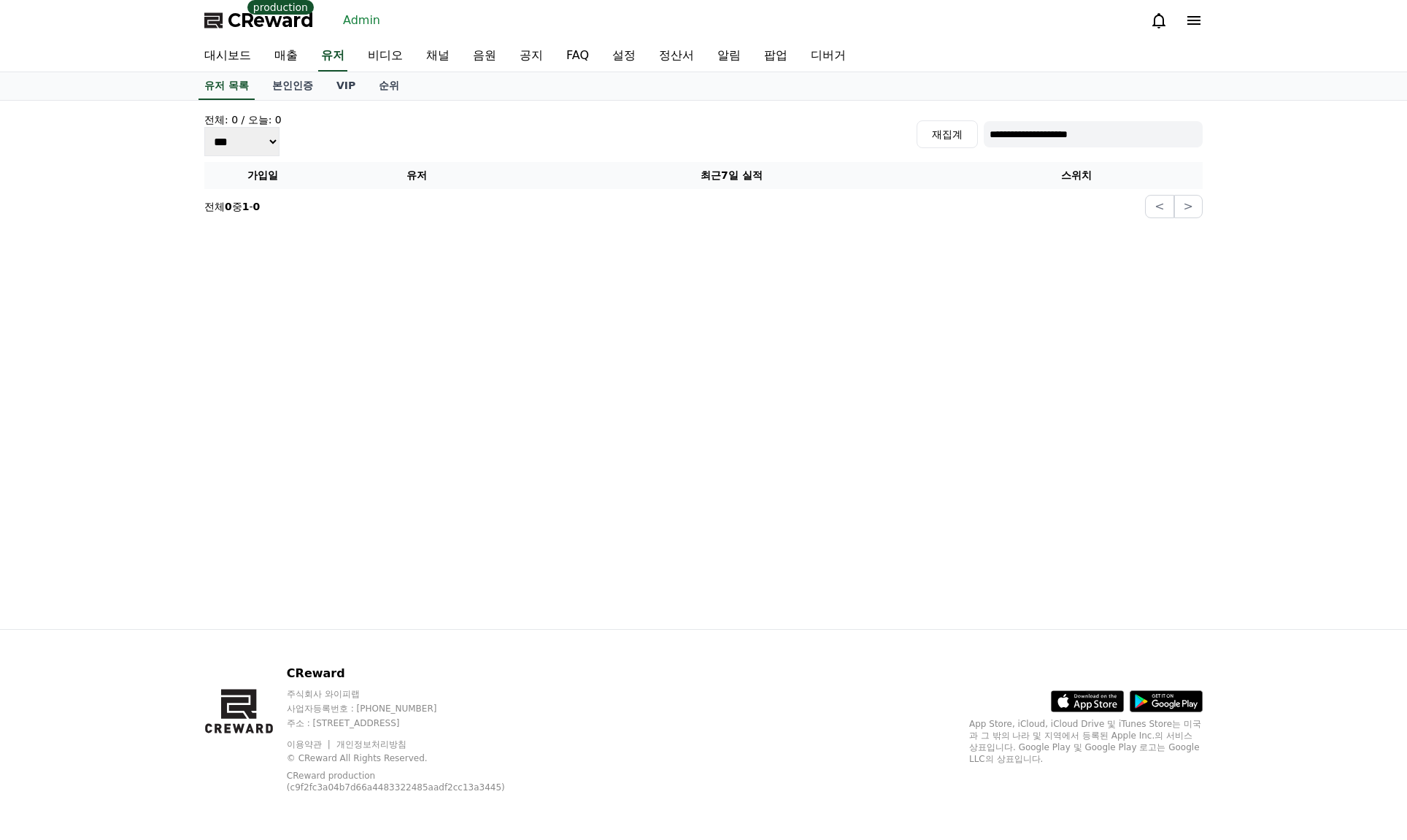
click at [1058, 143] on input "**********" at bounding box center [1093, 134] width 219 height 26
paste input
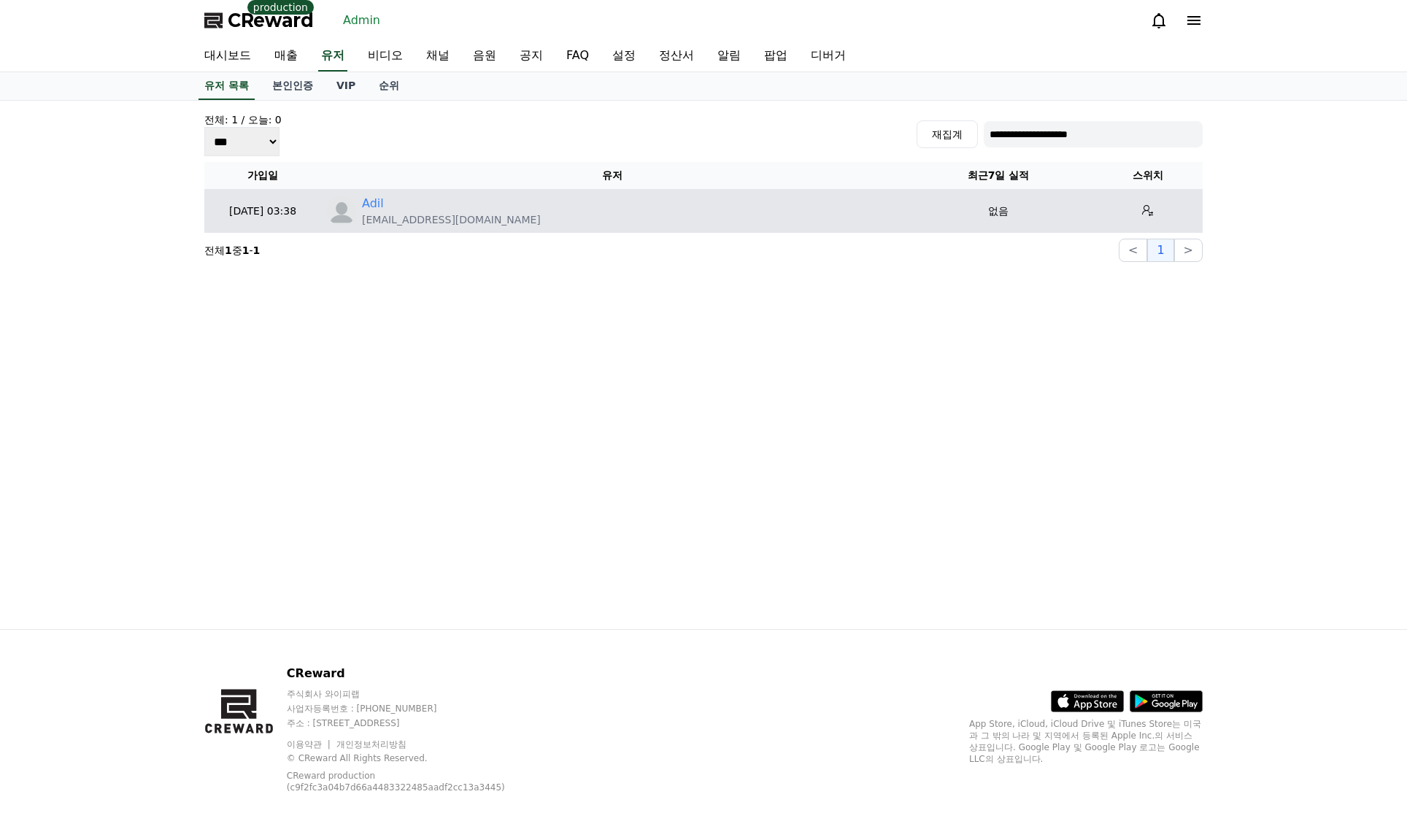
click at [390, 203] on div "Adil" at bounding box center [451, 203] width 179 height 17
click at [379, 203] on link "Adil" at bounding box center [373, 203] width 22 height 17
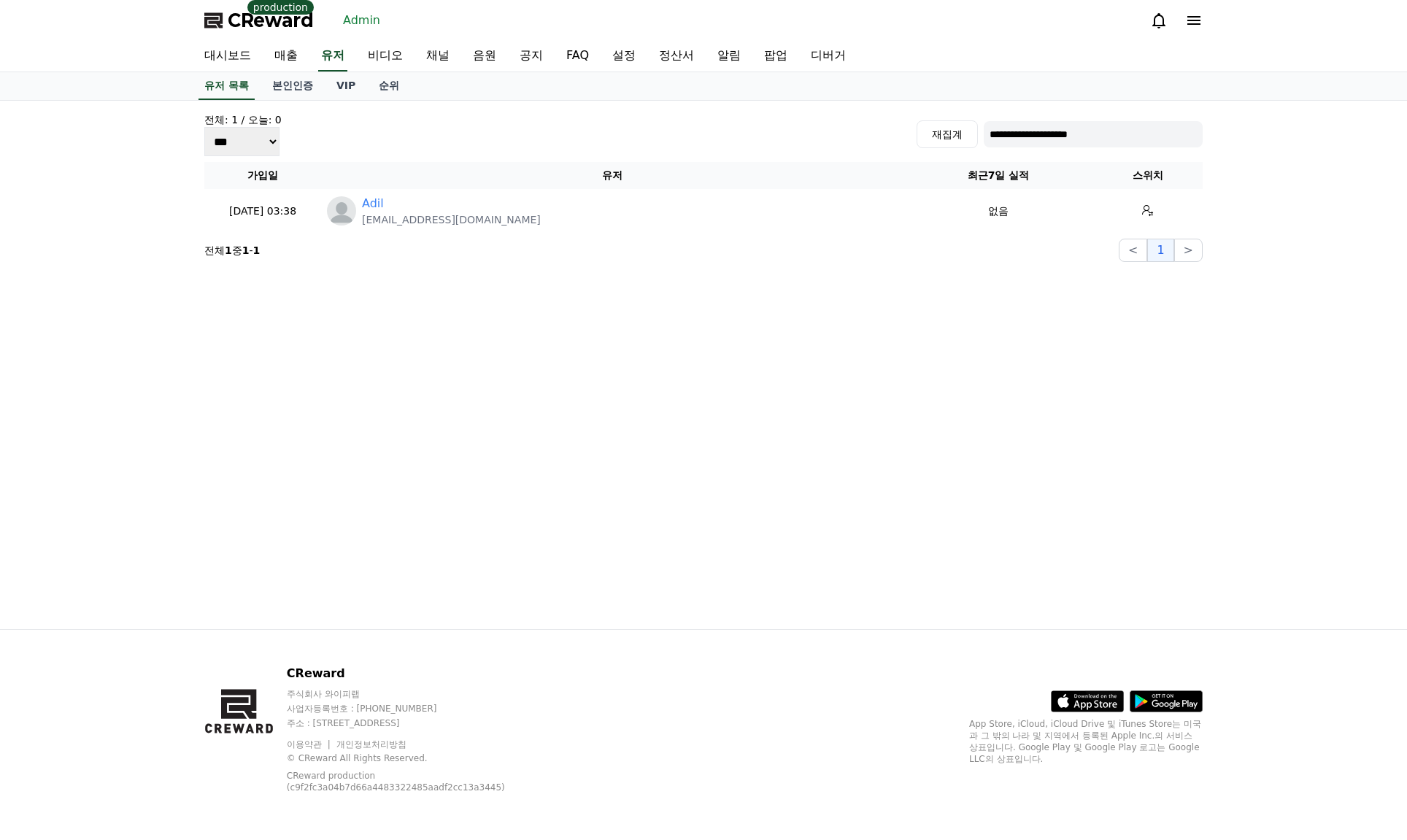
click at [1052, 133] on input "**********" at bounding box center [1093, 134] width 219 height 26
paste input "********"
type input "**********"
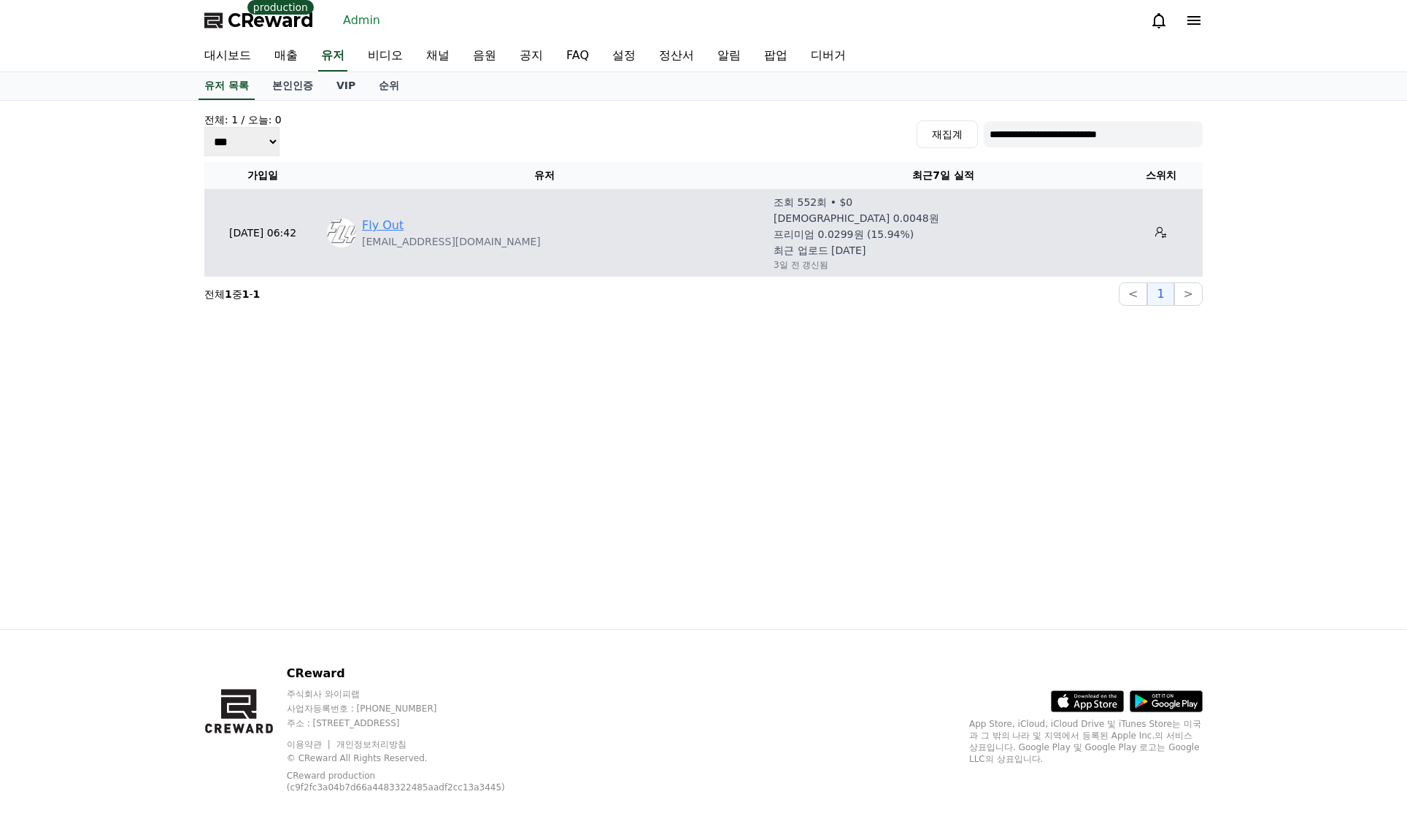
drag, startPoint x: 400, startPoint y: 215, endPoint x: 389, endPoint y: 224, distance: 14.2
click at [398, 215] on td "Fly Out flyoutentertainment@gmail.com" at bounding box center [544, 232] width 447 height 87
click at [389, 224] on link "Fly Out" at bounding box center [382, 225] width 42 height 17
click at [1085, 233] on icon at bounding box center [1161, 232] width 11 height 11
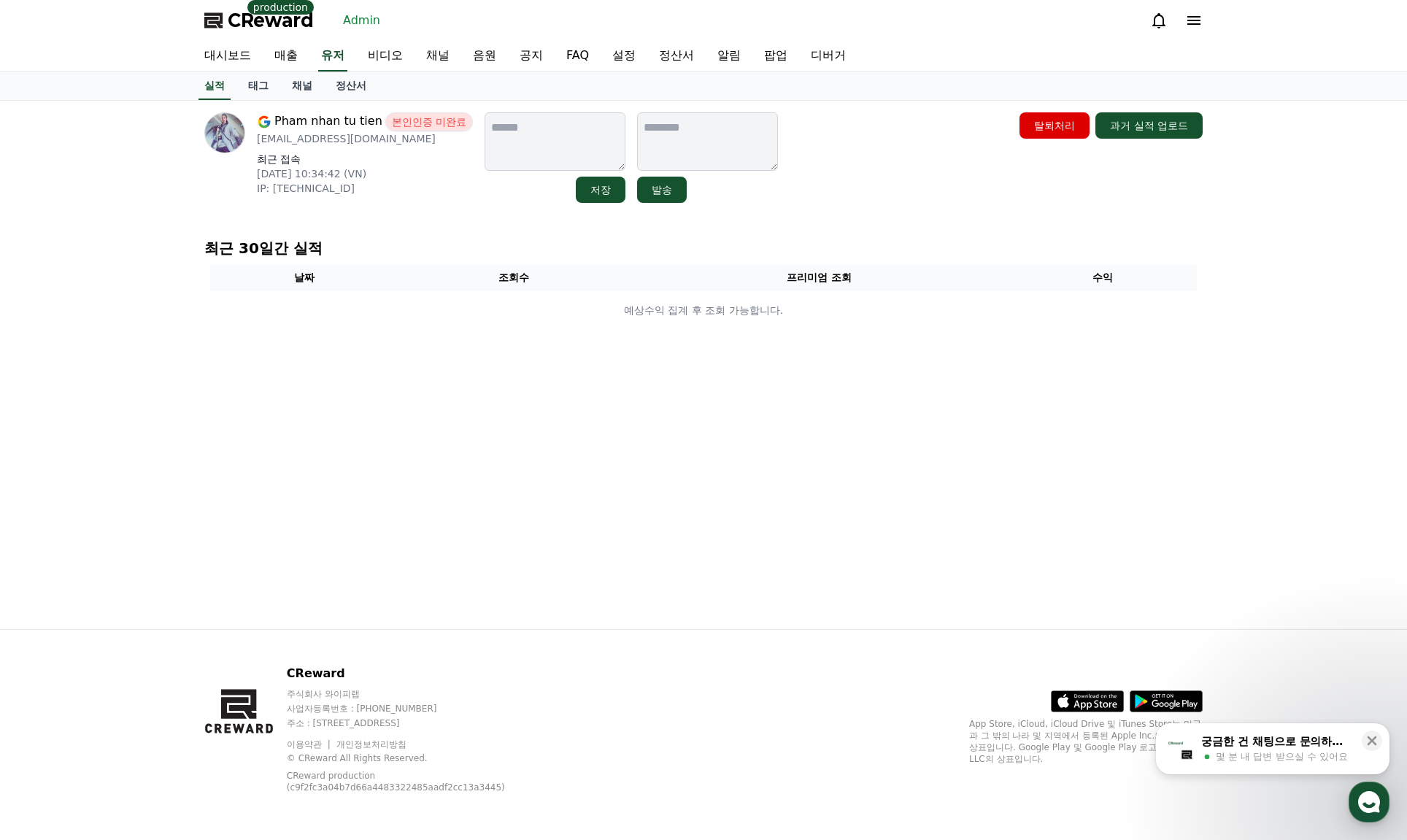
click at [947, 193] on div "Pham nhan tu tien 본인인증 미완료 alexnam123997@gmail.com 최근 접속 2025-08-27 10:34:42 (V…" at bounding box center [703, 158] width 999 height 91
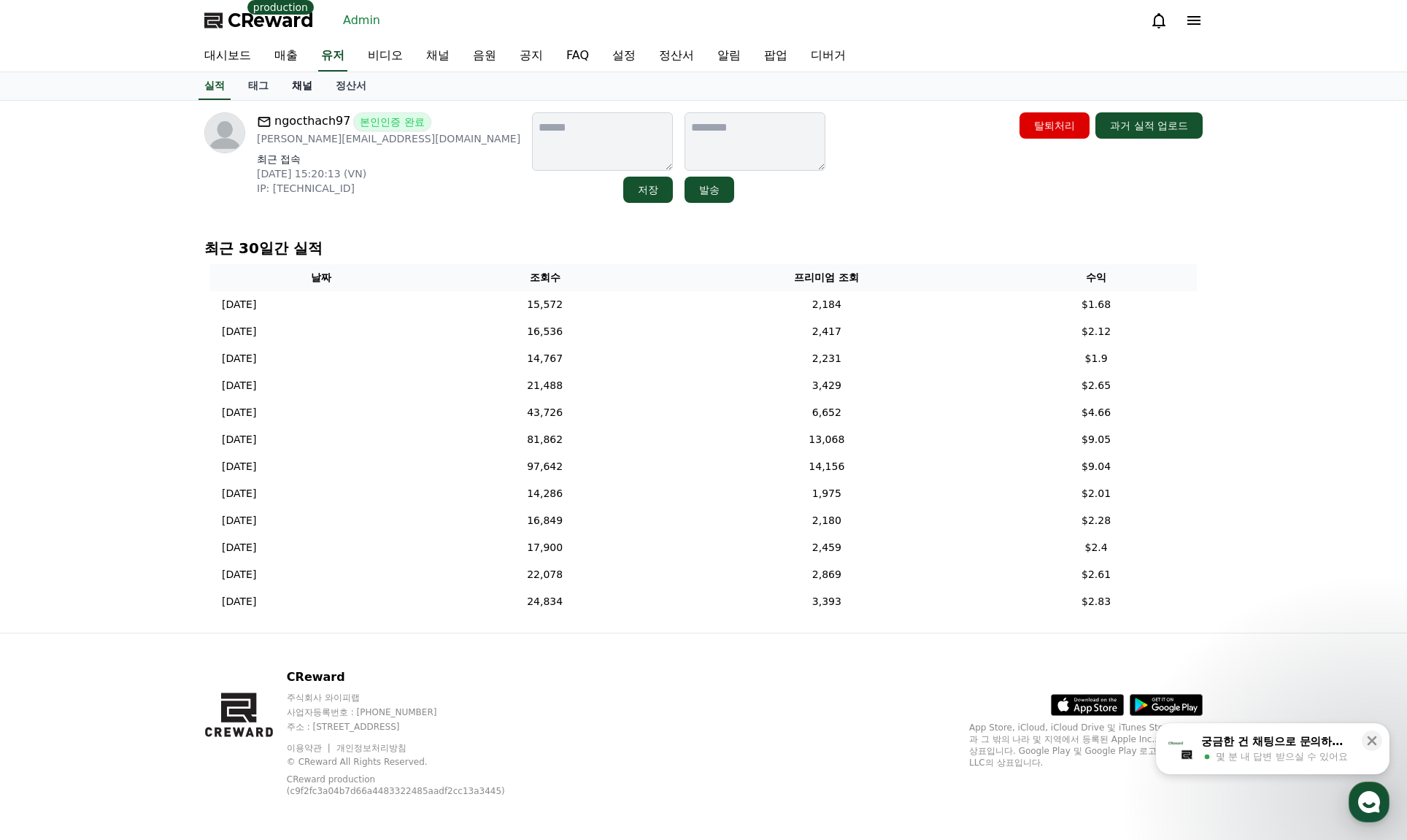
click at [305, 83] on link "채널" at bounding box center [303, 86] width 44 height 28
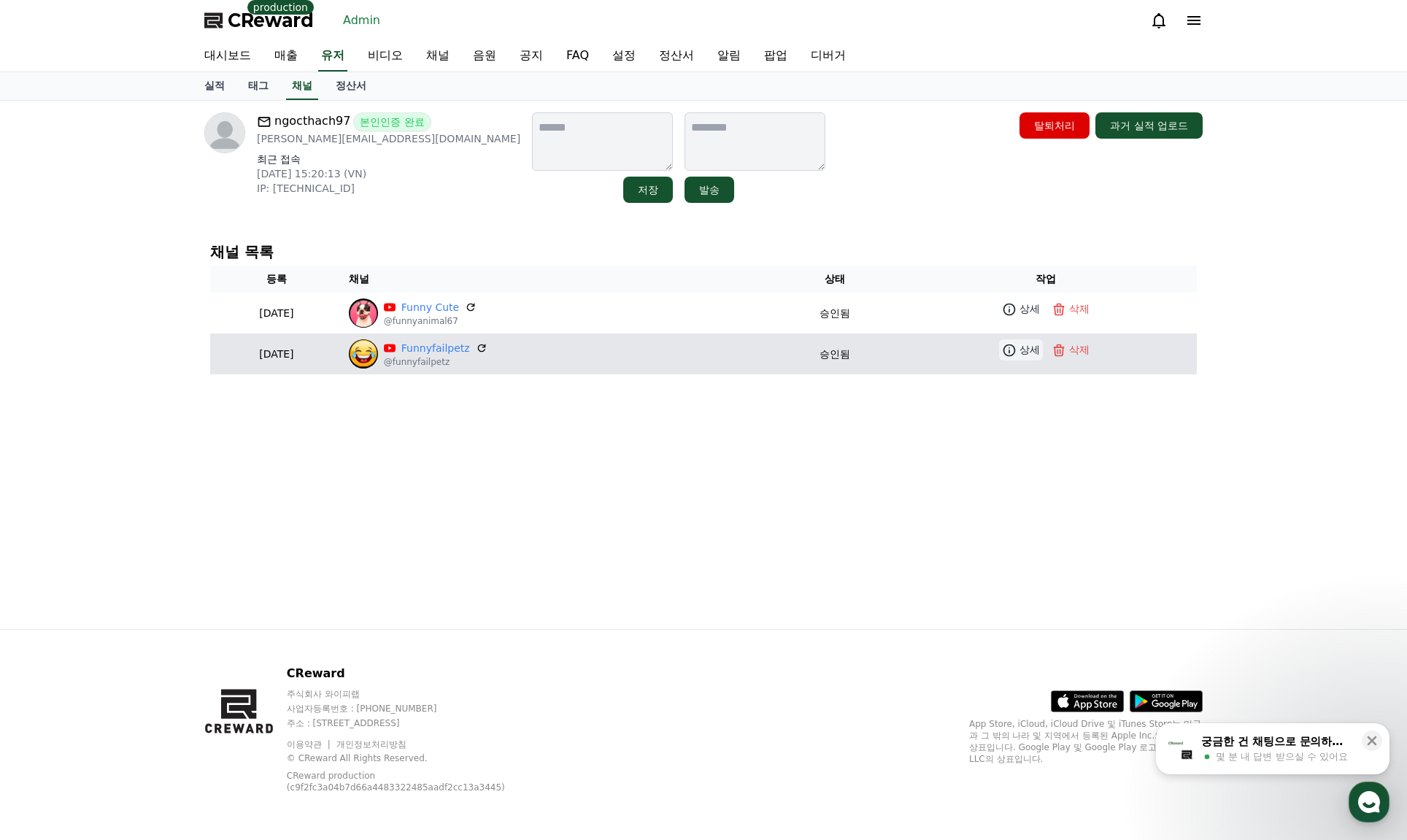
click at [1029, 351] on p "상세" at bounding box center [1030, 349] width 20 height 15
click at [445, 359] on p "@funnyfailpetz" at bounding box center [436, 362] width 104 height 12
click at [467, 354] on link "Funnyfailpetz" at bounding box center [435, 348] width 69 height 15
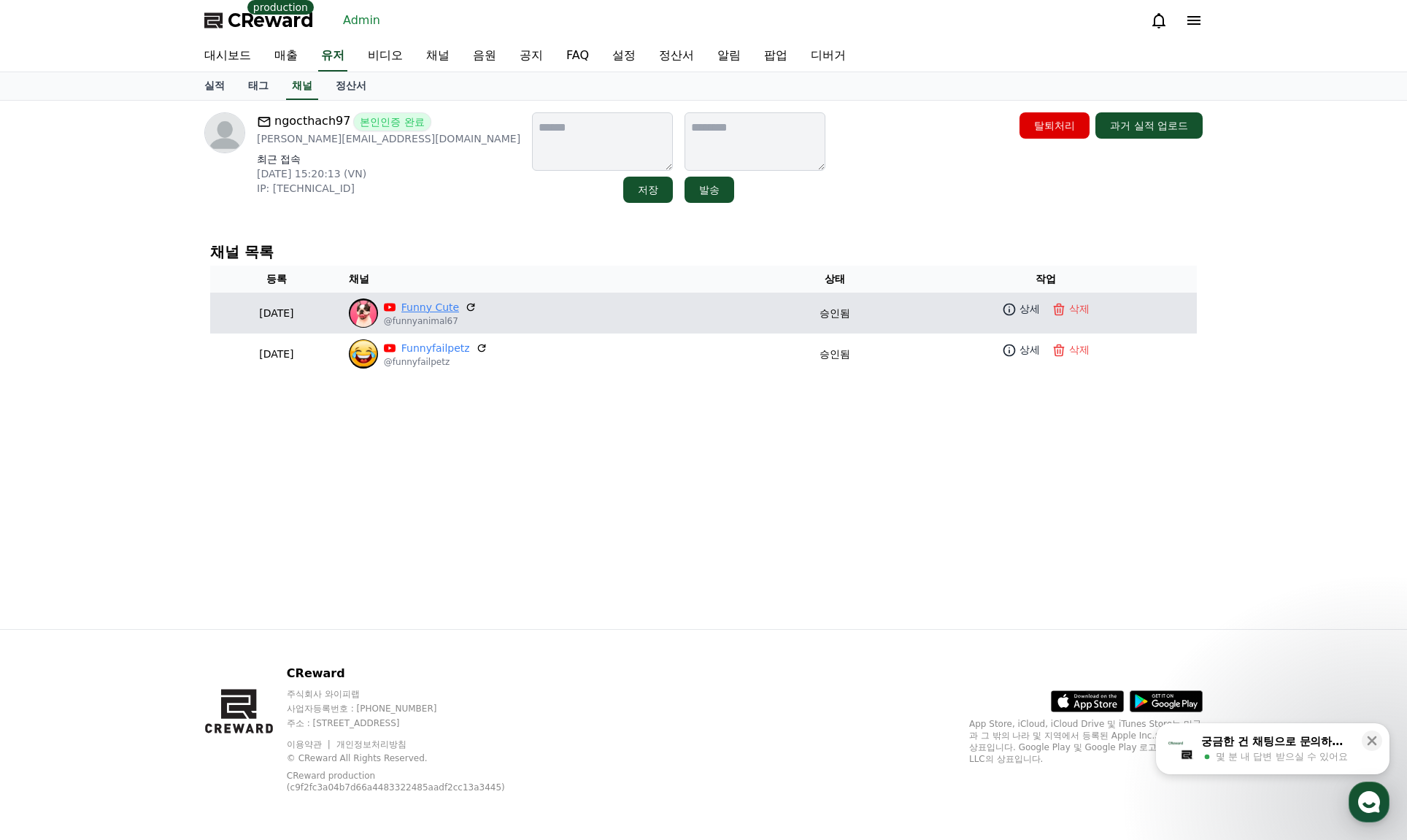
click at [459, 310] on link "Funny Cute" at bounding box center [430, 307] width 58 height 15
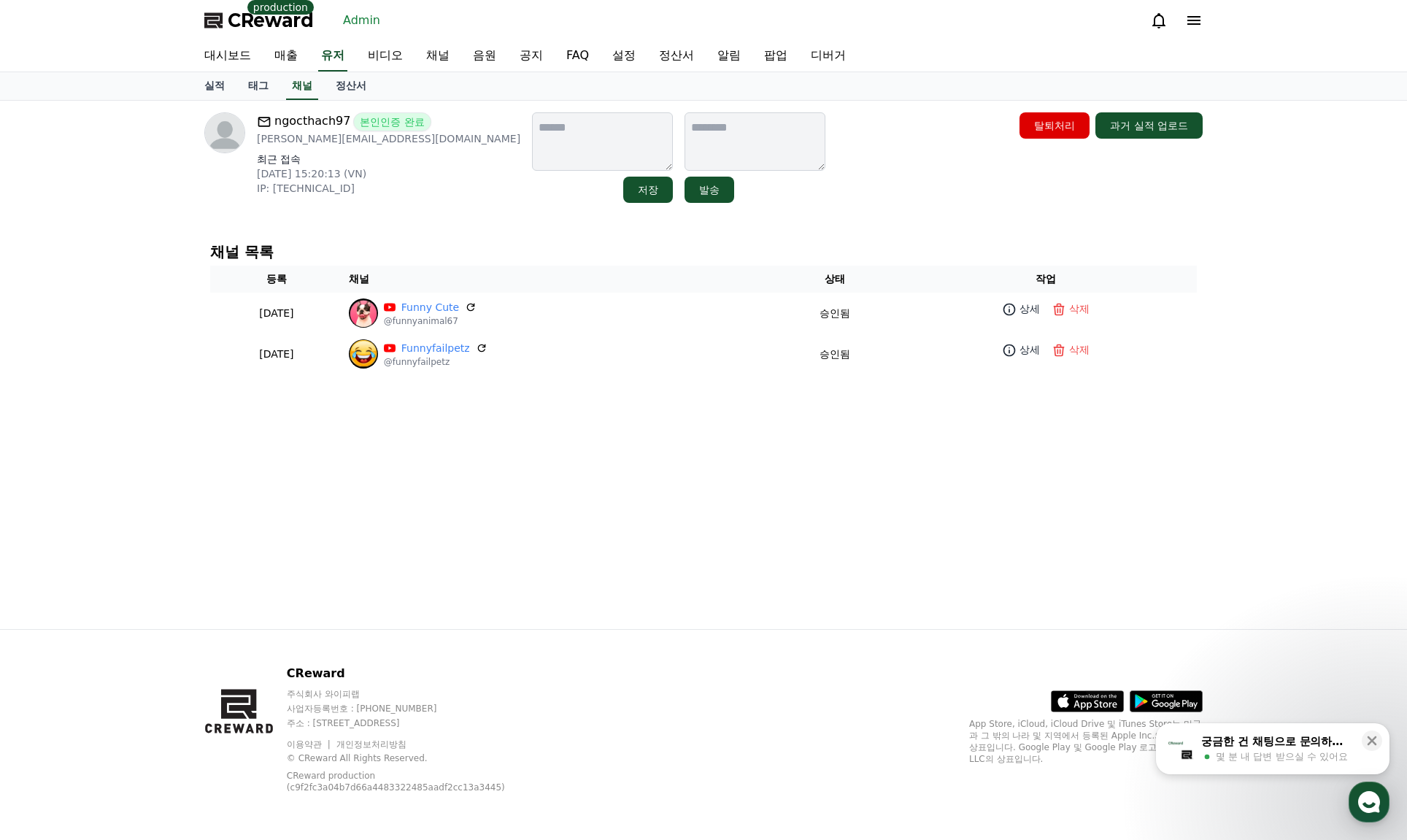
drag, startPoint x: 650, startPoint y: 486, endPoint x: 698, endPoint y: 292, distance: 199.8
click at [647, 489] on div "ngocthach97 본인인증 완료 Alexnam123997@gmail.com 최근 접속 2025-08-30 15:20:13 (VN) IP: …" at bounding box center [703, 365] width 1022 height 528
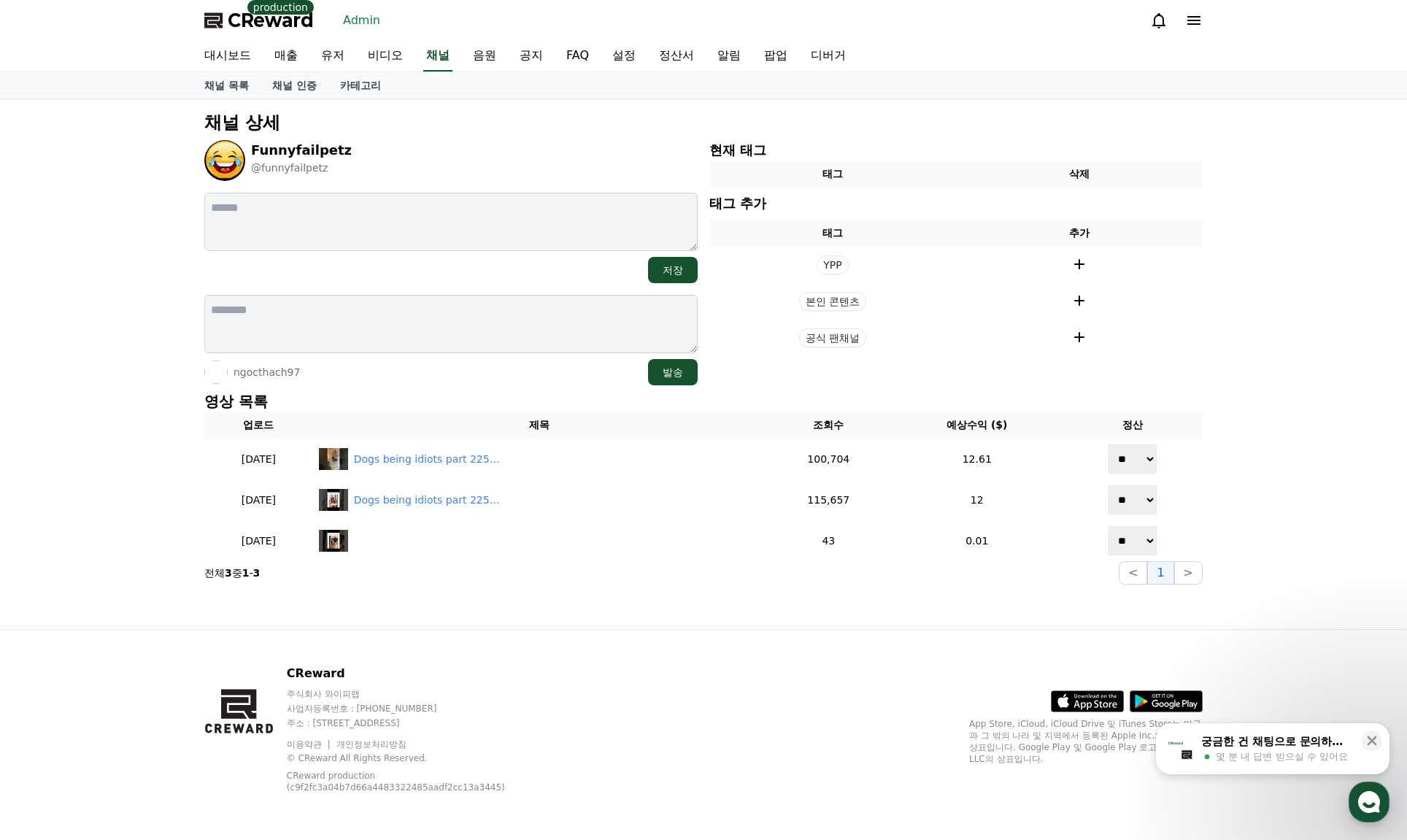
click at [592, 158] on div "Funnyfailpetz @funnyfailpetz" at bounding box center [451, 161] width 493 height 41
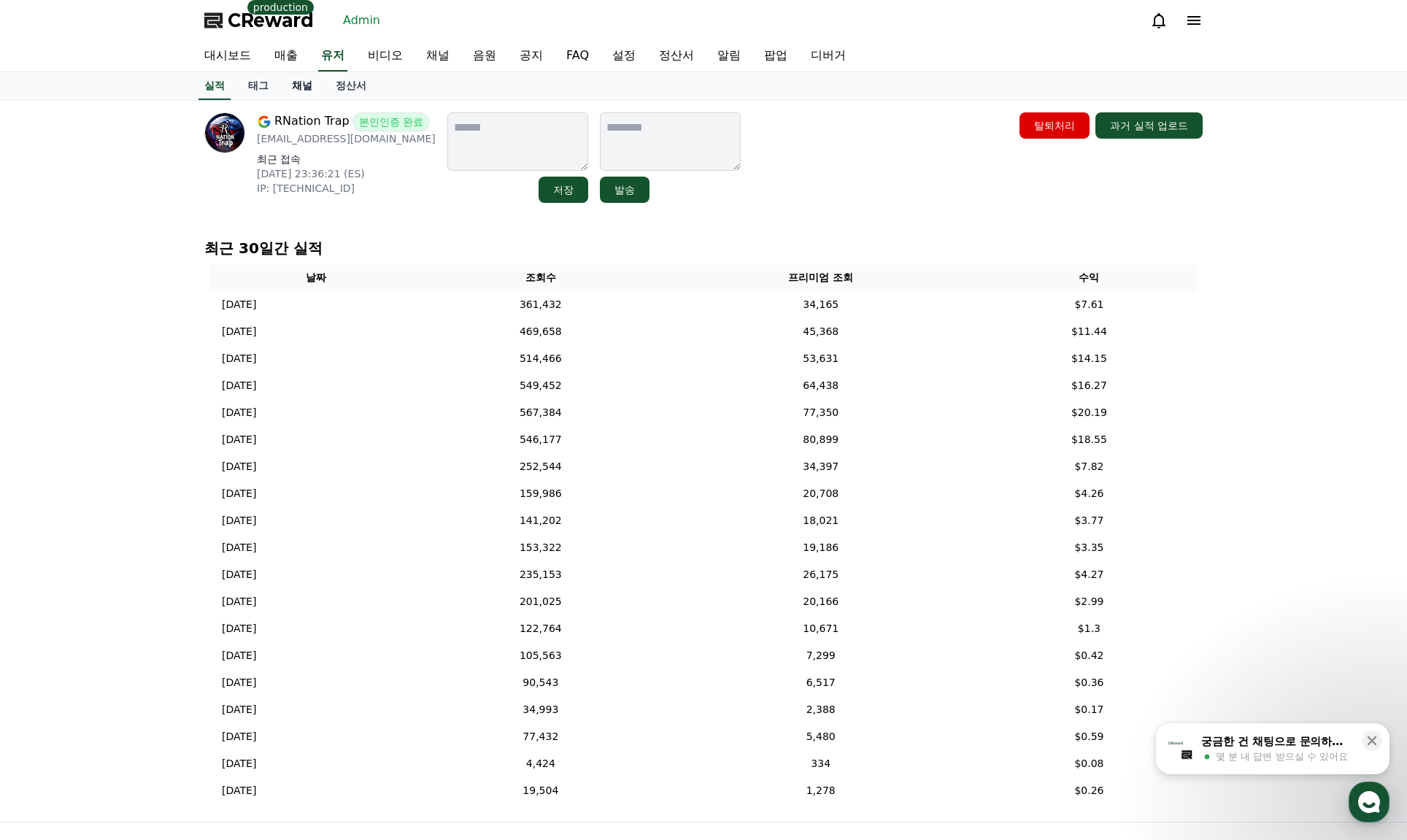
click at [292, 89] on link "채널" at bounding box center [303, 86] width 44 height 28
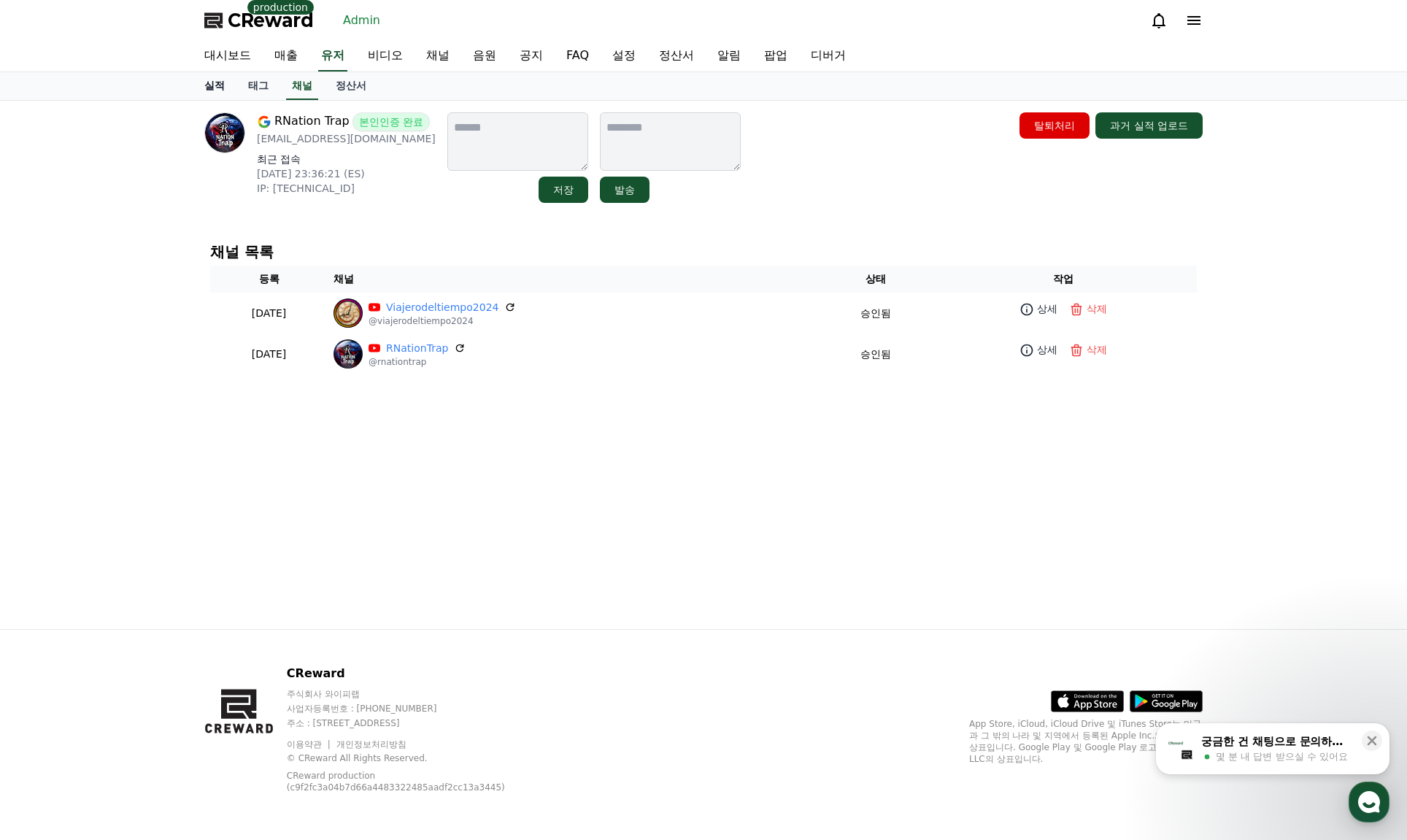
click at [218, 87] on link "실적" at bounding box center [214, 86] width 44 height 28
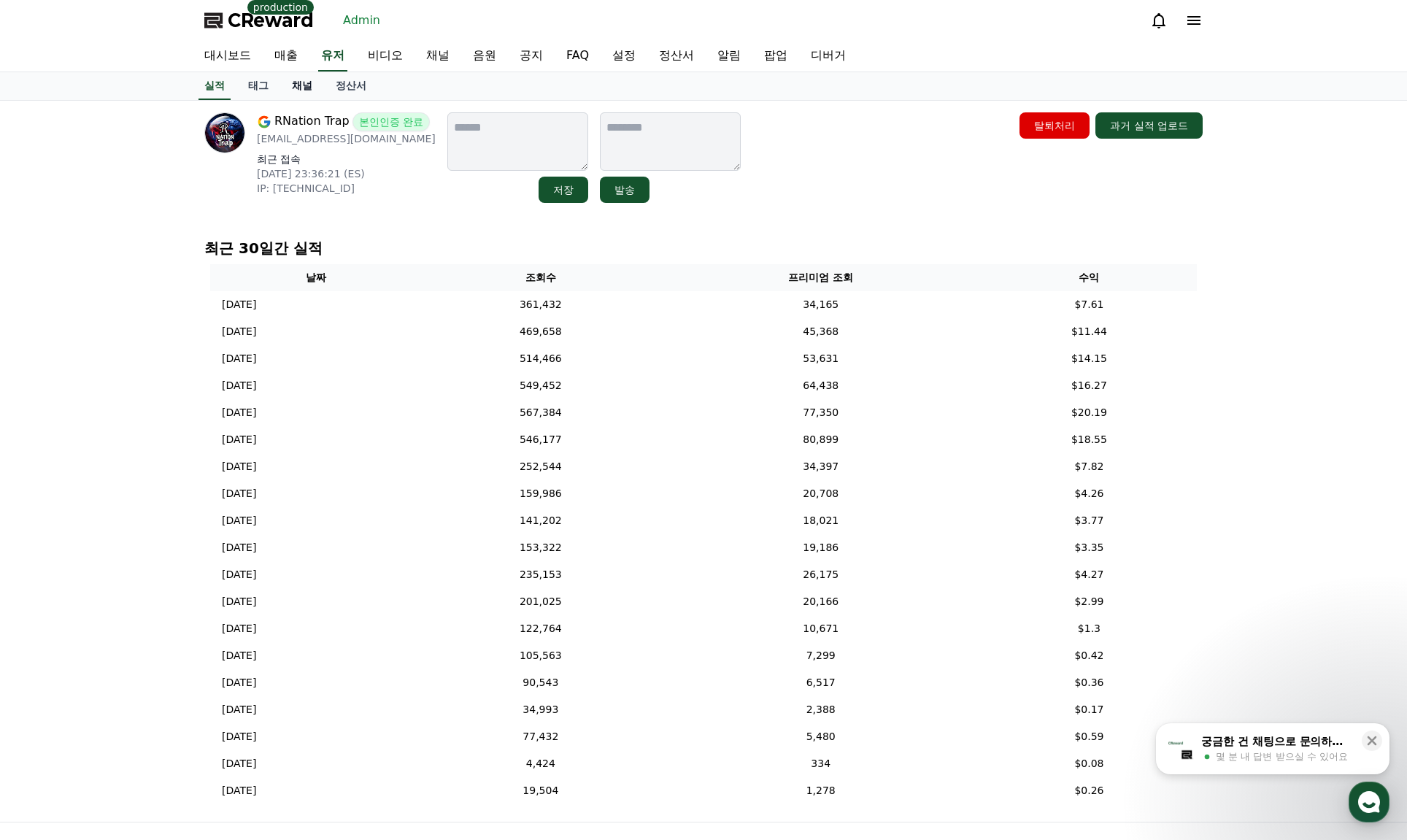
click at [297, 86] on link "채널" at bounding box center [303, 86] width 44 height 28
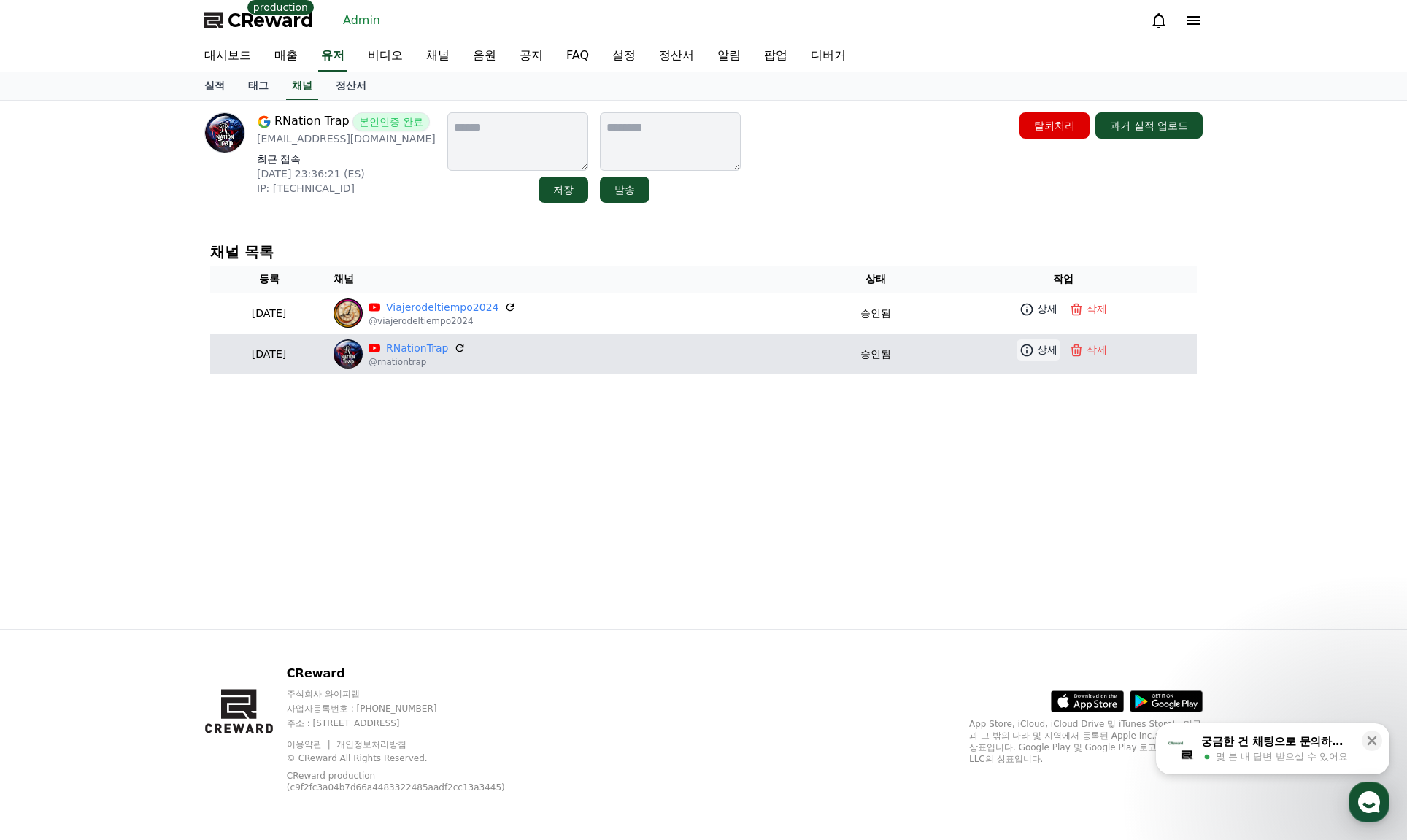
click at [1032, 348] on icon at bounding box center [1027, 350] width 15 height 15
click at [449, 349] on link "RNationTrap" at bounding box center [417, 348] width 62 height 15
click at [1048, 354] on p "상세" at bounding box center [1048, 349] width 20 height 15
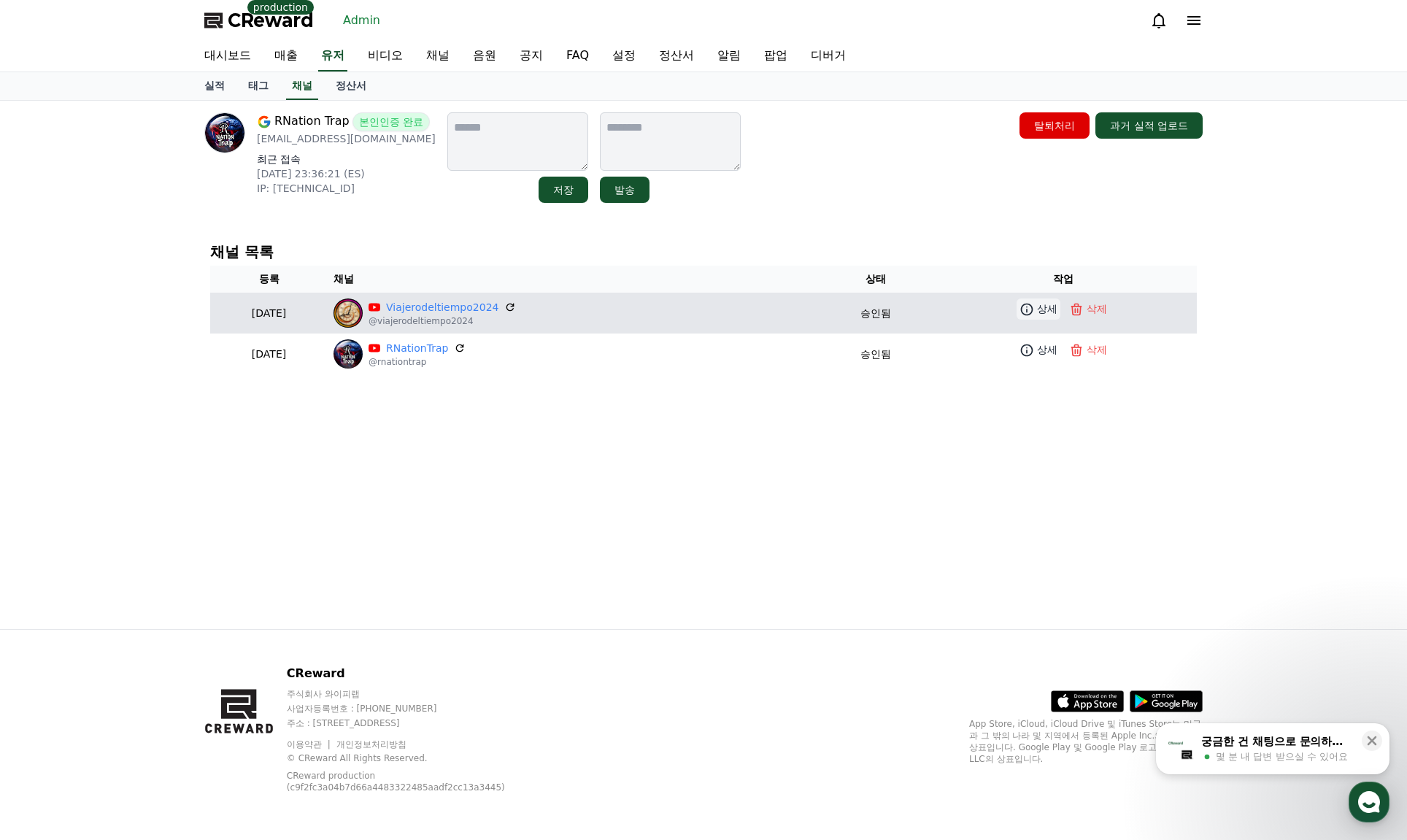
click at [1041, 304] on p "상세" at bounding box center [1048, 308] width 20 height 15
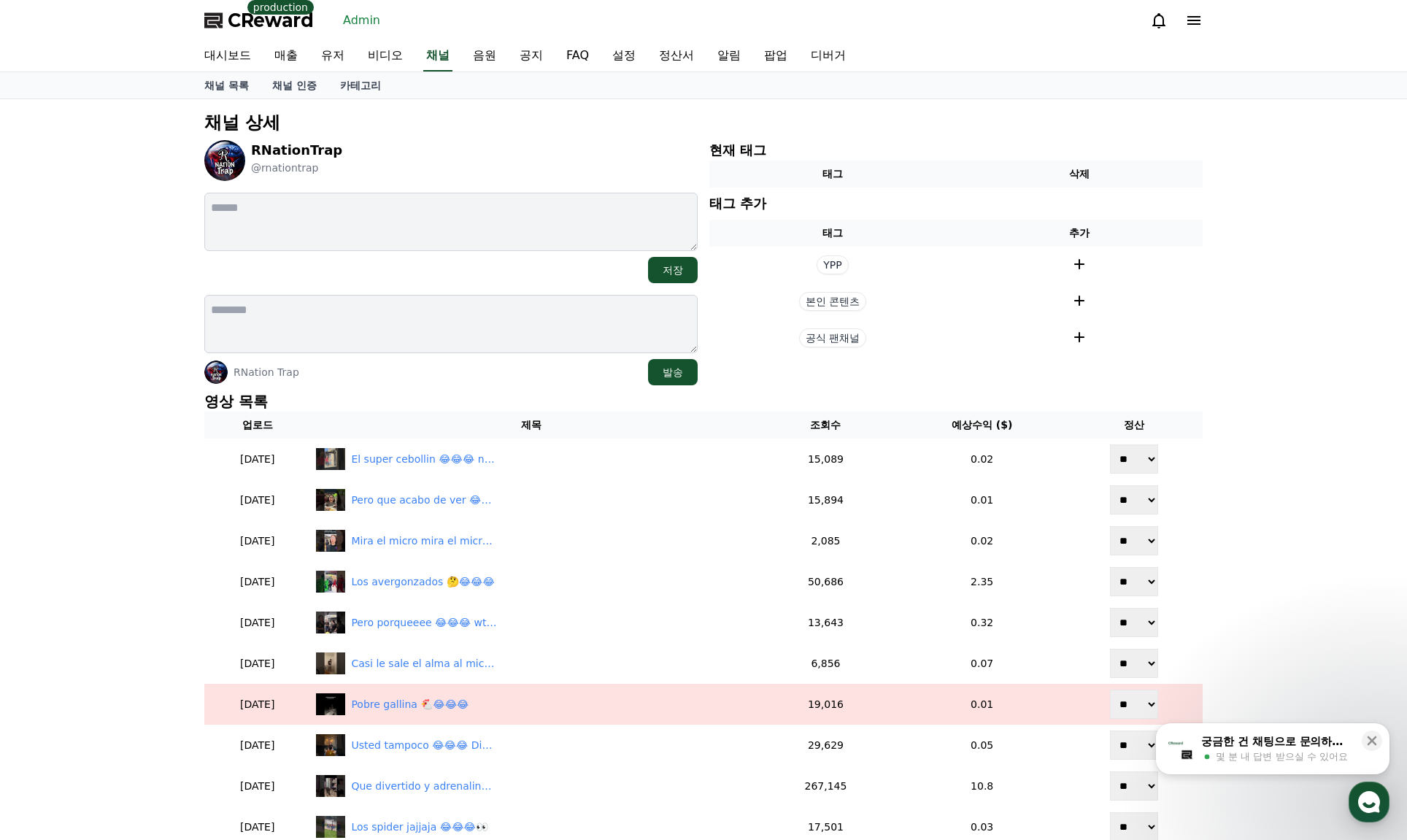
drag, startPoint x: 622, startPoint y: 91, endPoint x: 615, endPoint y: 107, distance: 17.5
click at [622, 91] on div "채널 목록 채널 인증 카테고리" at bounding box center [703, 85] width 1022 height 26
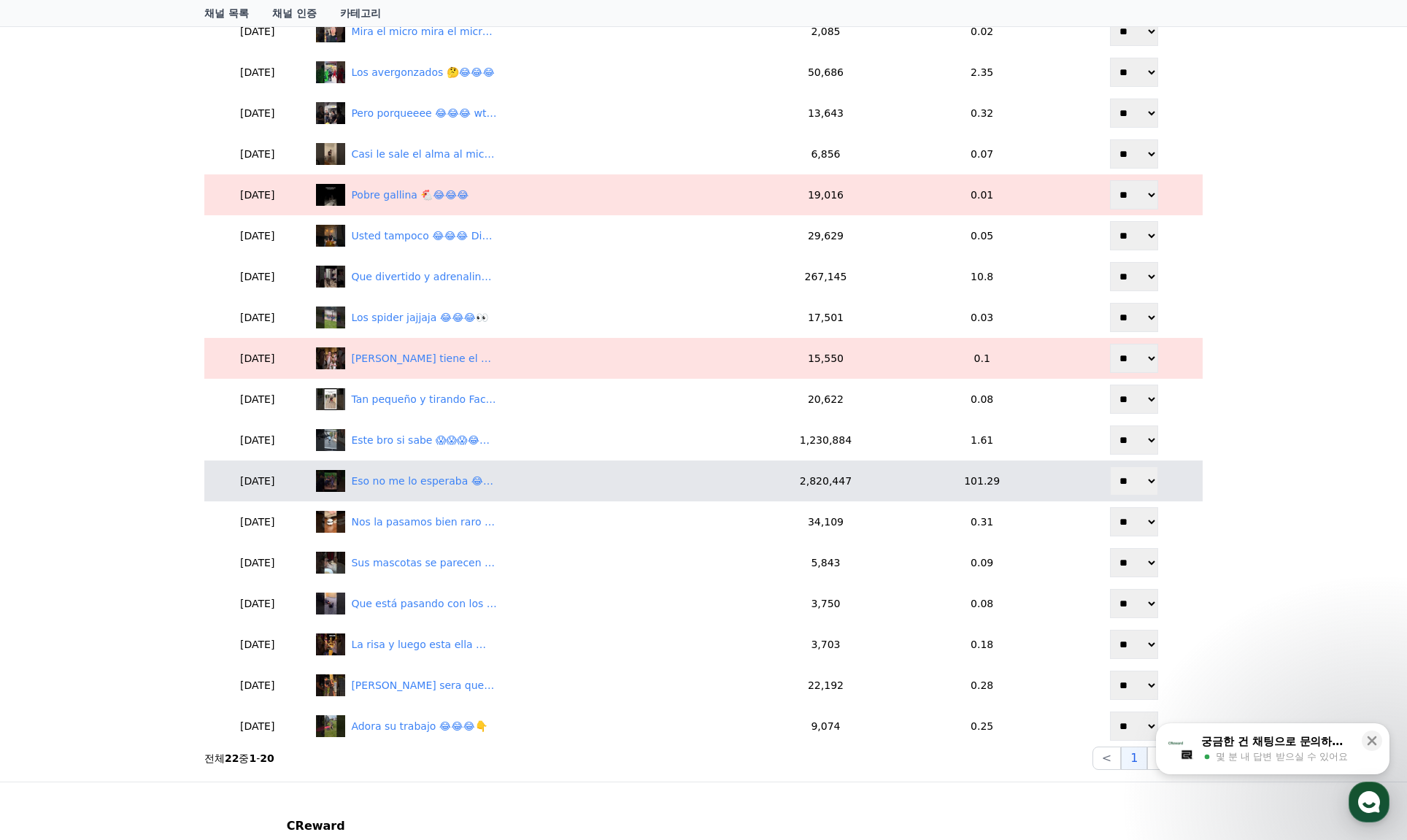
scroll to position [511, 0]
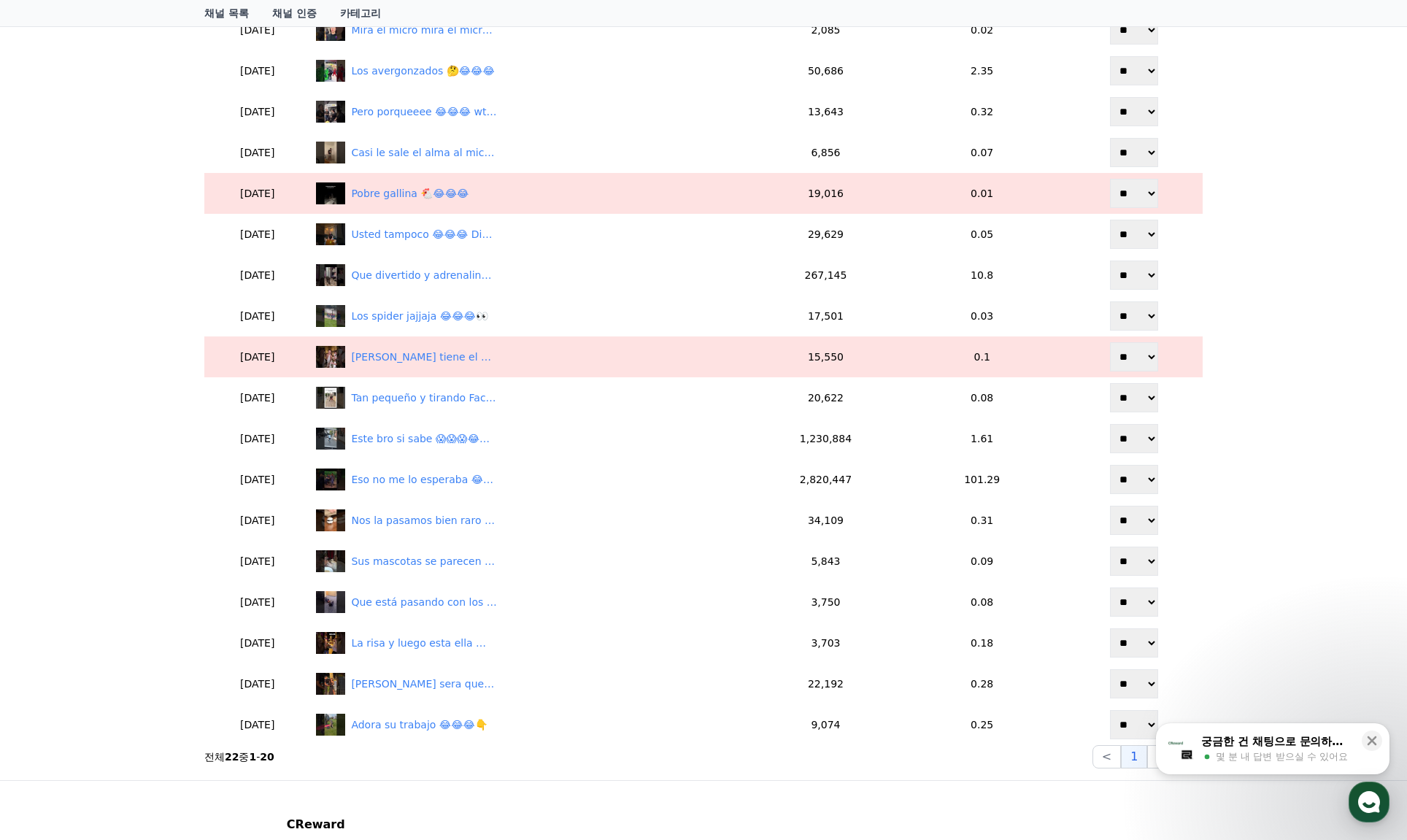
click at [1328, 440] on div "채널 상세 RNationTrap @rnationtrap 저장 RNation Trap 발송 현재 태그 태그 삭제 태그 추가 태그 추가 YPP 본…" at bounding box center [703, 184] width 1407 height 1191
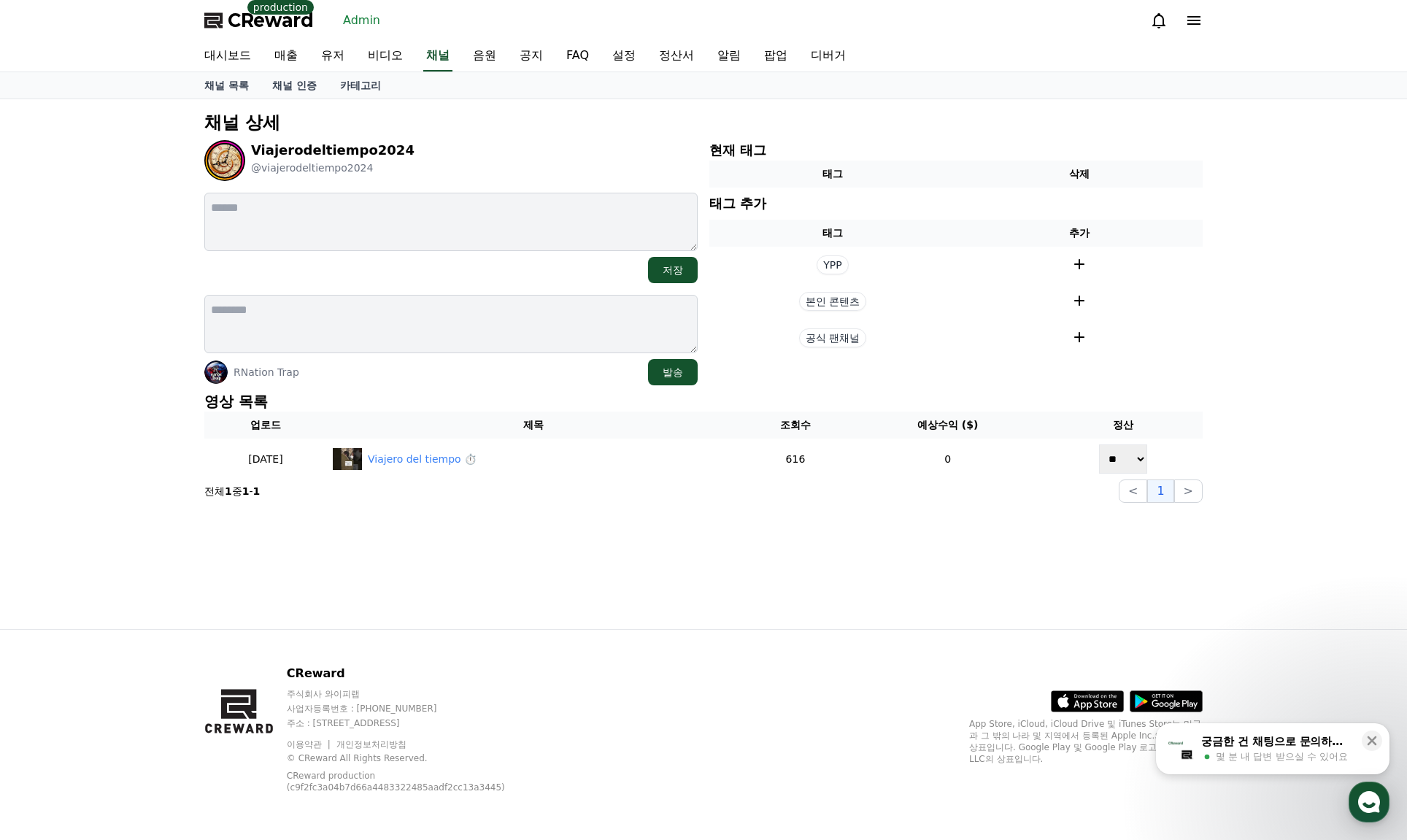
click at [1262, 388] on div "채널 상세 Viajerodeltiempo2024 @viajerodeltiempo2024 저장 RNation Trap 발송 현재 태그 태그 삭제…" at bounding box center [703, 364] width 1407 height 530
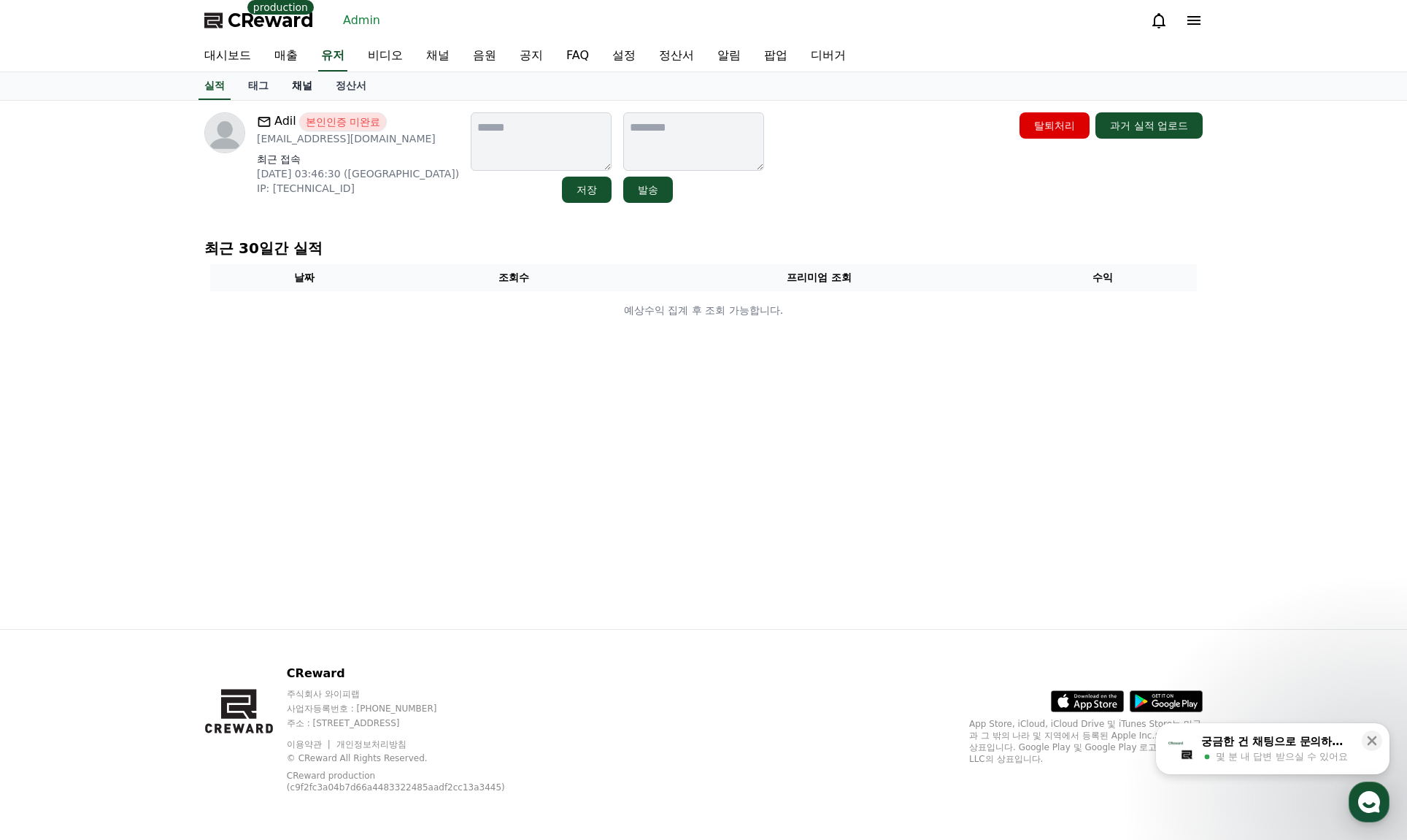
click at [291, 78] on link "채널" at bounding box center [303, 86] width 44 height 28
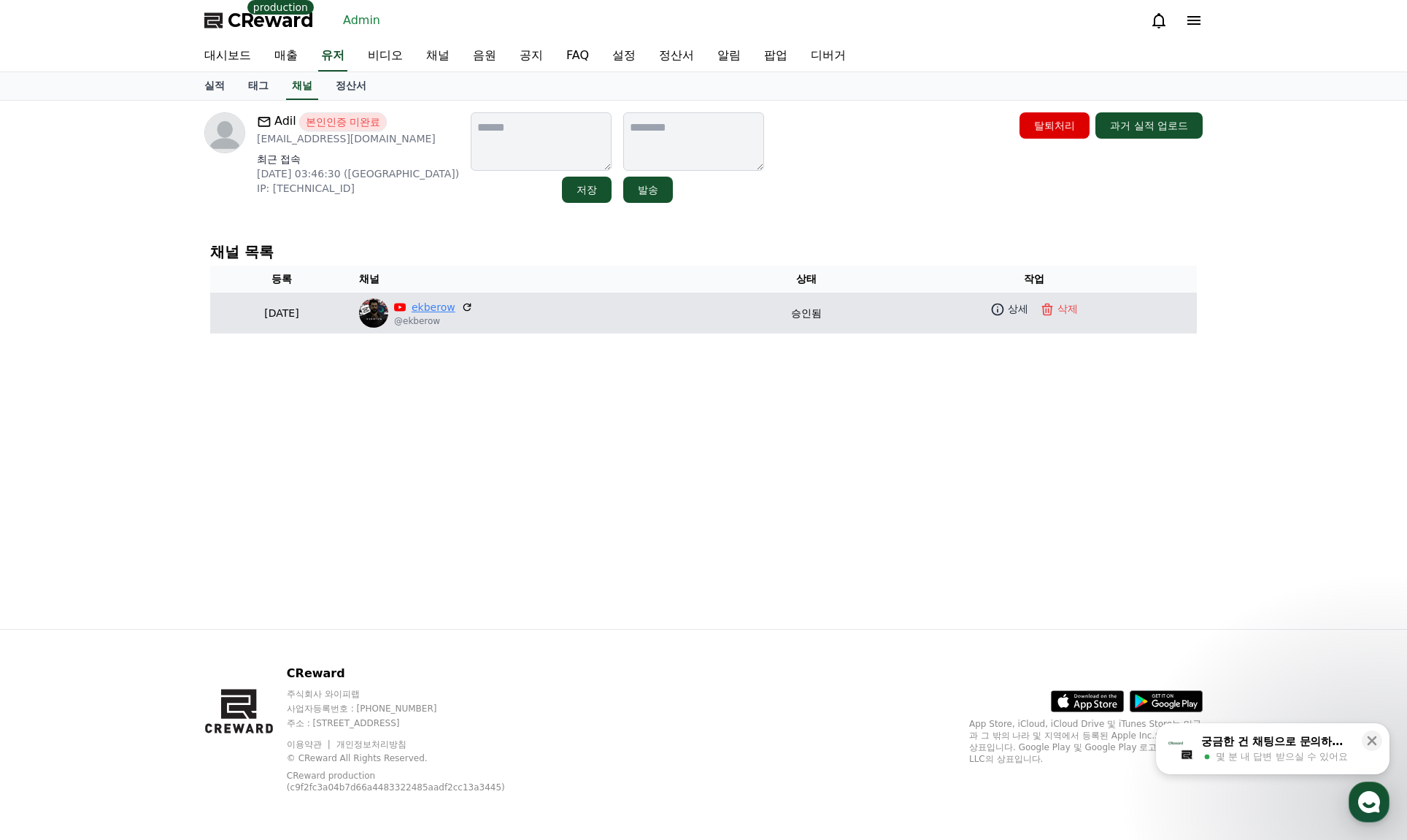
click at [456, 305] on link "ekberow" at bounding box center [434, 307] width 44 height 15
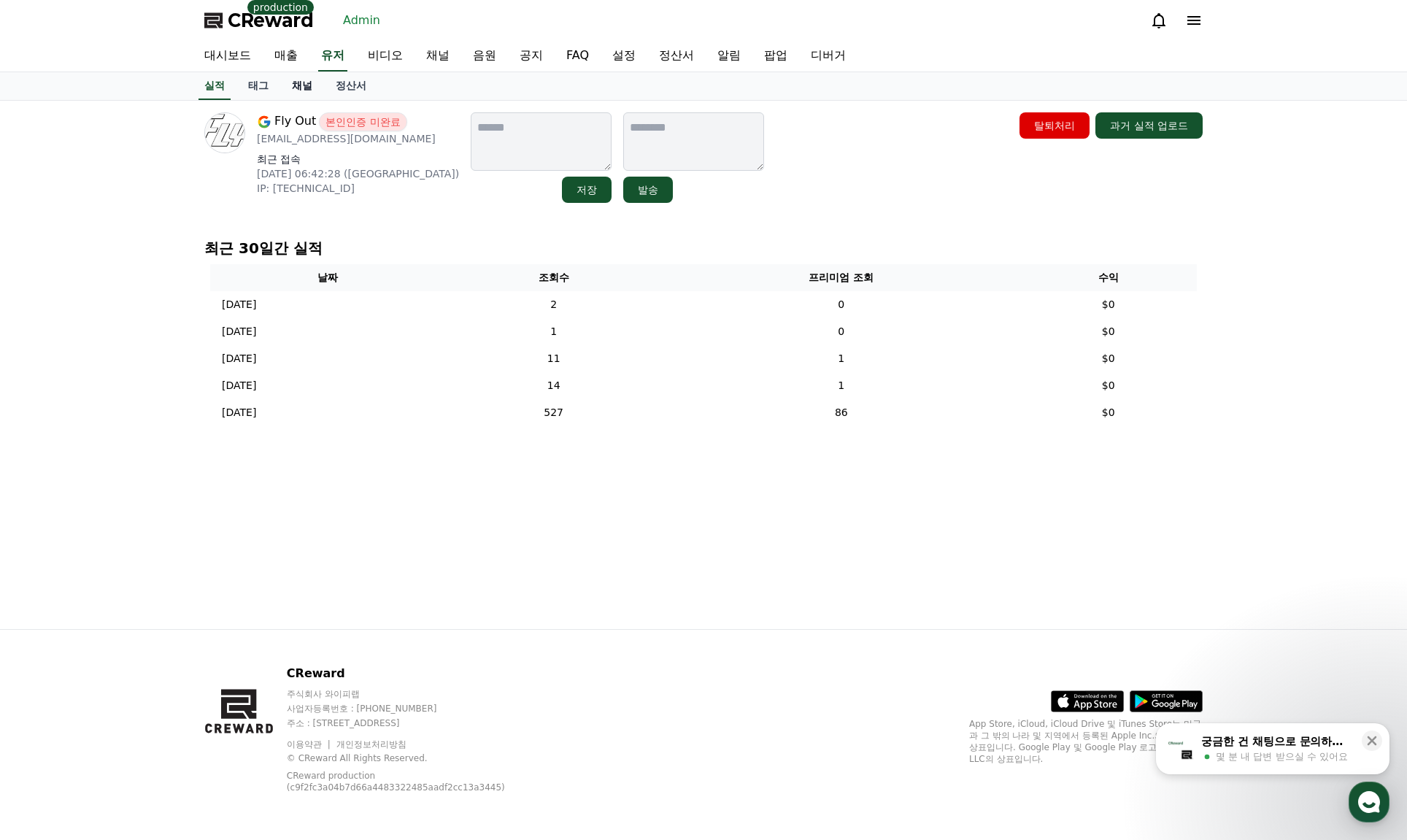
click at [304, 91] on link "채널" at bounding box center [303, 86] width 44 height 28
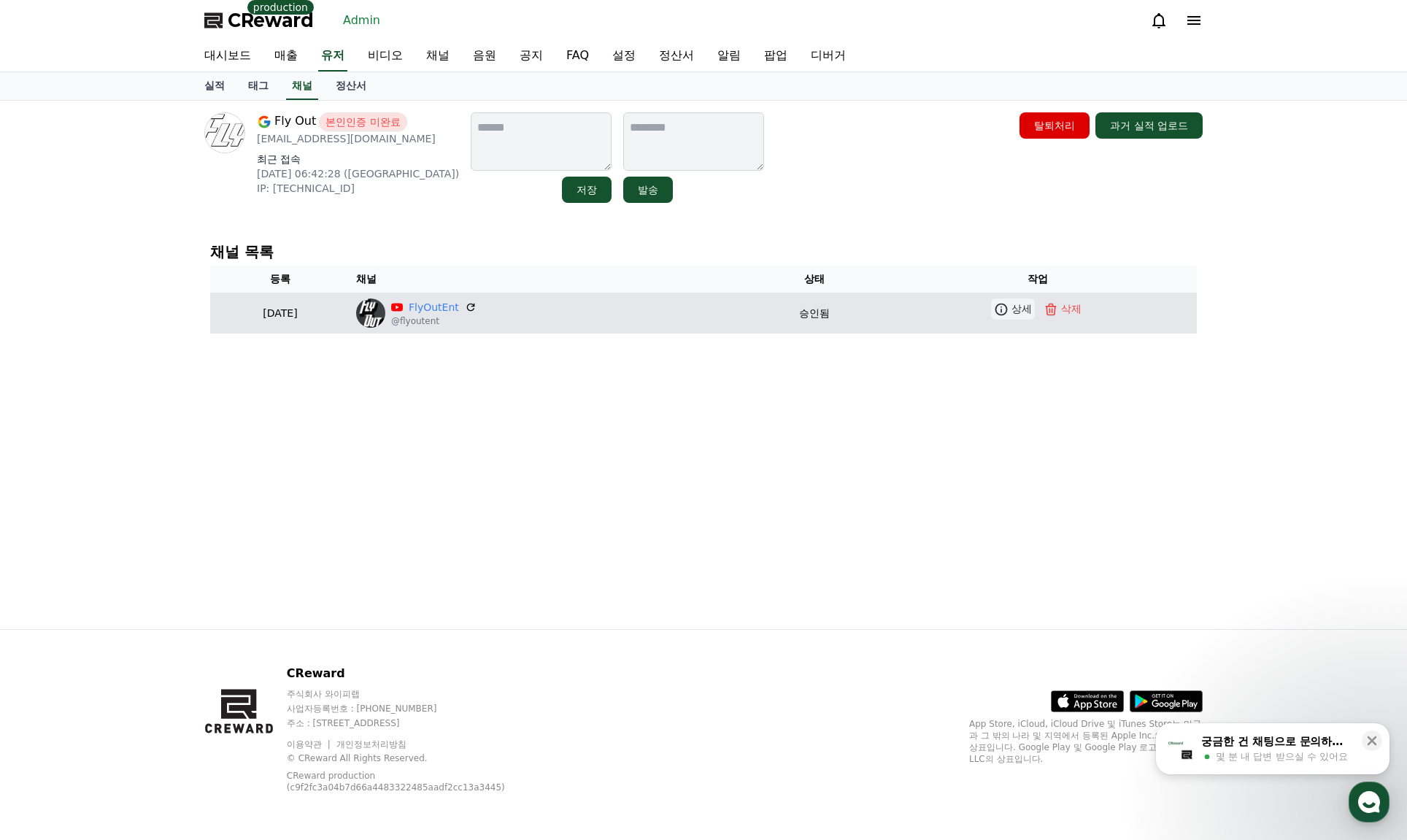
click at [1007, 303] on icon at bounding box center [1001, 309] width 13 height 13
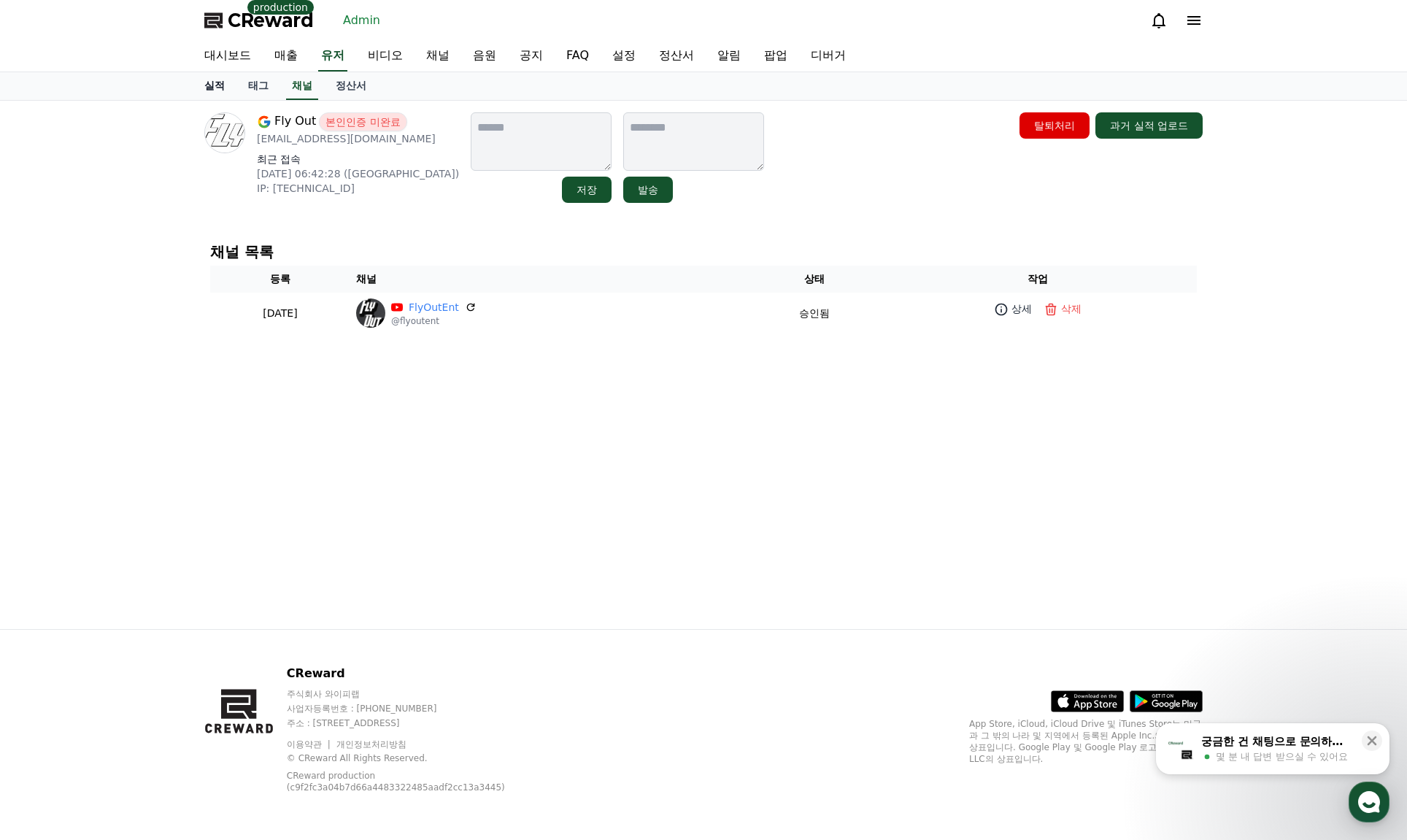
click at [226, 84] on link "실적" at bounding box center [214, 86] width 44 height 28
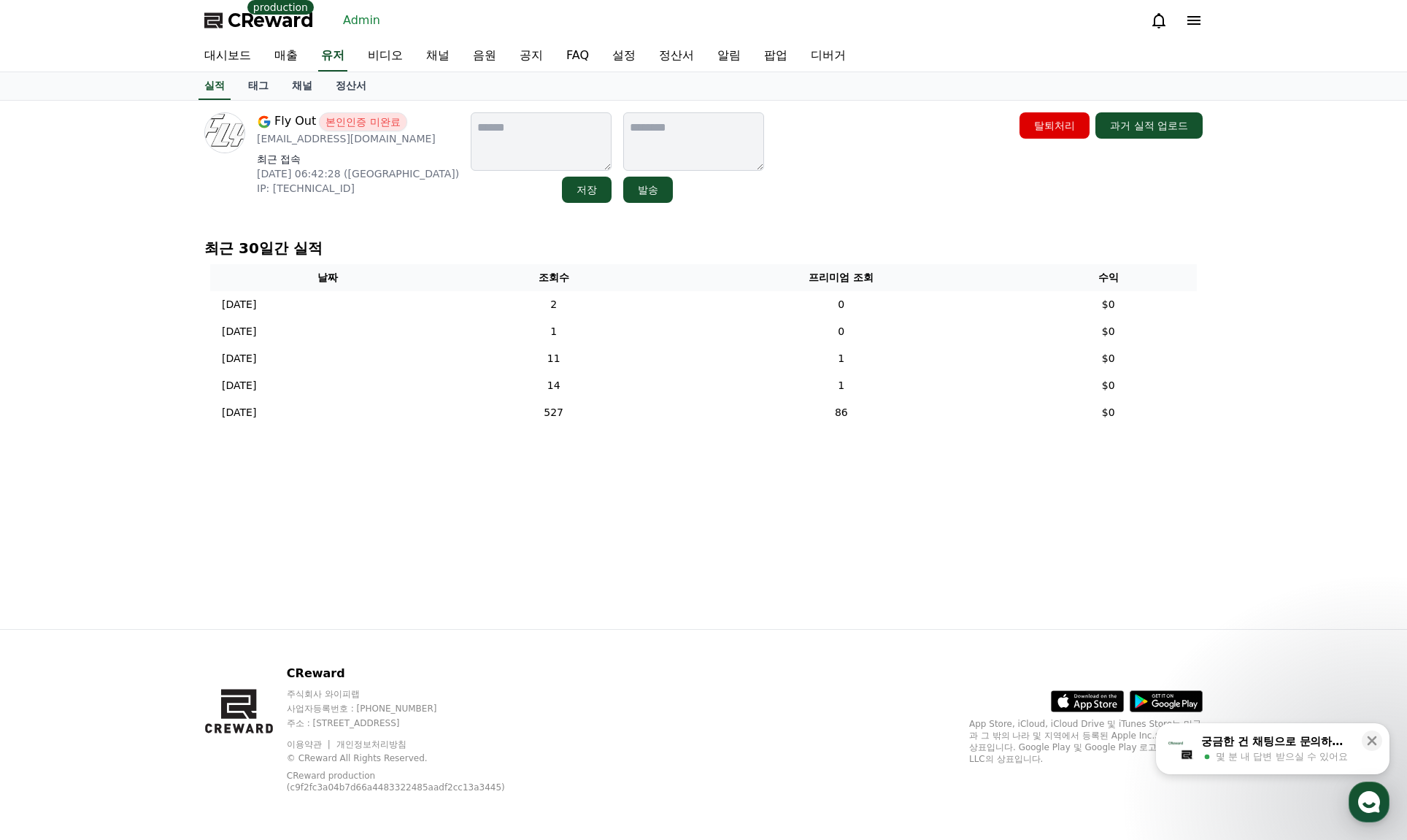
click at [312, 106] on div "Fly Out 본인인증 미완료 flyoutentertainment@gmail.com 최근 접속 2025-07-21 06:42:28 (US) I…" at bounding box center [703, 365] width 1022 height 528
click at [300, 93] on link "채널" at bounding box center [303, 86] width 44 height 28
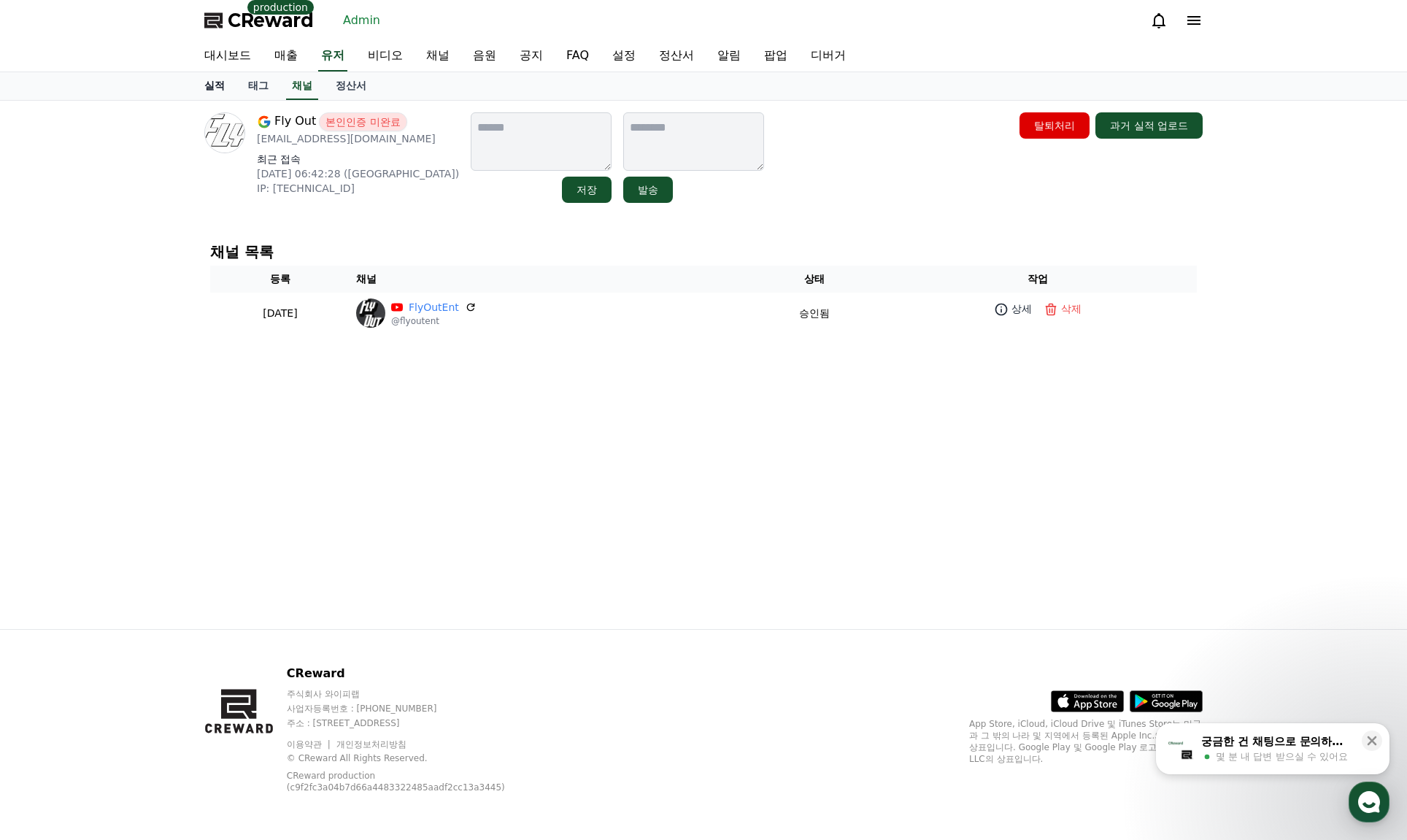
click at [222, 85] on link "실적" at bounding box center [214, 86] width 44 height 28
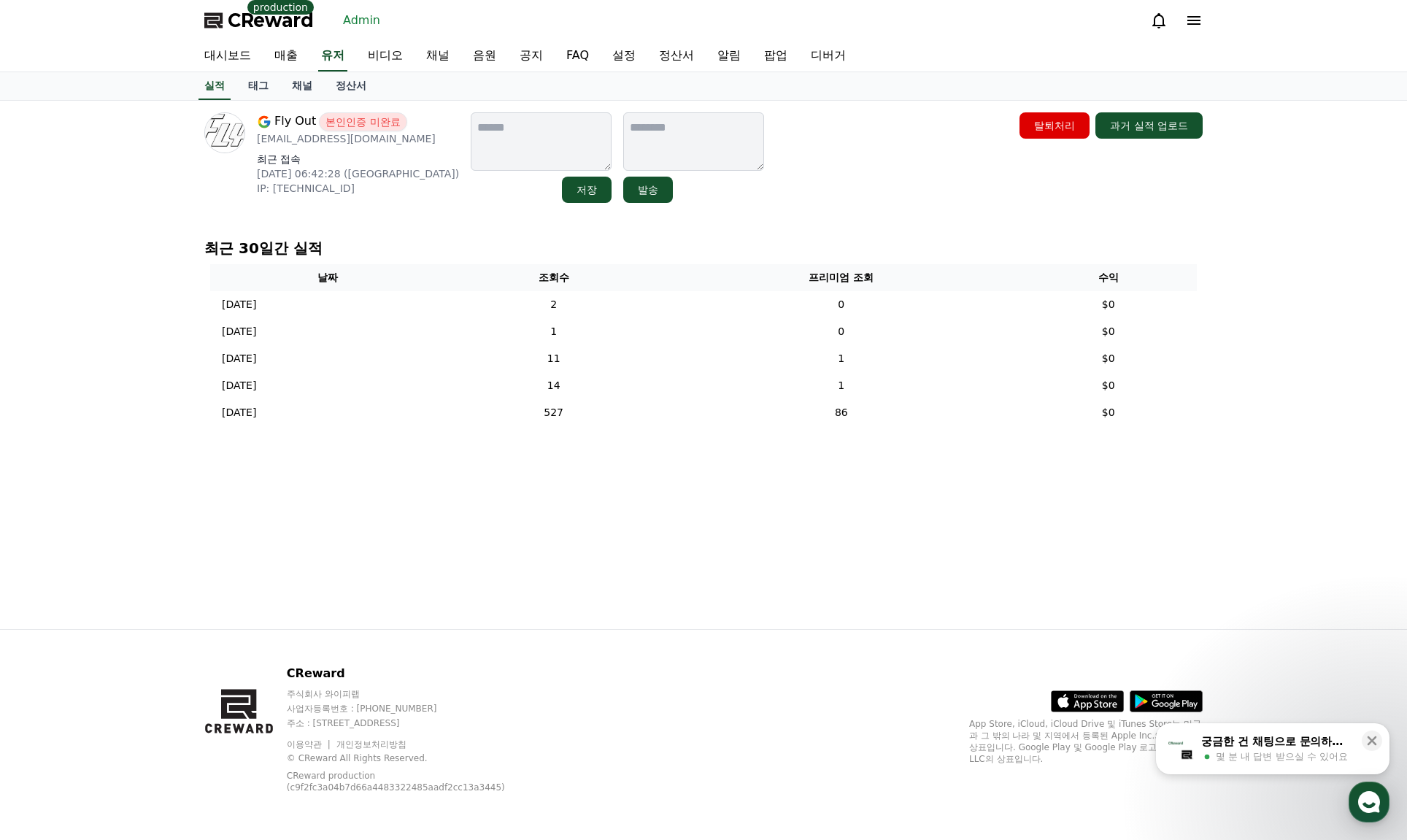
click at [779, 115] on div "Fly Out 본인인증 미완료 flyoutentertainment@gmail.com 최근 접속 2025-07-21 06:42:28 (US) I…" at bounding box center [703, 158] width 999 height 91
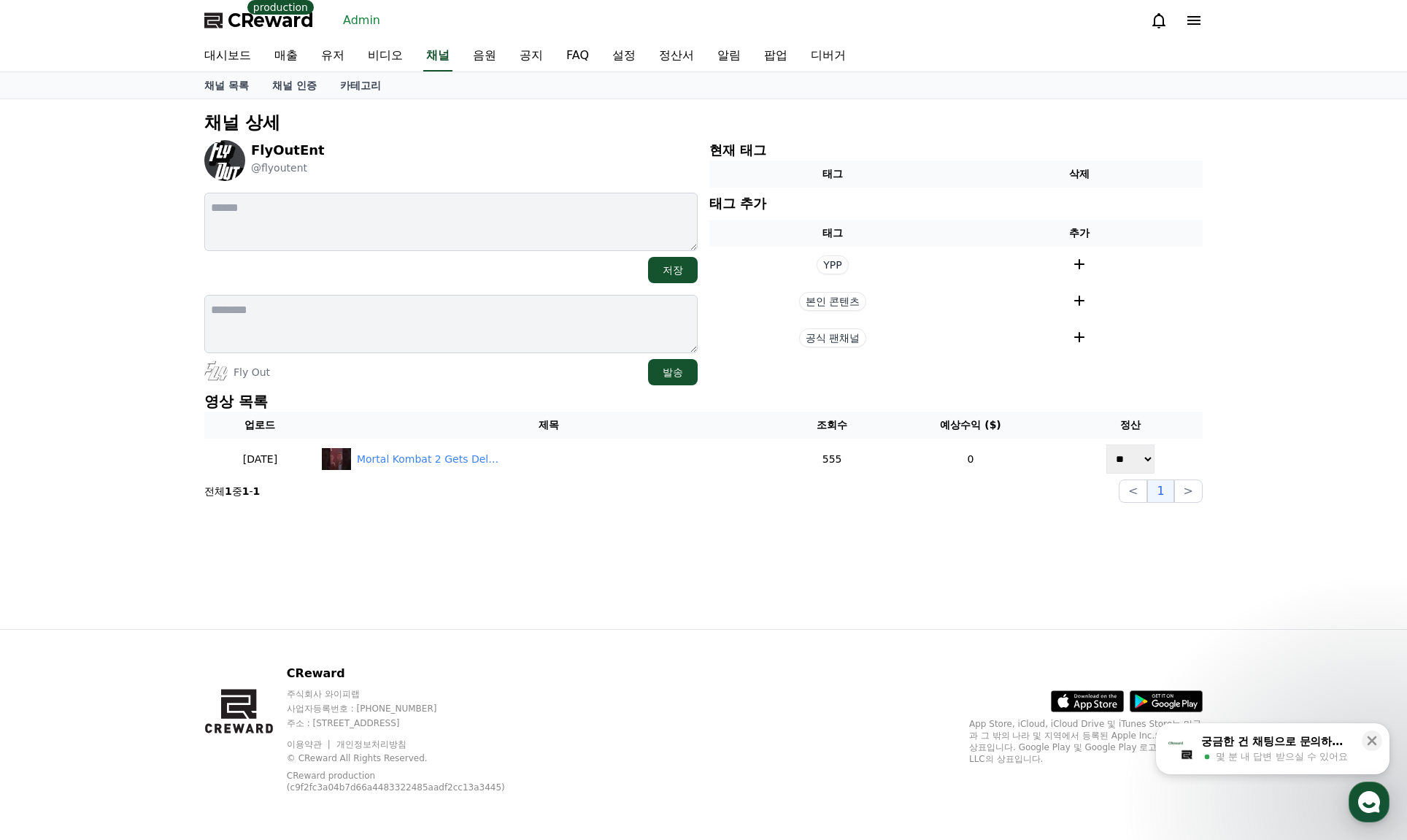
click at [507, 161] on div "FlyOutEnt @flyoutent" at bounding box center [451, 161] width 493 height 41
